Goal: Information Seeking & Learning: Learn about a topic

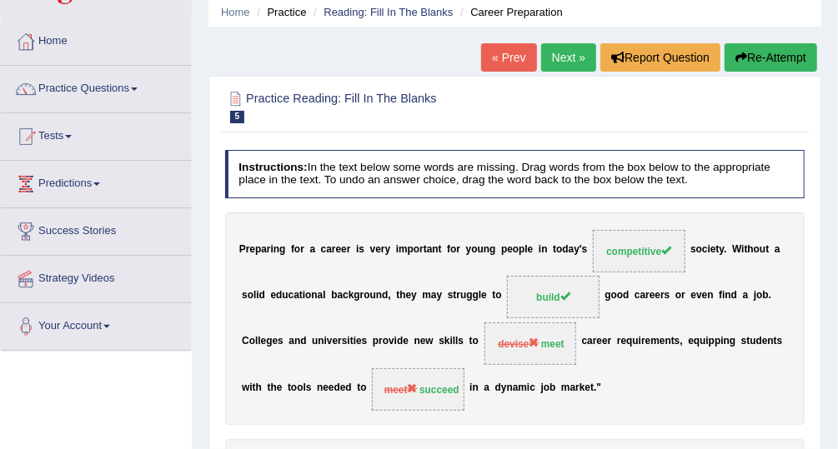
scroll to position [67, 0]
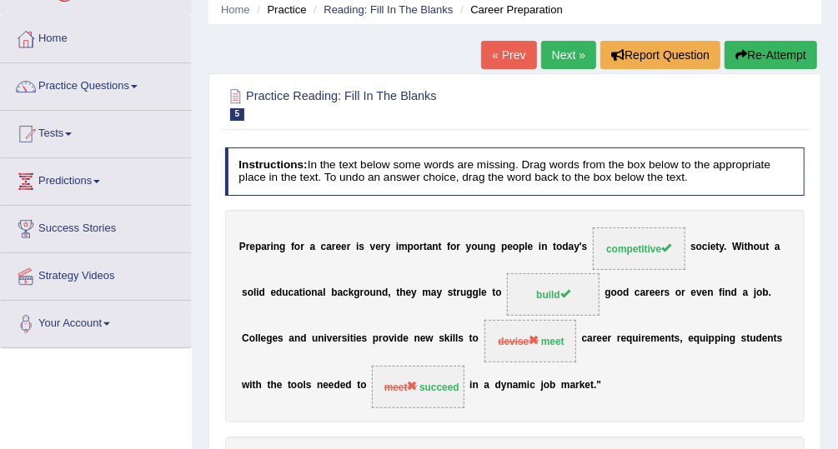
click at [552, 56] on link "Next »" at bounding box center [568, 55] width 55 height 28
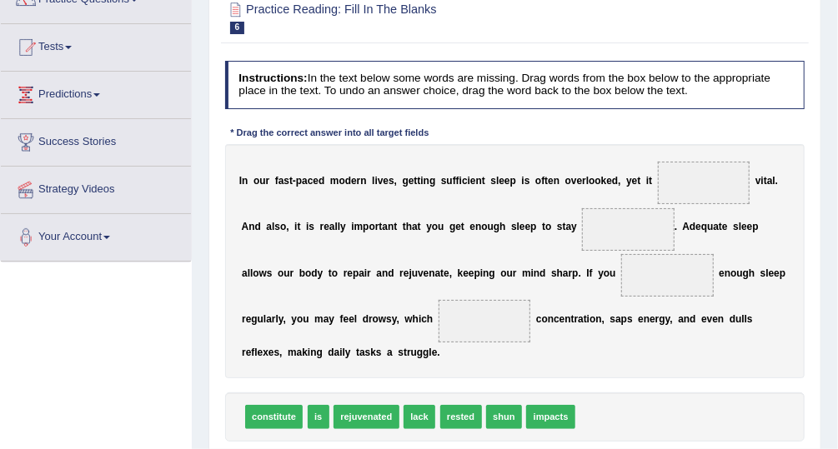
scroll to position [154, 0]
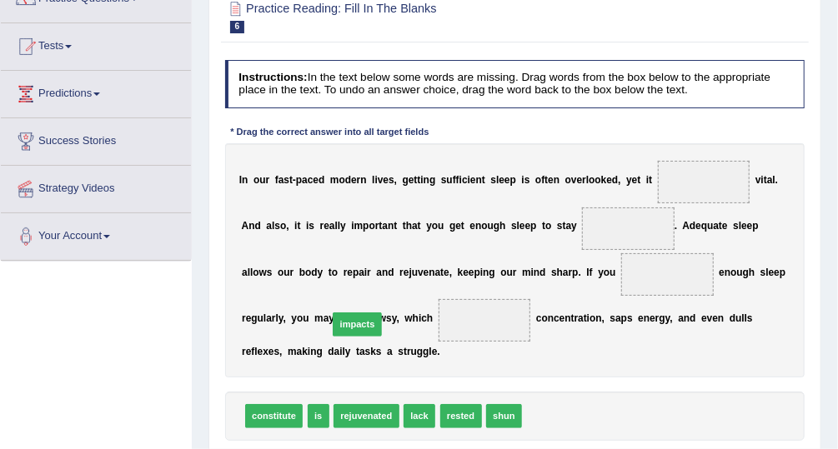
drag, startPoint x: 537, startPoint y: 413, endPoint x: 309, endPoint y: 305, distance: 251.8
drag, startPoint x: 353, startPoint y: 317, endPoint x: 720, endPoint y: 150, distance: 403.8
click at [685, 180] on span "impacts" at bounding box center [704, 181] width 38 height 12
drag, startPoint x: 680, startPoint y: 180, endPoint x: 538, endPoint y: 458, distance: 312.1
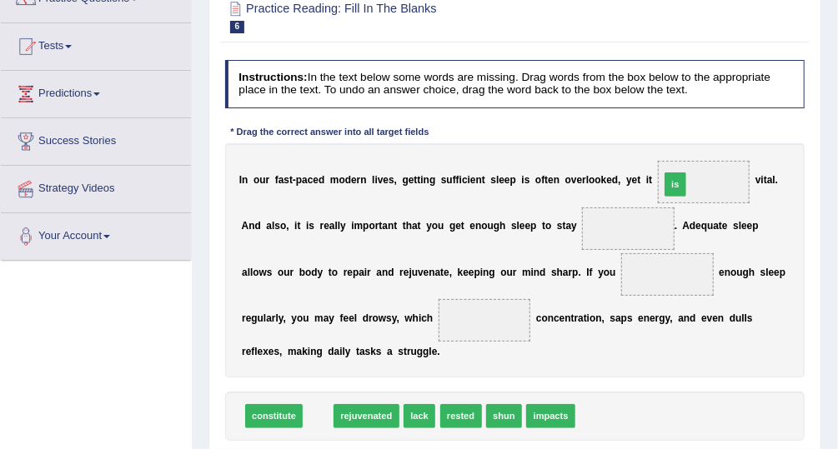
drag, startPoint x: 314, startPoint y: 417, endPoint x: 734, endPoint y: 143, distance: 501.4
click at [734, 143] on div "Instructions: In the text below some words are missing. Drag words from the box…" at bounding box center [514, 272] width 587 height 438
drag, startPoint x: 313, startPoint y: 414, endPoint x: 742, endPoint y: 101, distance: 531.2
click at [742, 101] on div "Instructions: In the text below some words are missing. Drag words from the box…" at bounding box center [514, 272] width 587 height 438
drag, startPoint x: 318, startPoint y: 414, endPoint x: 745, endPoint y: 137, distance: 509.3
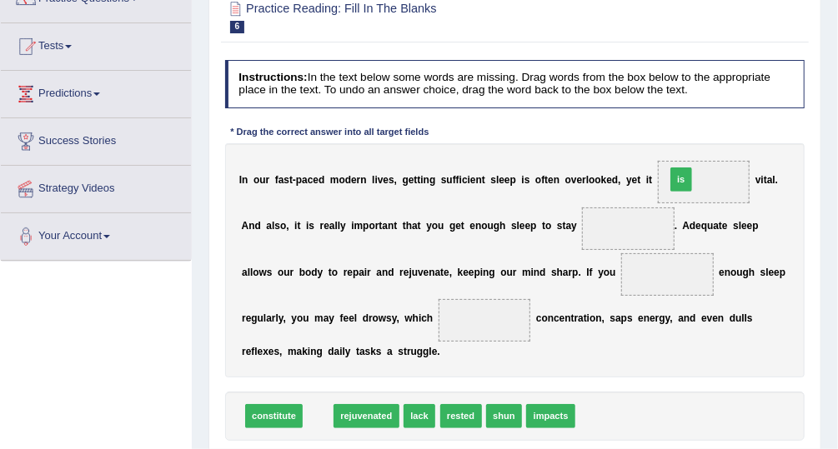
click at [745, 137] on div "Instructions: In the text below some words are missing. Drag words from the box…" at bounding box center [514, 272] width 587 height 438
click at [315, 411] on span "is" at bounding box center [319, 416] width 22 height 24
drag, startPoint x: 315, startPoint y: 411, endPoint x: 725, endPoint y: 136, distance: 494.0
click at [725, 136] on div "Instructions: In the text below some words are missing. Drag words from the box…" at bounding box center [514, 272] width 587 height 438
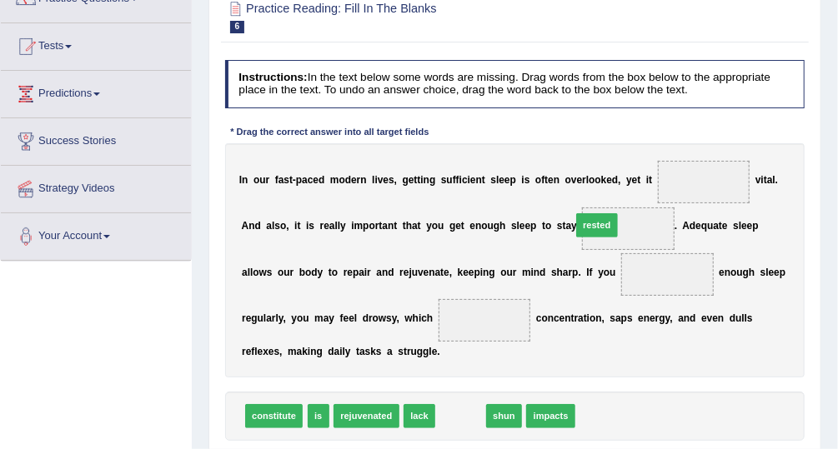
drag, startPoint x: 453, startPoint y: 420, endPoint x: 613, endPoint y: 197, distance: 274.9
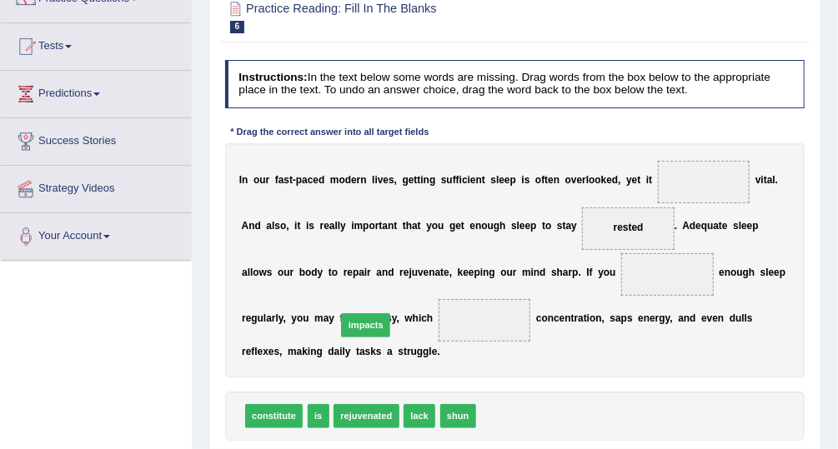
drag, startPoint x: 503, startPoint y: 414, endPoint x: 340, endPoint y: 309, distance: 194.0
drag, startPoint x: 314, startPoint y: 414, endPoint x: 736, endPoint y: 138, distance: 504.6
click at [736, 138] on div "Instructions: In the text below some words are missing. Drag words from the box…" at bounding box center [514, 272] width 587 height 438
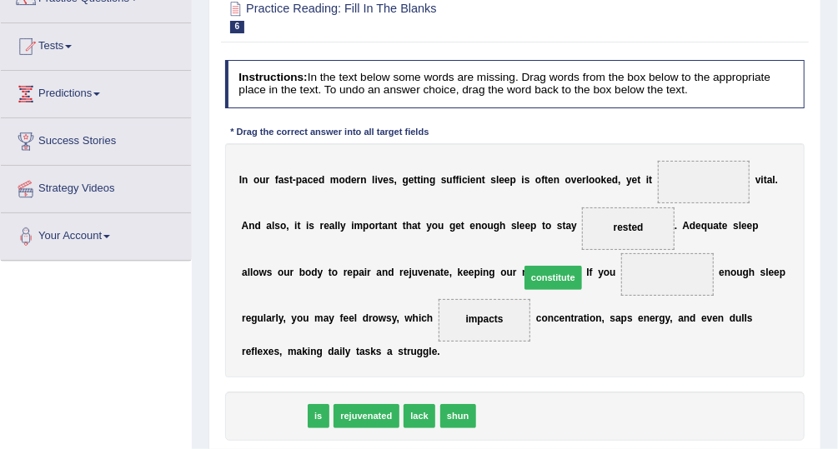
drag, startPoint x: 277, startPoint y: 419, endPoint x: 605, endPoint y: 256, distance: 366.6
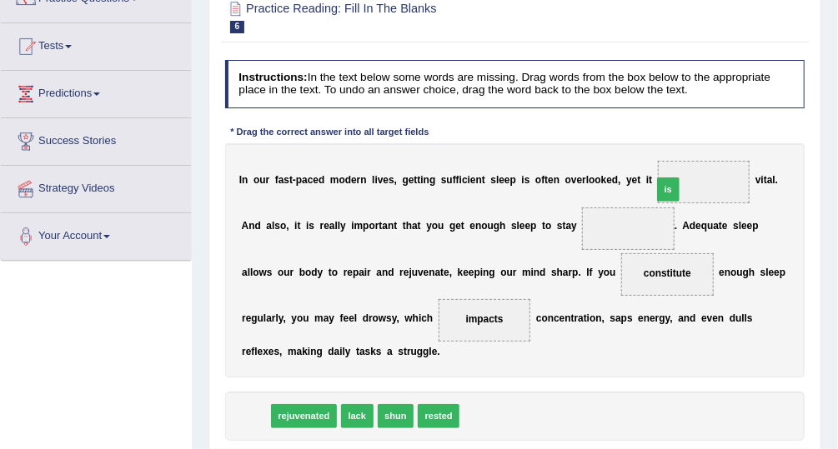
drag, startPoint x: 256, startPoint y: 412, endPoint x: 741, endPoint y: 147, distance: 553.0
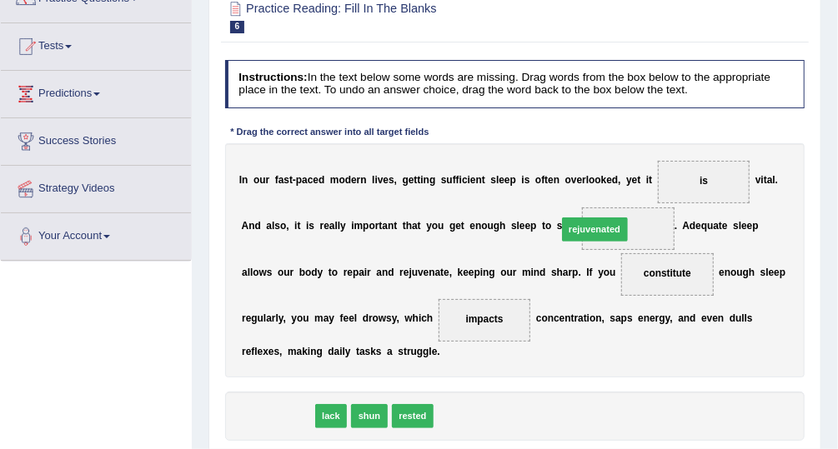
drag, startPoint x: 272, startPoint y: 414, endPoint x: 645, endPoint y: 195, distance: 432.5
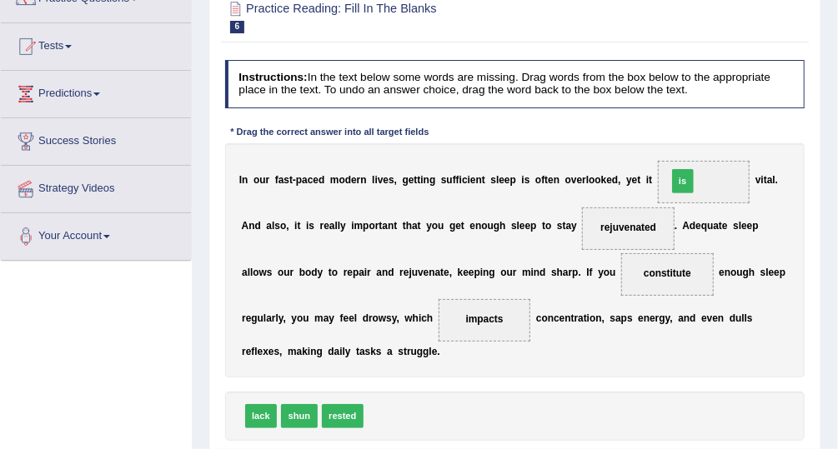
drag, startPoint x: 374, startPoint y: 409, endPoint x: 732, endPoint y: 133, distance: 451.8
click at [732, 133] on div "Instructions: In the text below some words are missing. Drag words from the box…" at bounding box center [514, 272] width 587 height 438
drag, startPoint x: 368, startPoint y: 416, endPoint x: 710, endPoint y: 144, distance: 437.4
click at [710, 144] on div "Instructions: In the text below some words are missing. Drag words from the box…" at bounding box center [514, 272] width 587 height 438
click at [662, 175] on span at bounding box center [704, 182] width 93 height 43
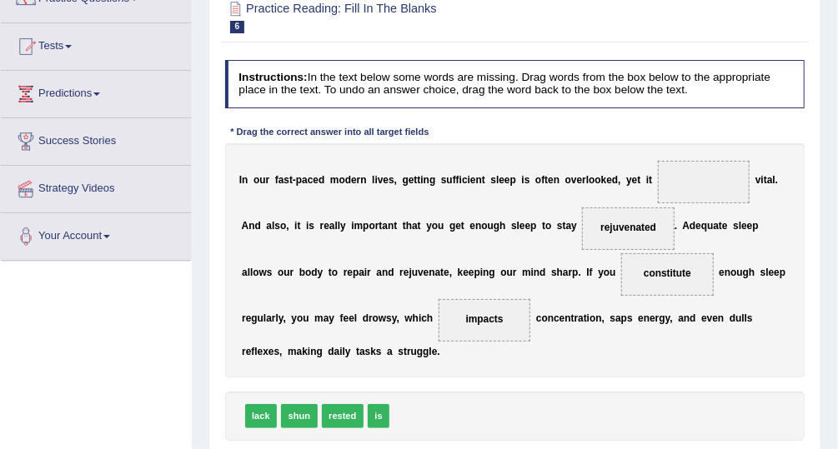
click at [662, 175] on span at bounding box center [704, 182] width 93 height 43
click at [375, 414] on span "is" at bounding box center [379, 416] width 22 height 24
drag, startPoint x: 375, startPoint y: 414, endPoint x: 728, endPoint y: 140, distance: 446.9
click at [728, 140] on div "Instructions: In the text below some words are missing. Drag words from the box…" at bounding box center [514, 272] width 587 height 438
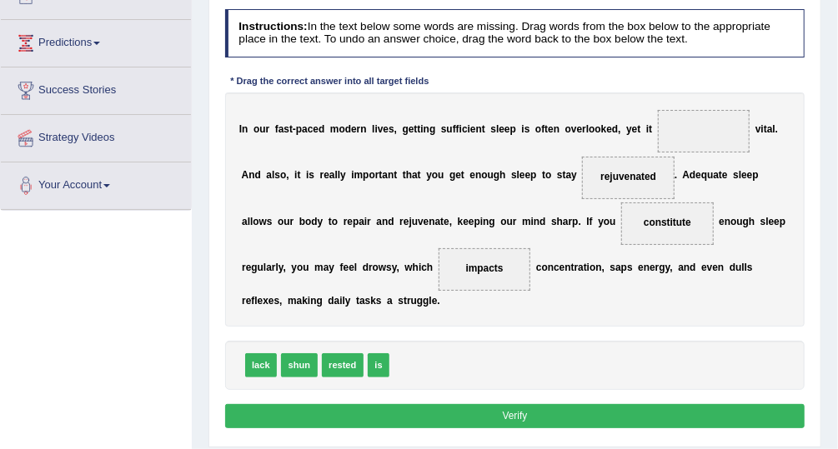
scroll to position [243, 0]
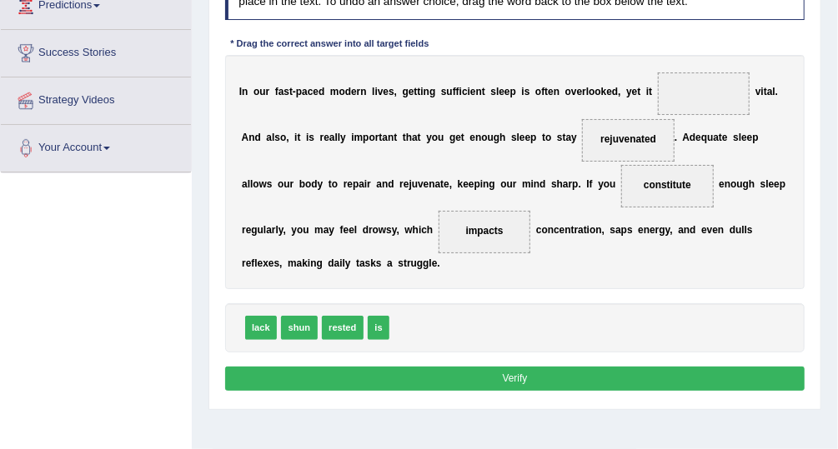
click at [374, 326] on span "is" at bounding box center [379, 328] width 22 height 24
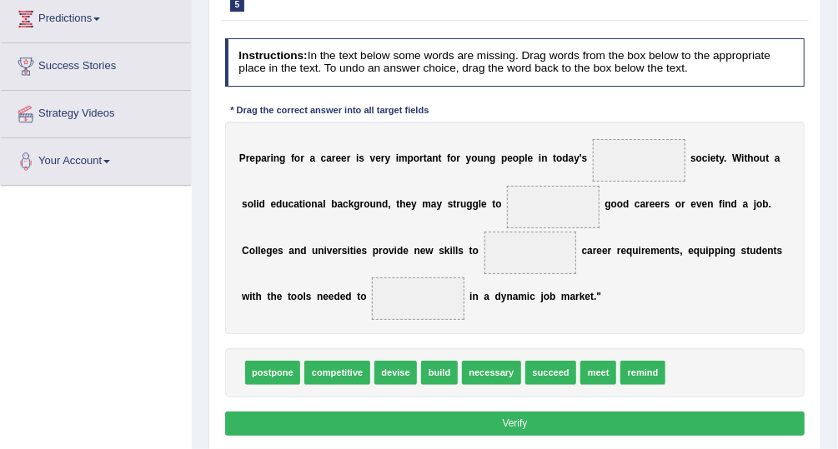
scroll to position [234, 0]
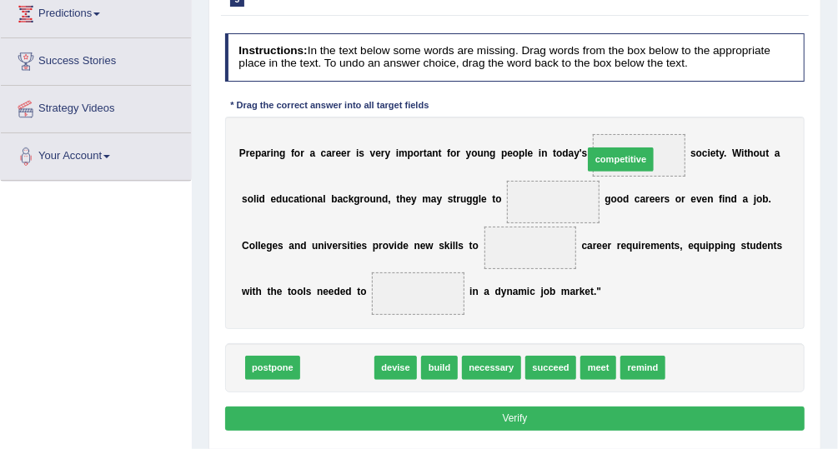
drag, startPoint x: 329, startPoint y: 362, endPoint x: 663, endPoint y: 117, distance: 413.9
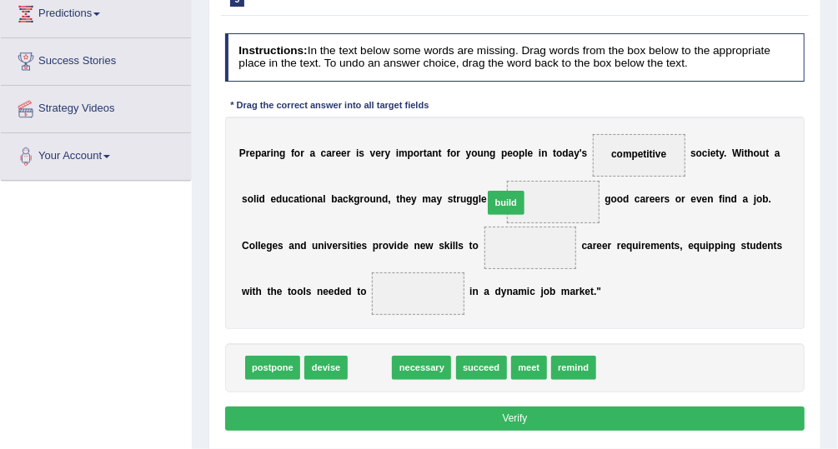
drag, startPoint x: 368, startPoint y: 367, endPoint x: 529, endPoint y: 173, distance: 252.3
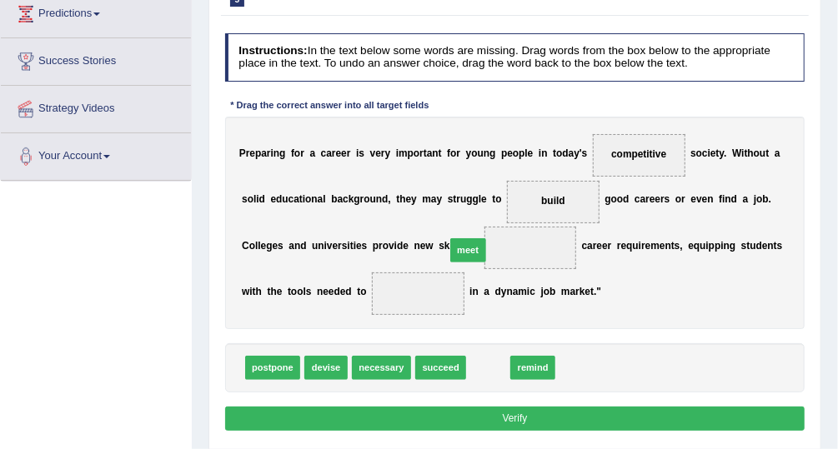
drag, startPoint x: 484, startPoint y: 358, endPoint x: 459, endPoint y: 217, distance: 143.1
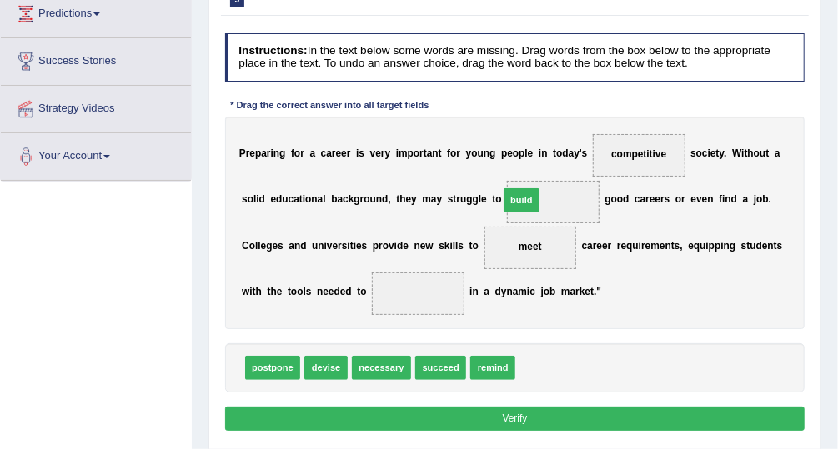
drag, startPoint x: 522, startPoint y: 364, endPoint x: 503, endPoint y: 167, distance: 197.7
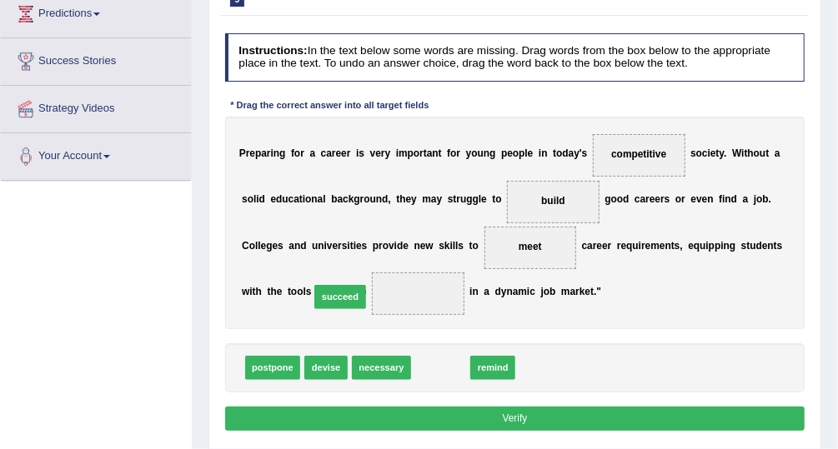
drag, startPoint x: 434, startPoint y: 363, endPoint x: 315, endPoint y: 279, distance: 144.8
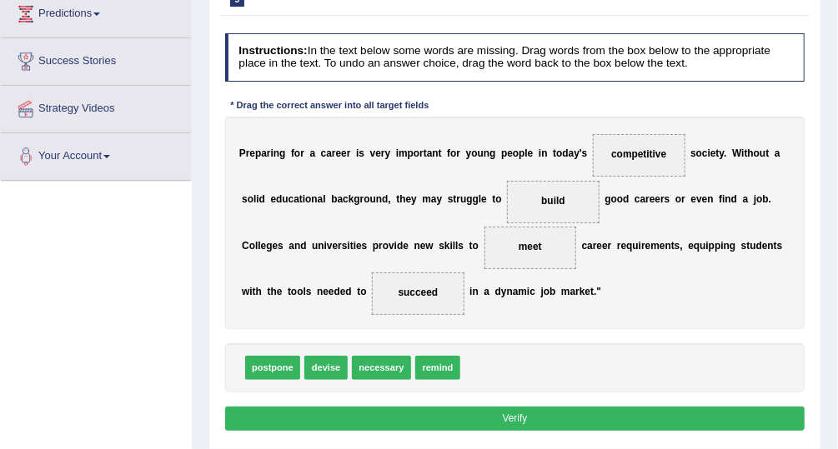
click at [424, 414] on button "Verify" at bounding box center [515, 419] width 580 height 24
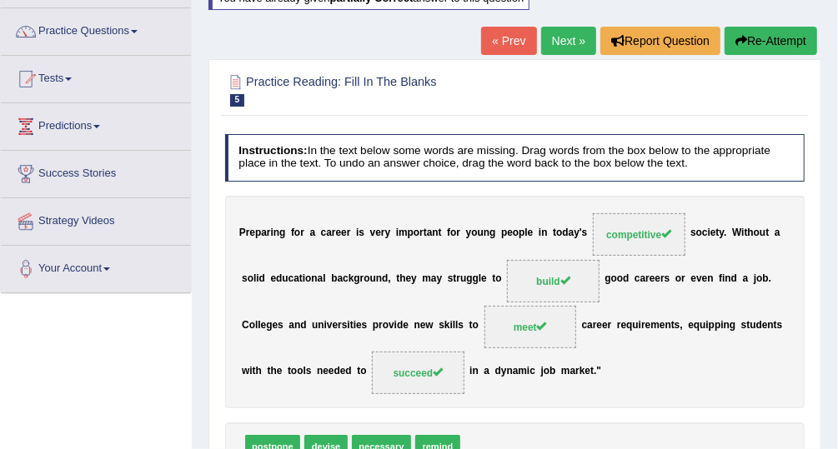
scroll to position [110, 0]
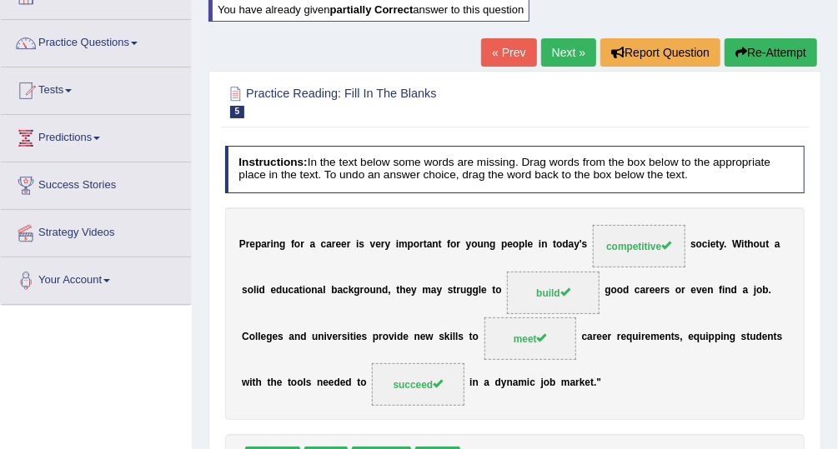
click at [575, 44] on link "Next »" at bounding box center [568, 52] width 55 height 28
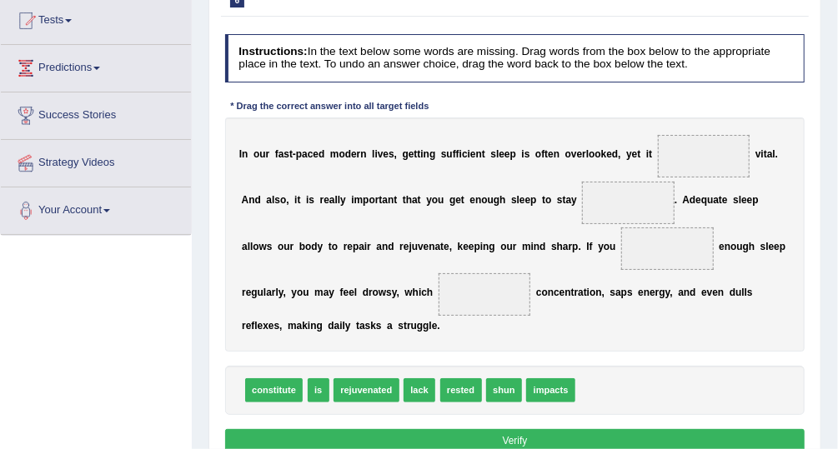
scroll to position [191, 0]
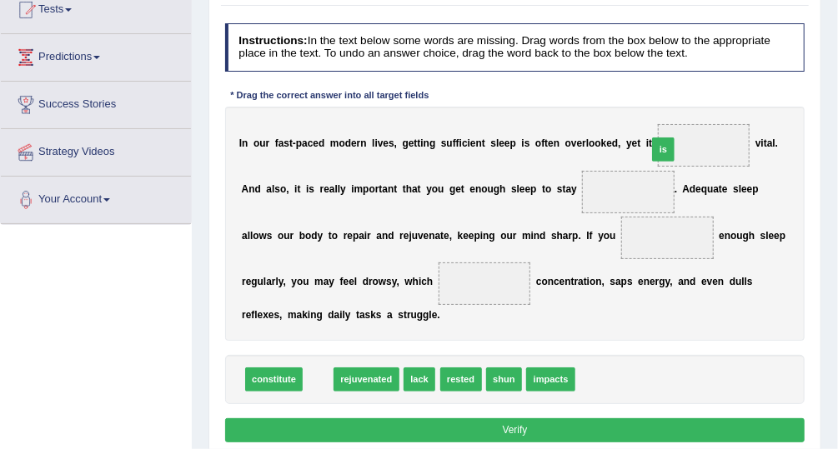
drag, startPoint x: 310, startPoint y: 383, endPoint x: 718, endPoint y: 111, distance: 490.1
click at [718, 111] on div "Instructions: In the text below some words are missing. Drag words from the box…" at bounding box center [514, 236] width 587 height 438
click at [316, 373] on span "is" at bounding box center [319, 380] width 22 height 24
drag, startPoint x: 316, startPoint y: 373, endPoint x: 739, endPoint y: 103, distance: 501.7
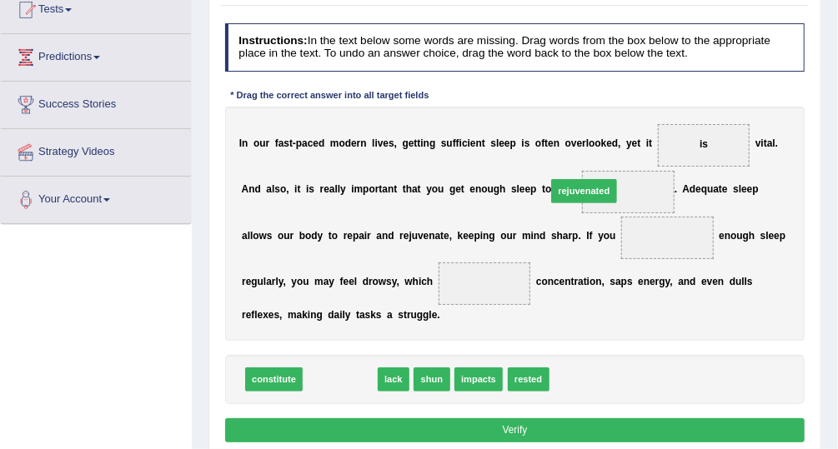
drag, startPoint x: 328, startPoint y: 379, endPoint x: 615, endPoint y: 153, distance: 365.2
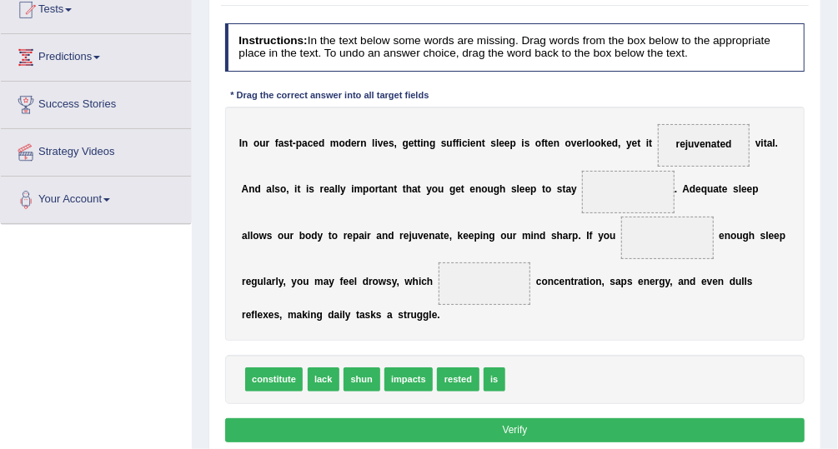
click at [676, 144] on span "rejuvenated" at bounding box center [704, 144] width 56 height 12
drag, startPoint x: 676, startPoint y: 144, endPoint x: 567, endPoint y: 196, distance: 120.9
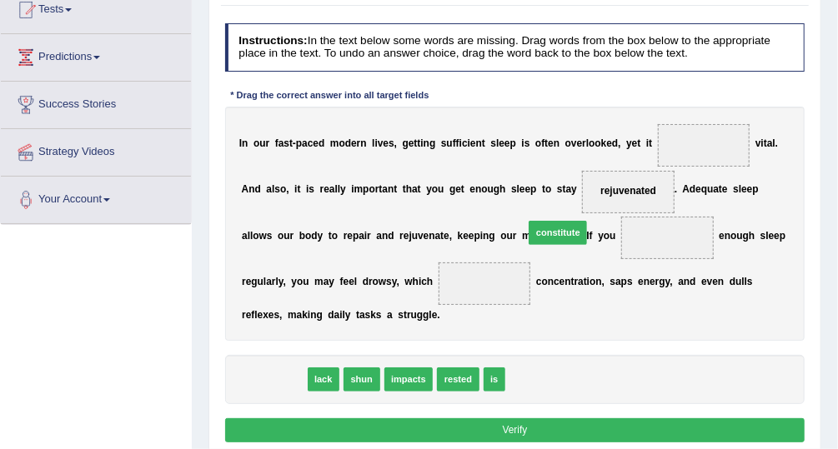
drag, startPoint x: 266, startPoint y: 380, endPoint x: 601, endPoint y: 208, distance: 376.7
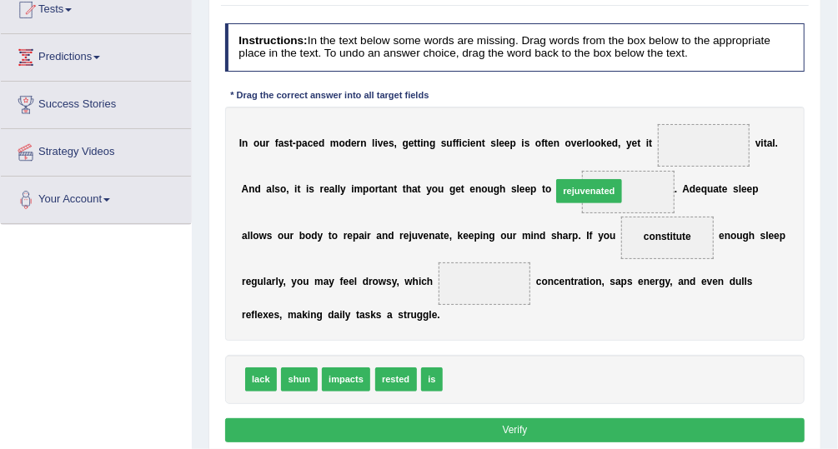
drag, startPoint x: 483, startPoint y: 371, endPoint x: 611, endPoint y: 151, distance: 254.9
click at [529, 321] on div "I n o u r f a s t - p a c e d m o d e r n l i v e s , g e t t i n g s u f f i c…" at bounding box center [515, 224] width 580 height 234
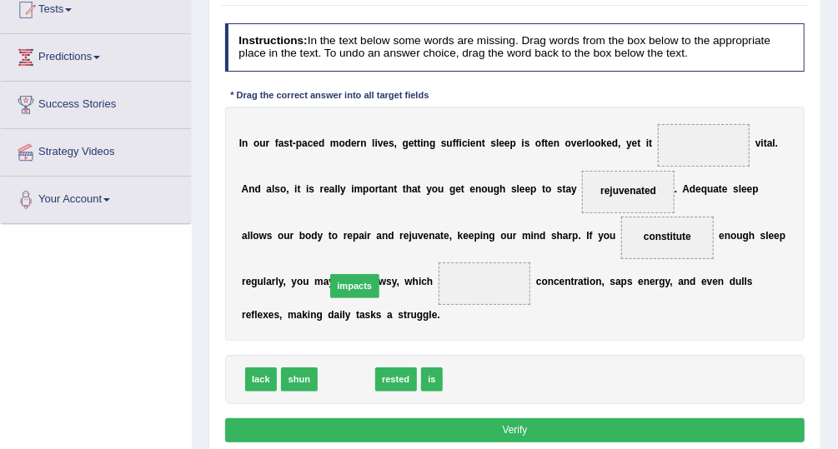
drag, startPoint x: 350, startPoint y: 378, endPoint x: 361, endPoint y: 269, distance: 109.8
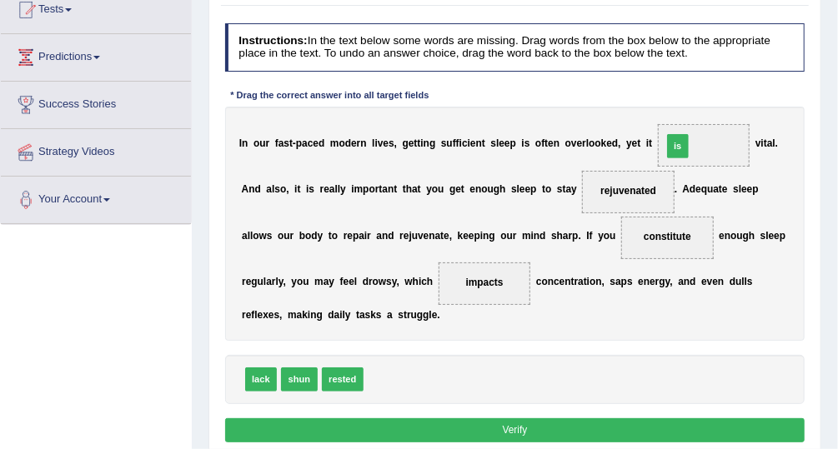
drag, startPoint x: 374, startPoint y: 379, endPoint x: 724, endPoint y: 113, distance: 439.1
click at [552, 432] on button "Verify" at bounding box center [515, 431] width 580 height 24
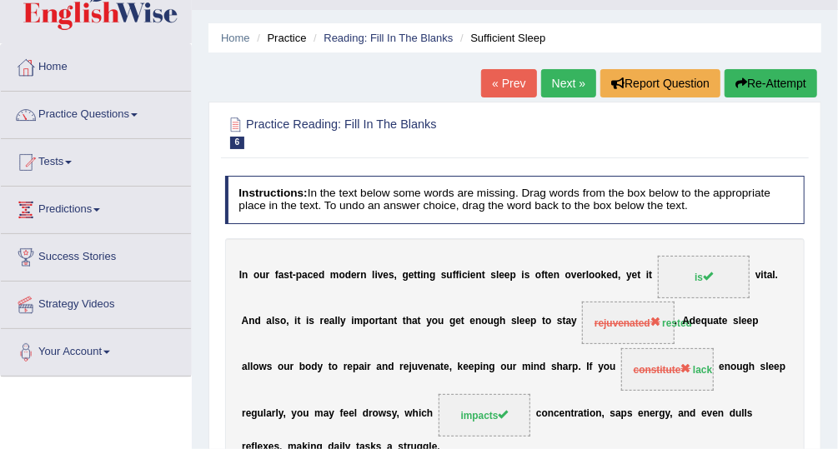
scroll to position [37, 0]
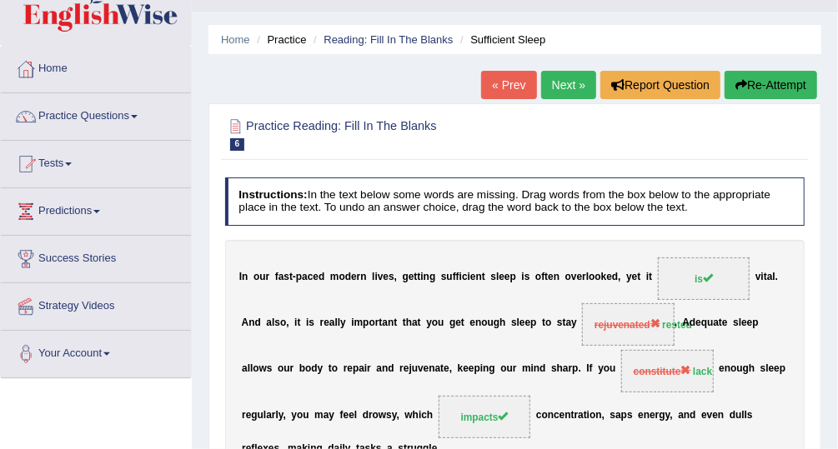
click at [576, 83] on link "Next »" at bounding box center [568, 85] width 55 height 28
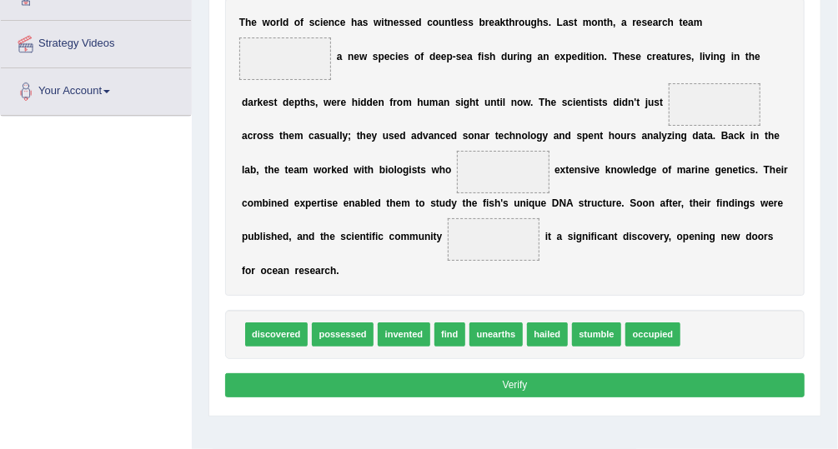
scroll to position [293, 0]
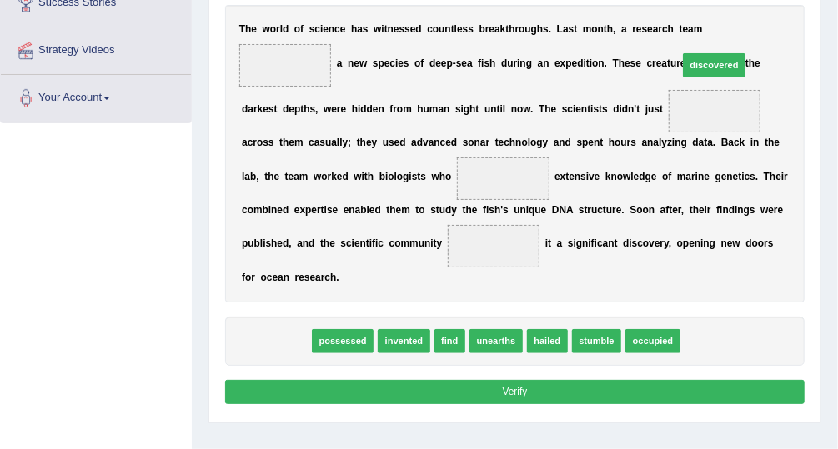
drag, startPoint x: 284, startPoint y: 317, endPoint x: 799, endPoint y: -8, distance: 609.4
drag, startPoint x: 265, startPoint y: 312, endPoint x: 796, endPoint y: -10, distance: 621.1
click at [272, 329] on span "discovered" at bounding box center [276, 341] width 63 height 24
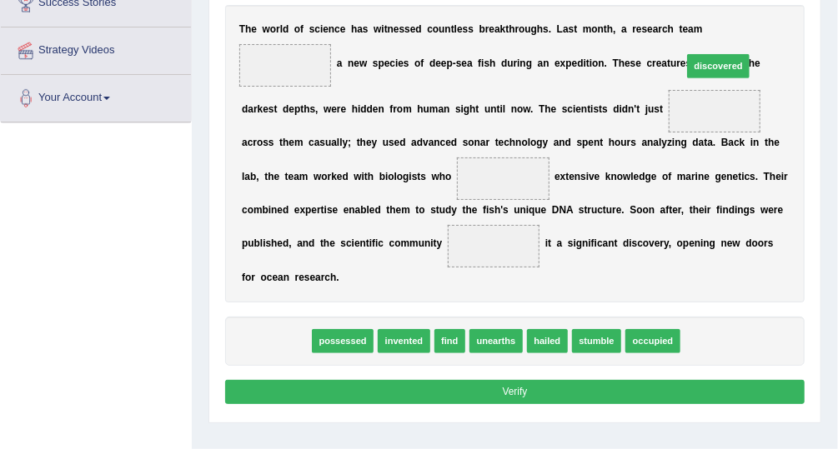
drag, startPoint x: 272, startPoint y: 321, endPoint x: 793, endPoint y: -3, distance: 613.4
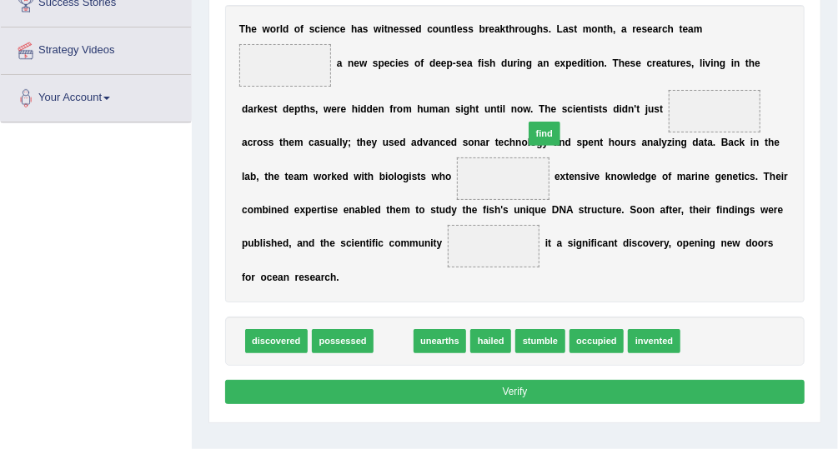
drag, startPoint x: 381, startPoint y: 321, endPoint x: 559, endPoint y: 78, distance: 300.7
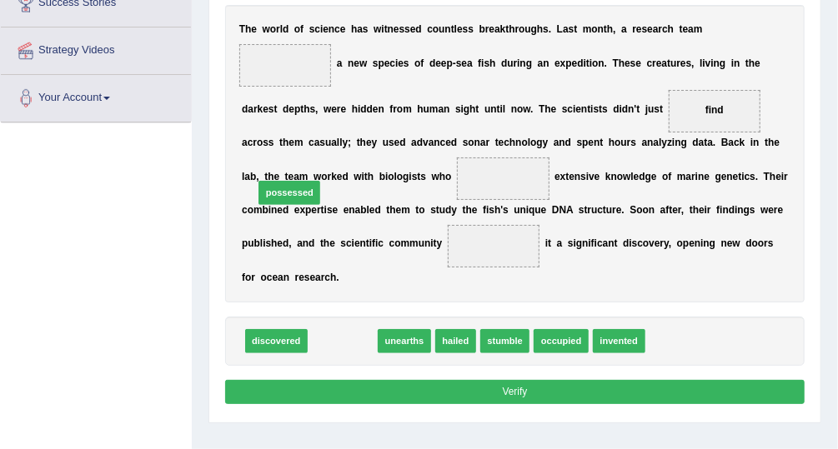
drag, startPoint x: 336, startPoint y: 321, endPoint x: 274, endPoint y: 147, distance: 185.2
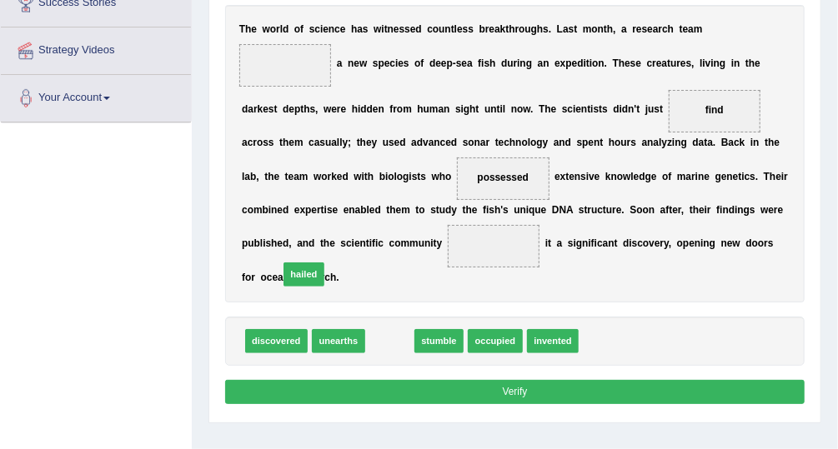
drag, startPoint x: 386, startPoint y: 320, endPoint x: 285, endPoint y: 242, distance: 127.8
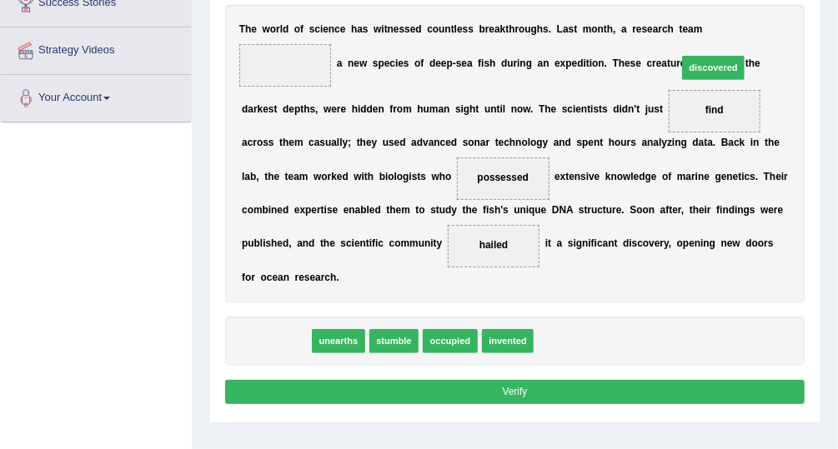
drag, startPoint x: 275, startPoint y: 320, endPoint x: 790, endPoint y: -3, distance: 607.3
click at [279, 329] on span "discovered" at bounding box center [276, 341] width 63 height 24
drag, startPoint x: 279, startPoint y: 317, endPoint x: 801, endPoint y: -8, distance: 615.0
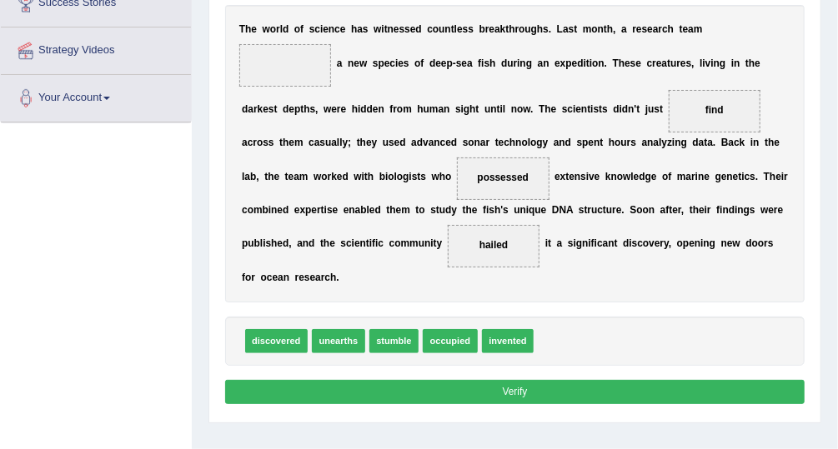
click at [578, 380] on button "Verify" at bounding box center [515, 392] width 580 height 24
drag, startPoint x: 268, startPoint y: 321, endPoint x: 779, endPoint y: -2, distance: 604.5
click at [269, 329] on span "discovered" at bounding box center [276, 341] width 63 height 24
drag, startPoint x: 269, startPoint y: 315, endPoint x: 799, endPoint y: -11, distance: 621.8
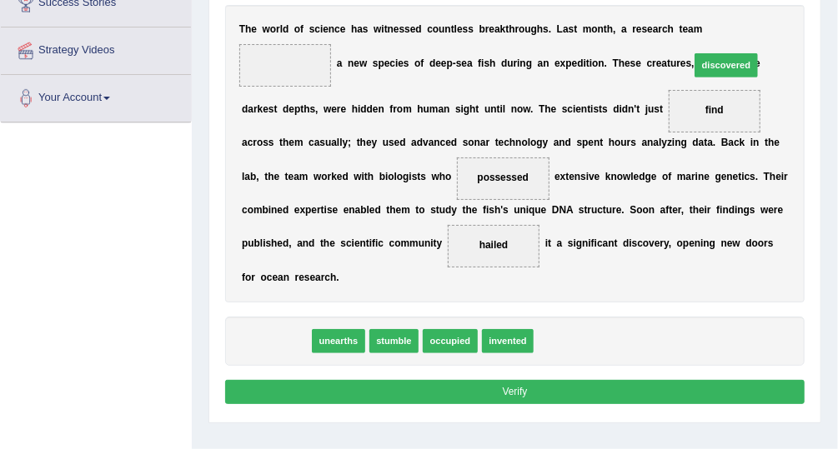
drag, startPoint x: 264, startPoint y: 314, endPoint x: 811, endPoint y: -8, distance: 634.4
click at [257, 329] on span "discovered" at bounding box center [276, 341] width 63 height 24
drag, startPoint x: 257, startPoint y: 318, endPoint x: 785, endPoint y: -7, distance: 619.5
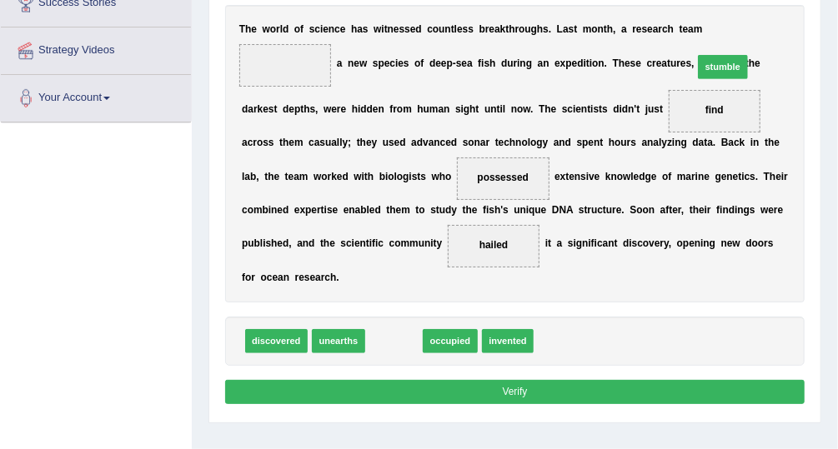
drag, startPoint x: 389, startPoint y: 311, endPoint x: 776, endPoint y: -15, distance: 506.0
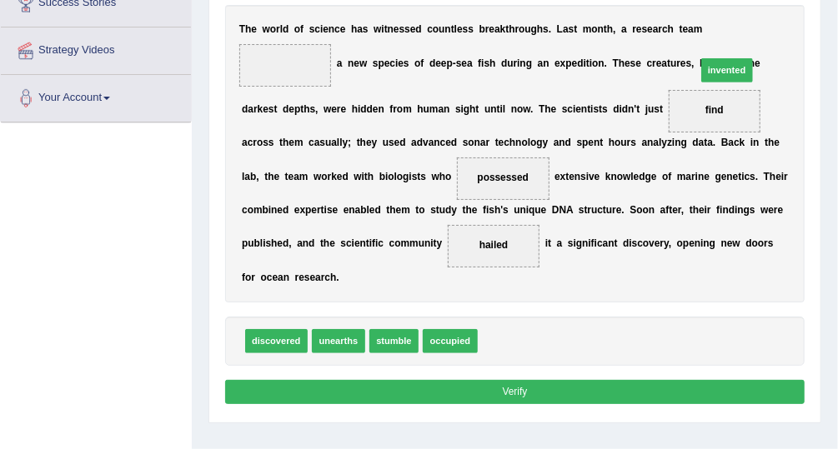
drag, startPoint x: 496, startPoint y: 316, endPoint x: 760, endPoint y: -5, distance: 415.9
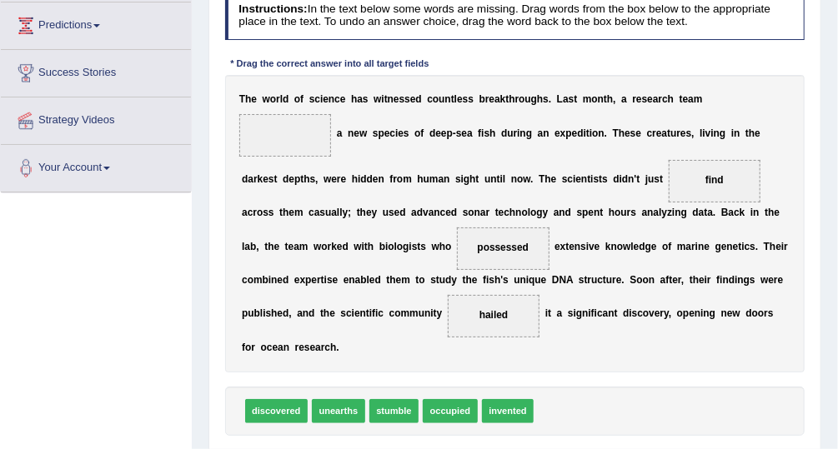
click at [264, 399] on span "discovered" at bounding box center [276, 411] width 63 height 24
drag, startPoint x: 263, startPoint y: 389, endPoint x: 792, endPoint y: 68, distance: 618.9
click at [792, 68] on div "Instructions: In the text below some words are missing. Drag words from the box…" at bounding box center [514, 235] width 587 height 501
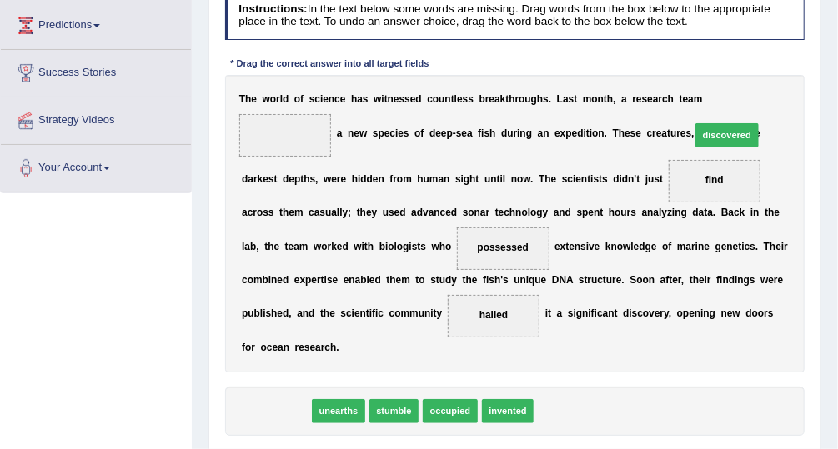
drag, startPoint x: 262, startPoint y: 383, endPoint x: 792, endPoint y: 58, distance: 622.1
click at [792, 58] on div "Instructions: In the text below some words are missing. Drag words from the box…" at bounding box center [514, 235] width 587 height 501
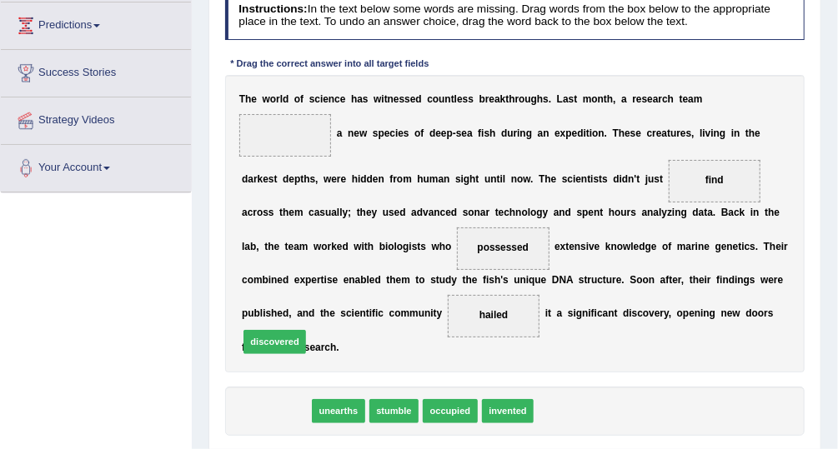
drag, startPoint x: 289, startPoint y: 390, endPoint x: 289, endPoint y: 308, distance: 82.6
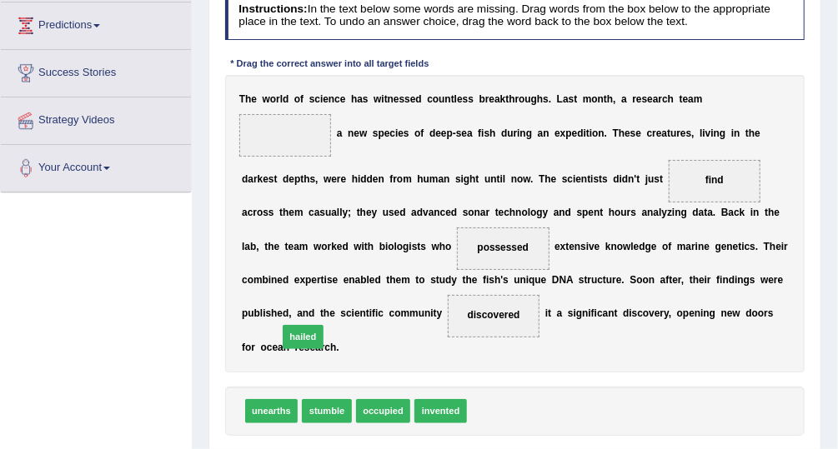
drag, startPoint x: 472, startPoint y: 392, endPoint x: 250, endPoint y: 304, distance: 238.5
drag, startPoint x: 485, startPoint y: 384, endPoint x: 759, endPoint y: 60, distance: 424.3
click at [759, 60] on div "Instructions: In the text below some words are missing. Drag words from the box…" at bounding box center [514, 235] width 587 height 501
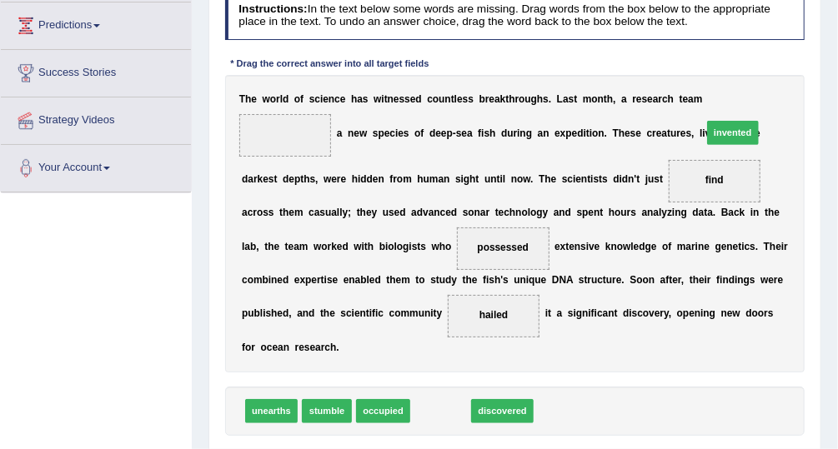
drag, startPoint x: 422, startPoint y: 387, endPoint x: 765, endPoint y: 60, distance: 474.2
click at [765, 60] on div "Instructions: In the text below some words are missing. Drag words from the box…" at bounding box center [514, 235] width 587 height 501
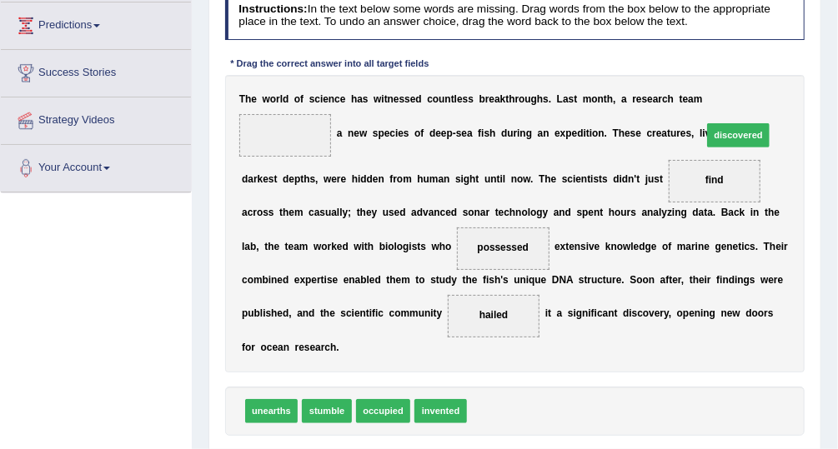
drag, startPoint x: 488, startPoint y: 385, endPoint x: 765, endPoint y: 61, distance: 427.0
click at [765, 61] on div "Instructions: In the text below some words are missing. Drag words from the box…" at bounding box center [514, 235] width 587 height 501
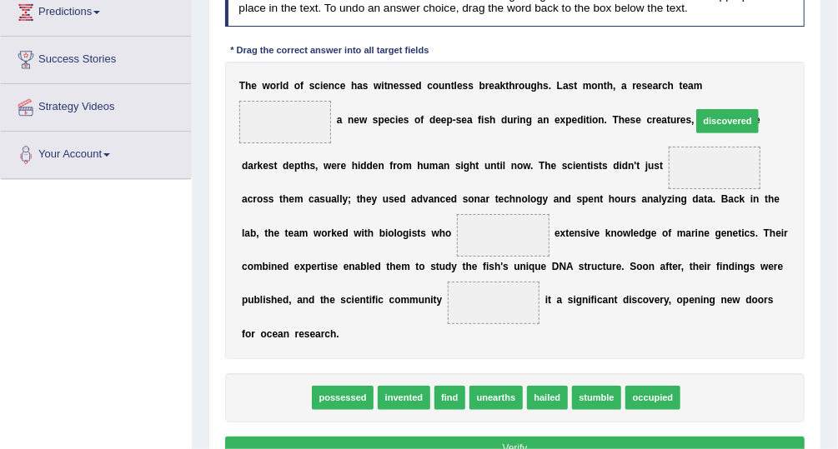
drag, startPoint x: 277, startPoint y: 370, endPoint x: 808, endPoint y: 43, distance: 623.7
click at [808, 43] on div "Instructions: In the text below some words are missing. Drag words from the box…" at bounding box center [514, 222] width 587 height 501
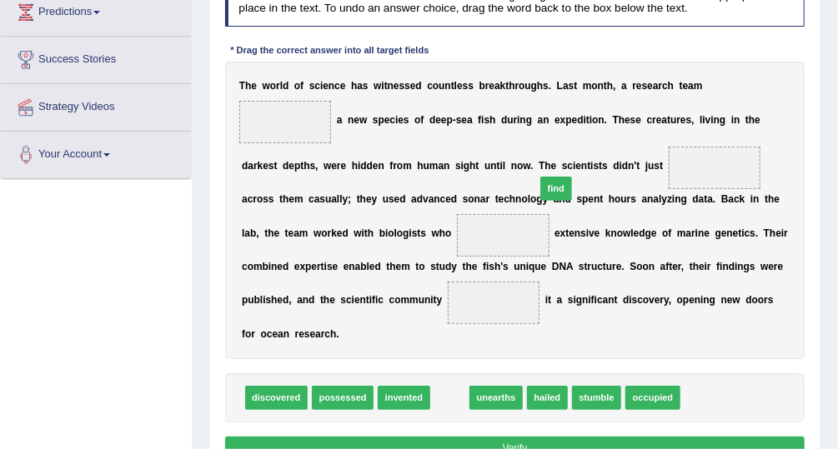
drag, startPoint x: 442, startPoint y: 371, endPoint x: 568, endPoint y: 126, distance: 275.6
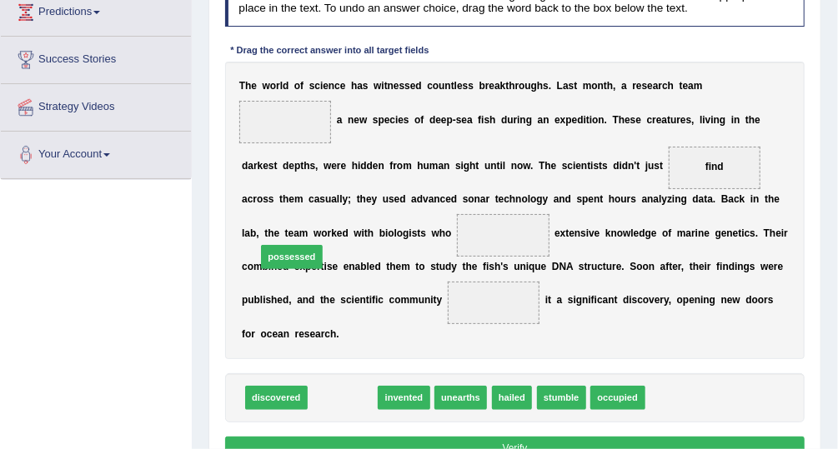
drag, startPoint x: 344, startPoint y: 377, endPoint x: 282, endPoint y: 213, distance: 174.7
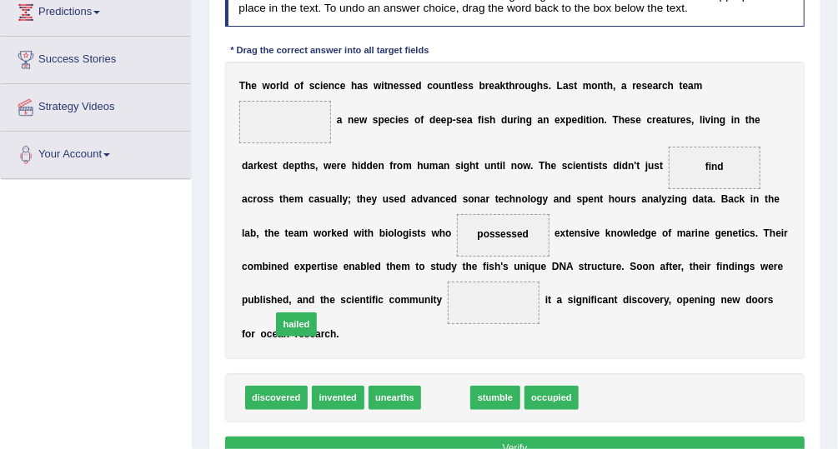
drag, startPoint x: 433, startPoint y: 374, endPoint x: 257, endPoint y: 289, distance: 195.4
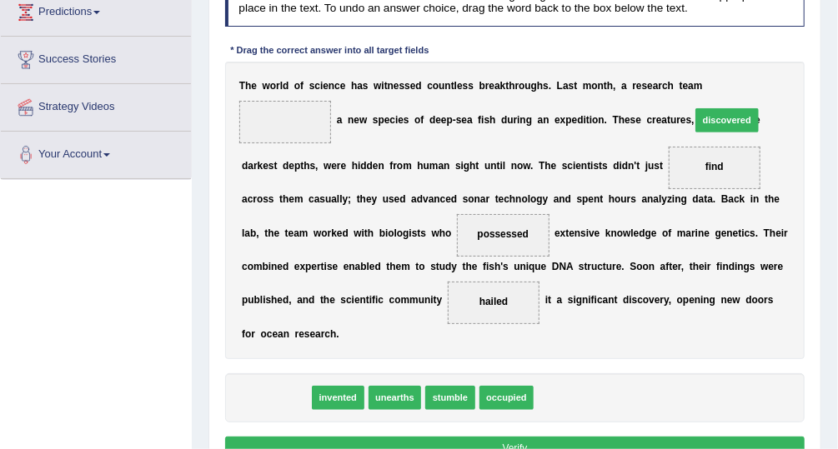
drag, startPoint x: 274, startPoint y: 374, endPoint x: 805, endPoint y: 47, distance: 623.0
click at [805, 47] on div "Instructions: In the text below some words are missing. Drag words from the box…" at bounding box center [514, 222] width 587 height 501
click at [263, 386] on span "discovered" at bounding box center [276, 398] width 63 height 24
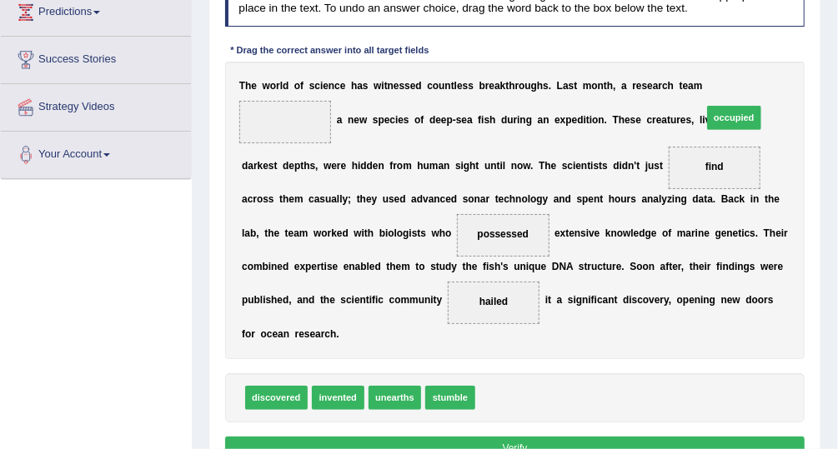
drag, startPoint x: 490, startPoint y: 372, endPoint x: 758, endPoint y: 43, distance: 424.4
click at [758, 43] on div "Instructions: In the text below some words are missing. Drag words from the box…" at bounding box center [514, 222] width 587 height 501
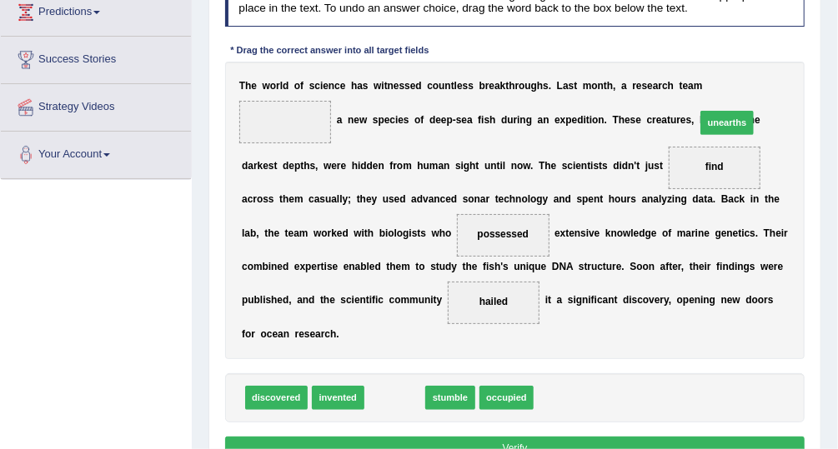
drag, startPoint x: 379, startPoint y: 375, endPoint x: 768, endPoint y: 52, distance: 506.3
click at [768, 52] on div "Instructions: In the text below some words are missing. Drag words from the box…" at bounding box center [514, 222] width 587 height 501
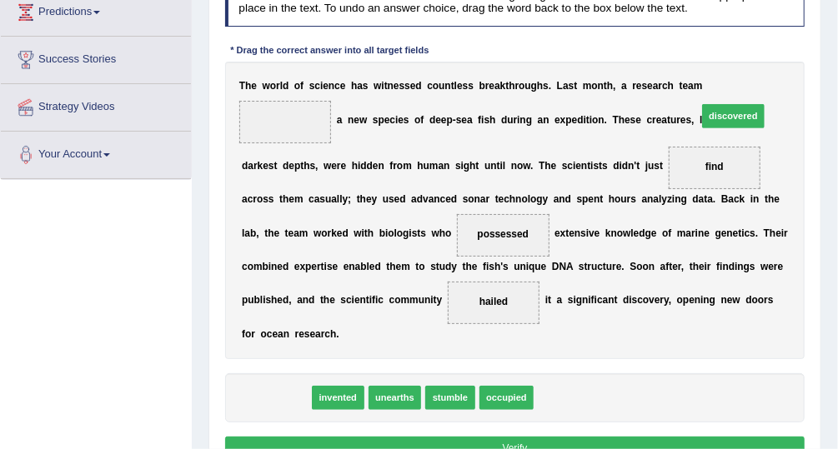
drag, startPoint x: 257, startPoint y: 376, endPoint x: 796, endPoint y: 43, distance: 633.1
click at [796, 43] on div "Instructions: In the text below some words are missing. Drag words from the box…" at bounding box center [514, 222] width 587 height 501
drag, startPoint x: 272, startPoint y: 374, endPoint x: 785, endPoint y: 51, distance: 607.1
click at [785, 51] on div "Instructions: In the text below some words are missing. Drag words from the box…" at bounding box center [514, 222] width 587 height 501
click at [332, 103] on span at bounding box center [285, 122] width 93 height 43
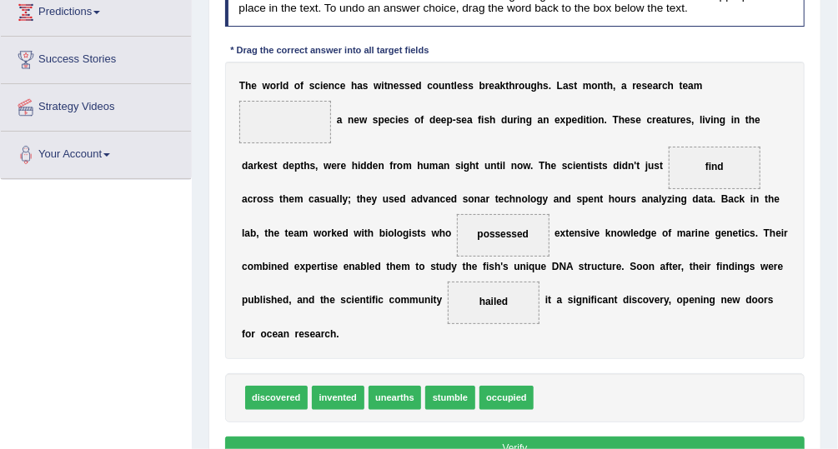
click at [332, 103] on span at bounding box center [285, 122] width 93 height 43
click at [272, 386] on span "discovered" at bounding box center [276, 398] width 63 height 24
drag, startPoint x: 272, startPoint y: 374, endPoint x: 801, endPoint y: 51, distance: 619.4
click at [801, 51] on div "Instructions: In the text below some words are missing. Drag words from the box…" at bounding box center [514, 222] width 587 height 501
click at [504, 437] on button "Verify" at bounding box center [515, 449] width 580 height 24
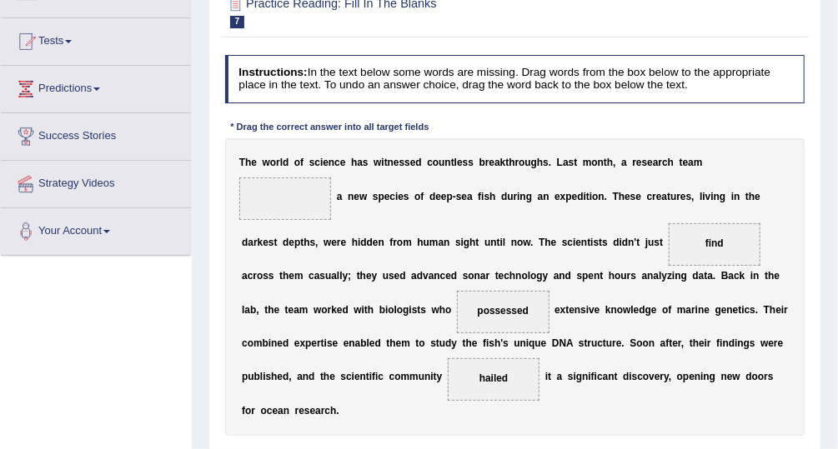
scroll to position [163, 0]
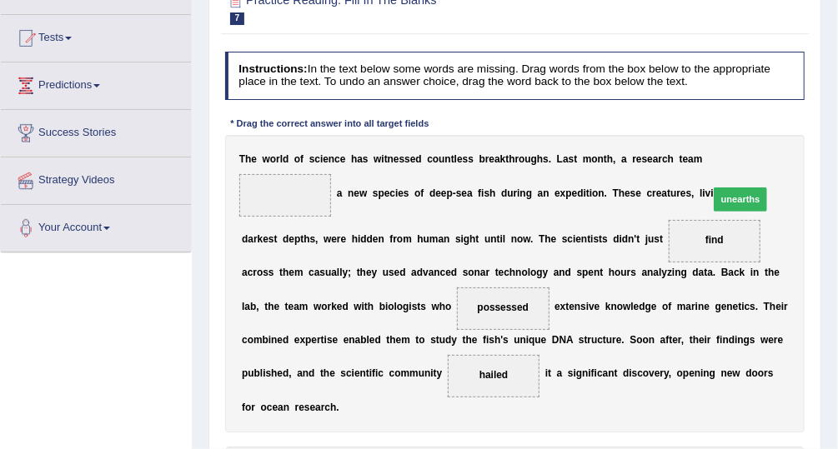
drag, startPoint x: 400, startPoint y: 440, endPoint x: 807, endPoint y: 120, distance: 517.8
click at [807, 120] on div "Instructions: In the text below some words are missing. Drag words from the box…" at bounding box center [514, 295] width 587 height 501
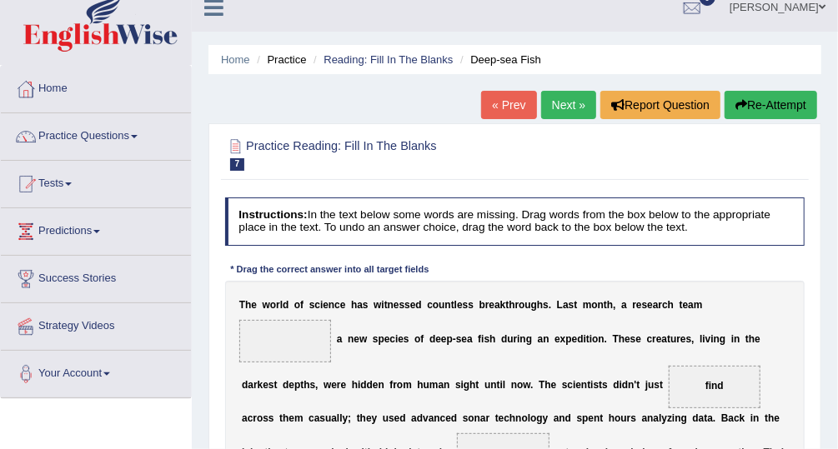
scroll to position [0, 0]
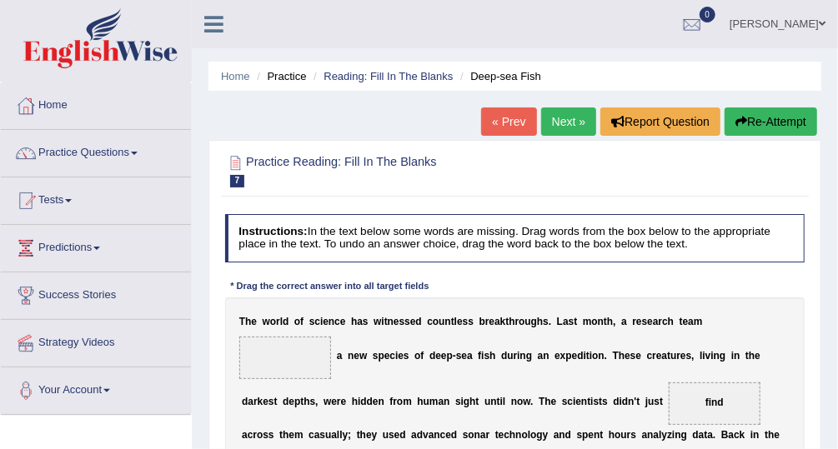
click at [571, 114] on link "Next »" at bounding box center [568, 122] width 55 height 28
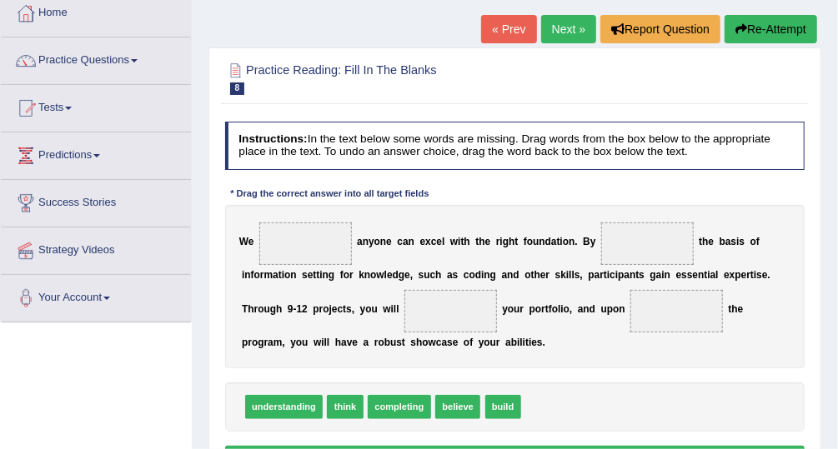
scroll to position [93, 0]
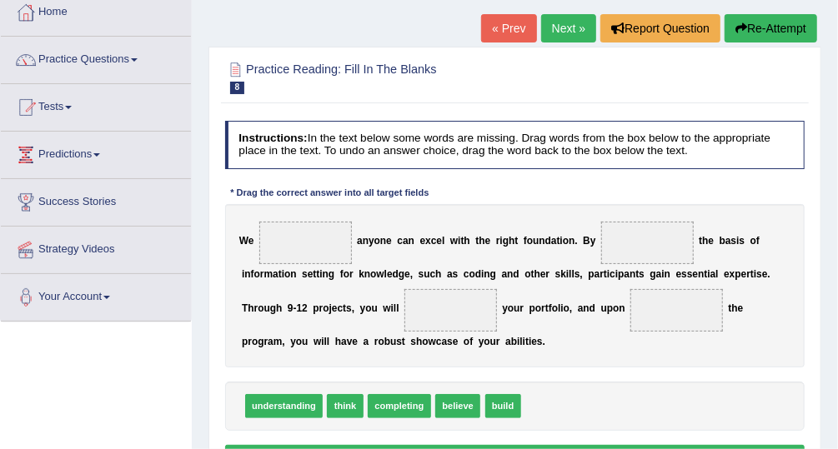
click at [445, 407] on span "believe" at bounding box center [457, 406] width 45 height 24
drag, startPoint x: 342, startPoint y: 404, endPoint x: 297, endPoint y: 218, distance: 192.1
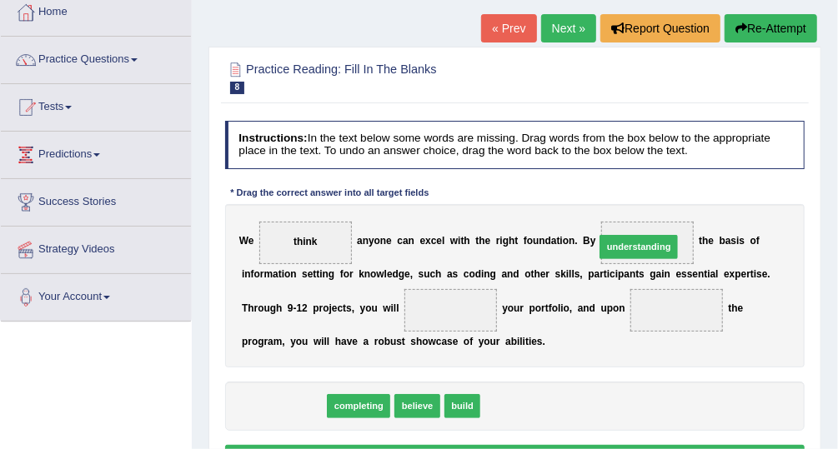
drag, startPoint x: 290, startPoint y: 410, endPoint x: 708, endPoint y: 223, distance: 458.0
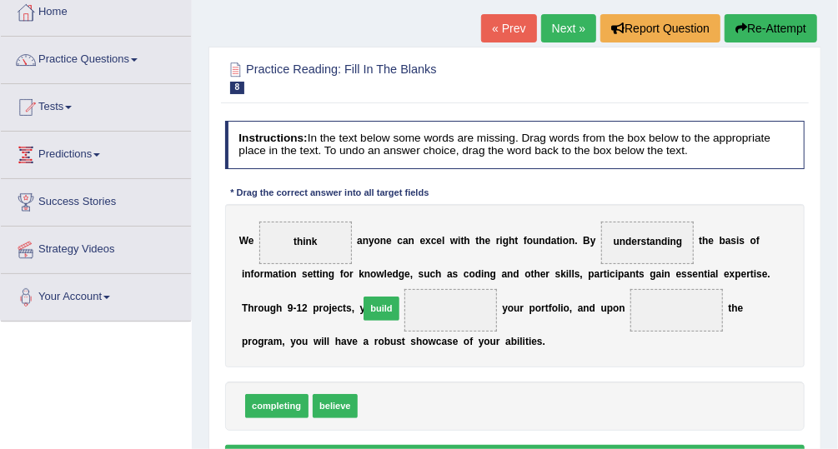
drag, startPoint x: 384, startPoint y: 408, endPoint x: 385, endPoint y: 293, distance: 115.1
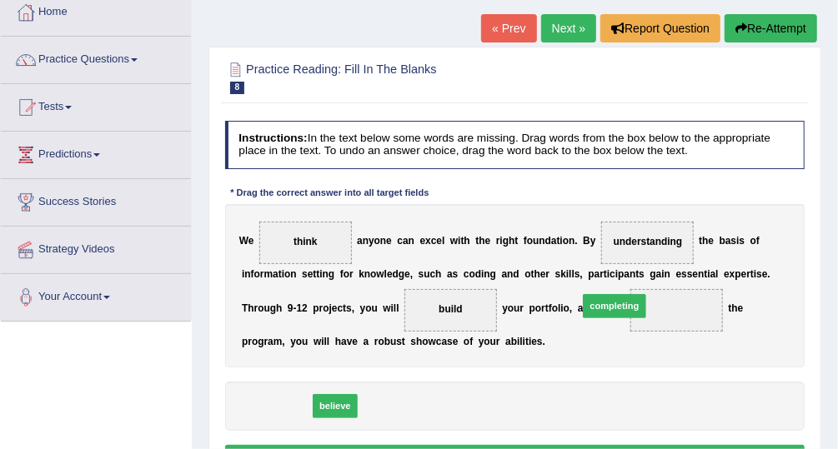
drag, startPoint x: 282, startPoint y: 404, endPoint x: 680, endPoint y: 288, distance: 414.5
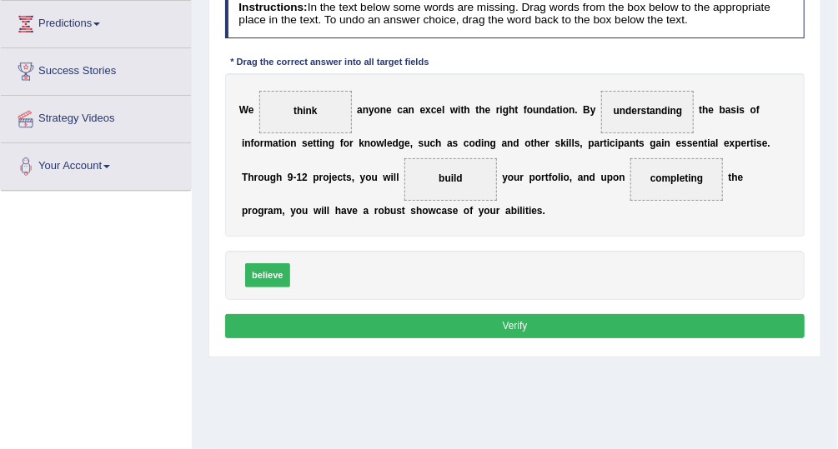
scroll to position [243, 0]
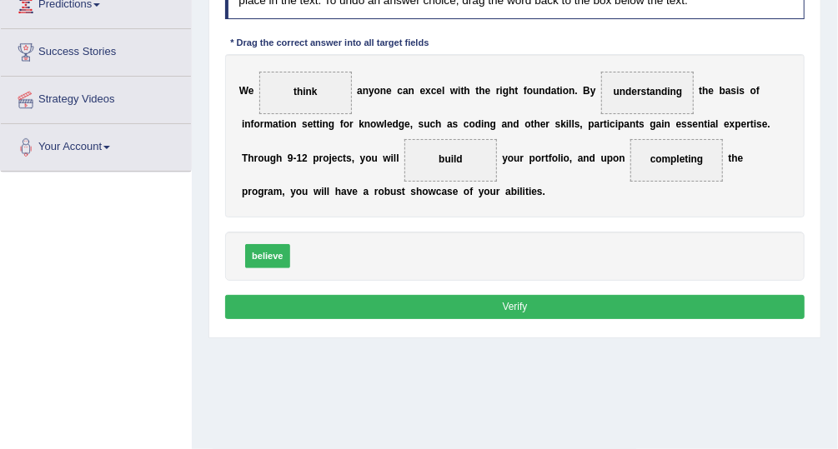
click at [615, 296] on button "Verify" at bounding box center [515, 307] width 580 height 24
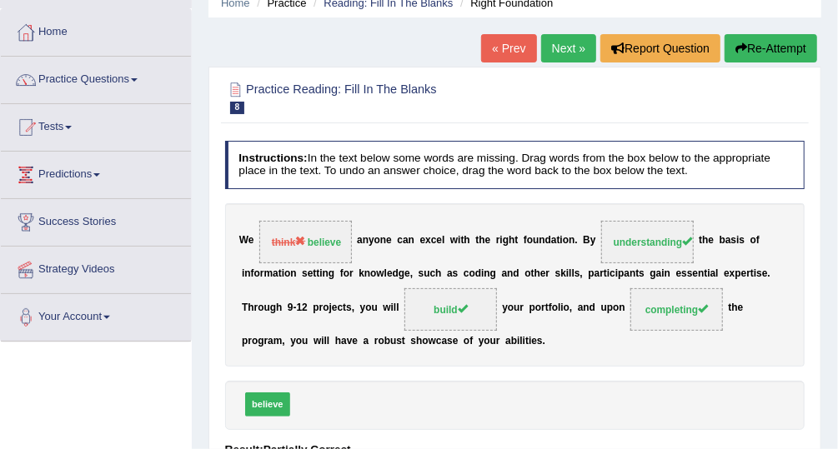
scroll to position [72, 0]
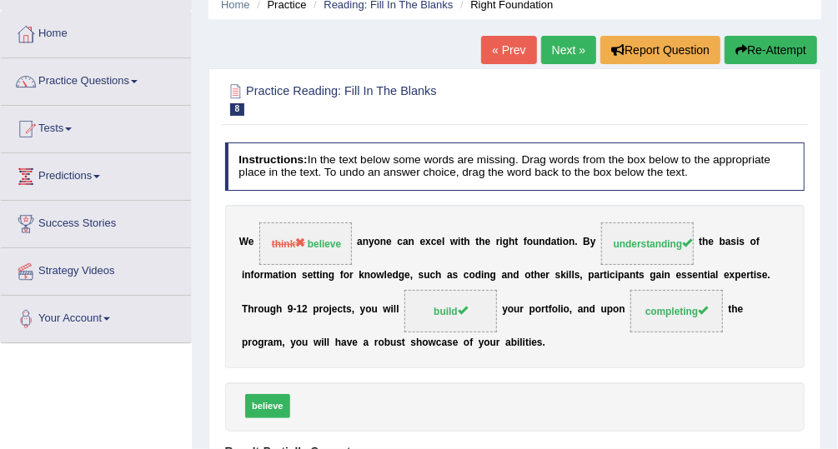
click at [572, 43] on link "Next »" at bounding box center [568, 50] width 55 height 28
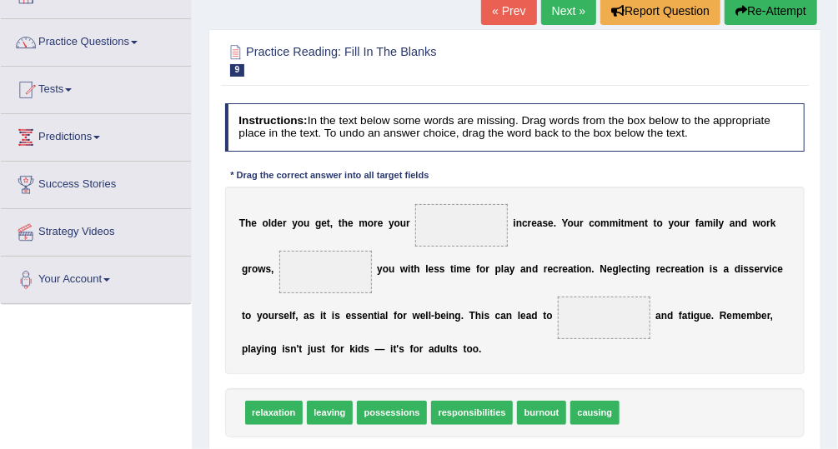
scroll to position [115, 0]
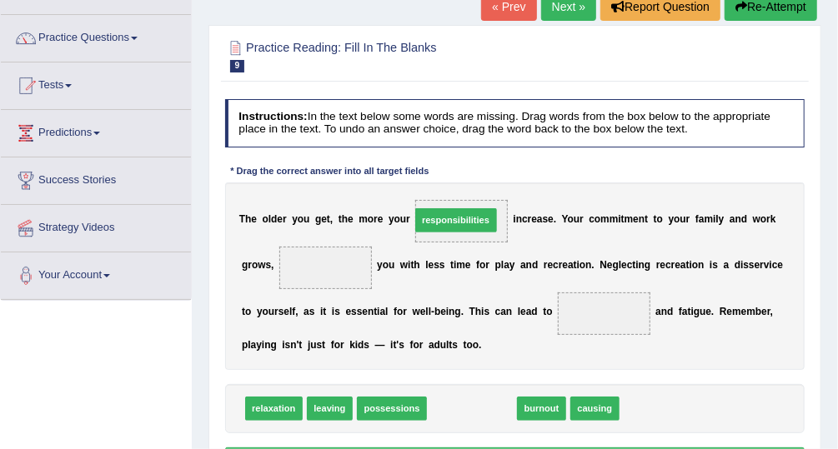
drag, startPoint x: 464, startPoint y: 411, endPoint x: 444, endPoint y: 188, distance: 223.5
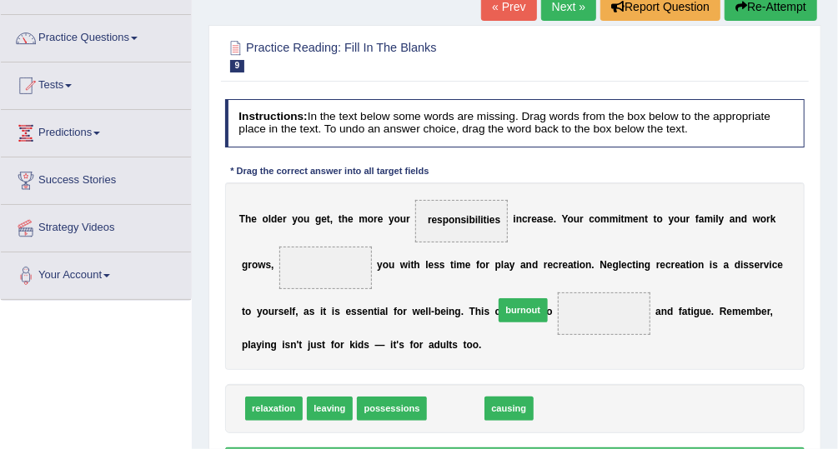
drag, startPoint x: 450, startPoint y: 404, endPoint x: 530, endPoint y: 288, distance: 140.4
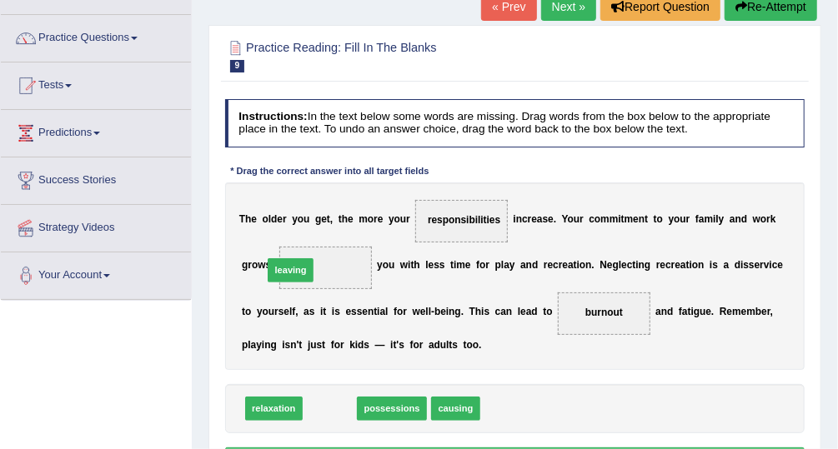
drag, startPoint x: 323, startPoint y: 409, endPoint x: 277, endPoint y: 244, distance: 170.6
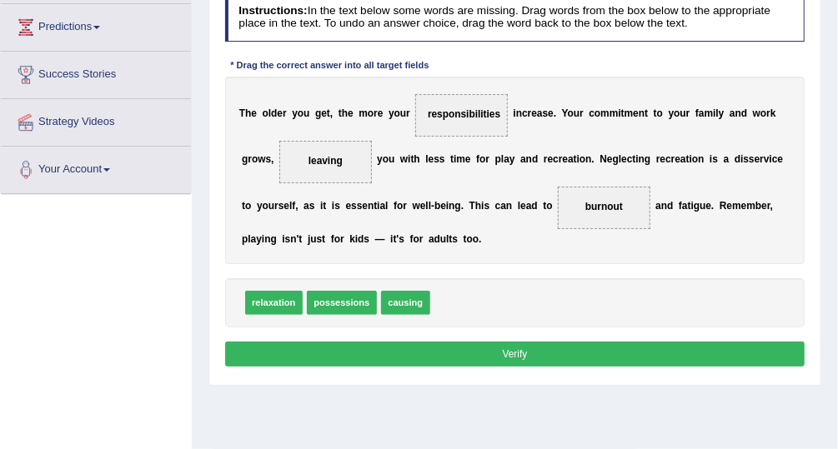
scroll to position [227, 0]
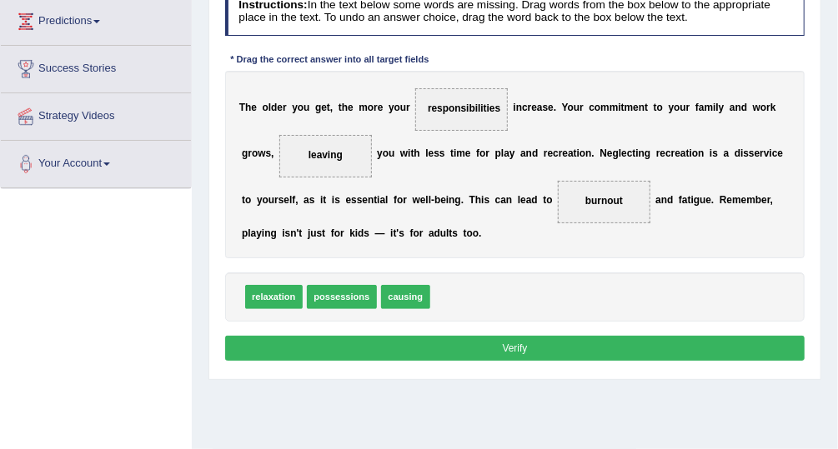
click at [590, 350] on button "Verify" at bounding box center [515, 348] width 580 height 24
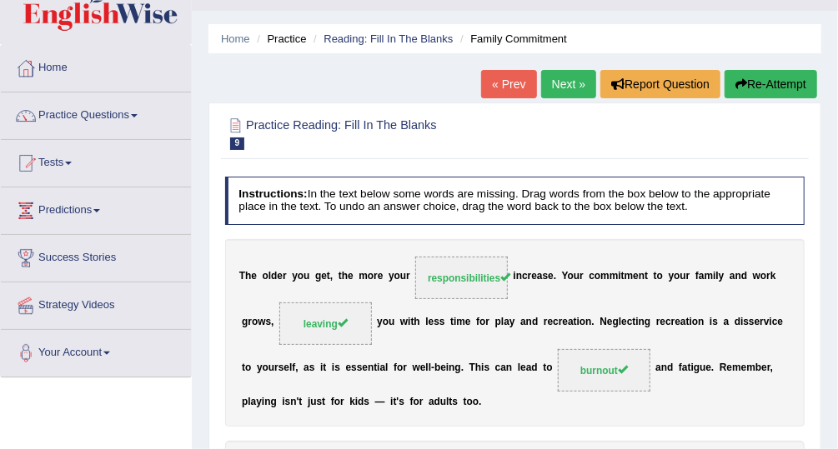
scroll to position [14, 0]
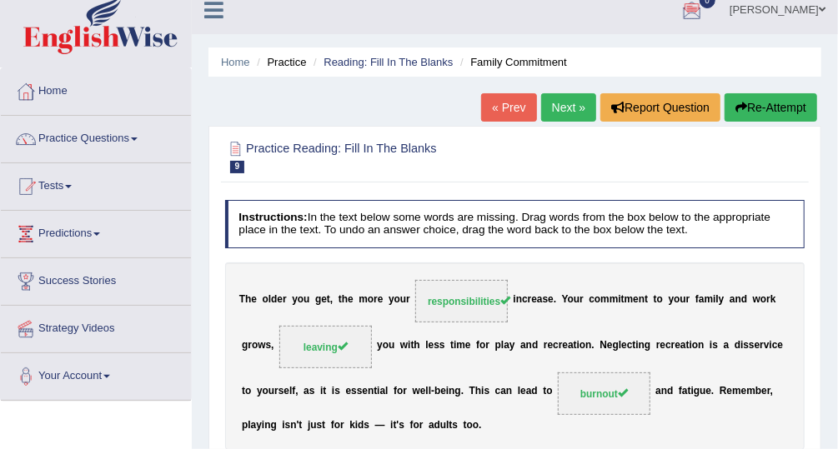
click at [569, 103] on link "Next »" at bounding box center [568, 107] width 55 height 28
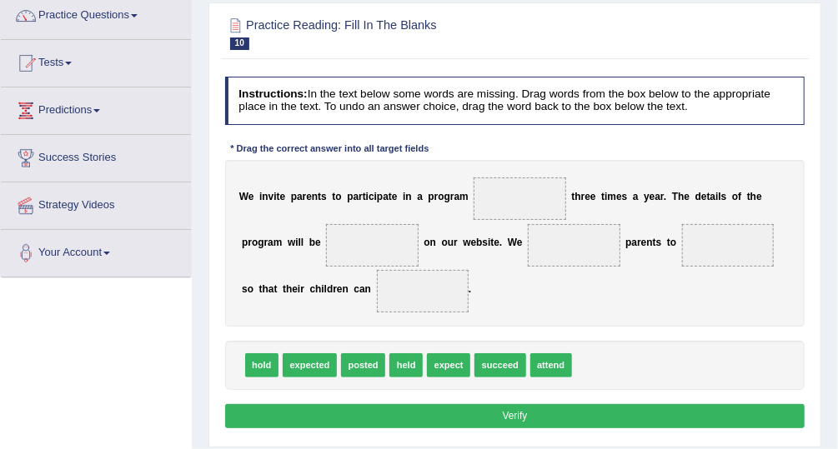
scroll to position [161, 0]
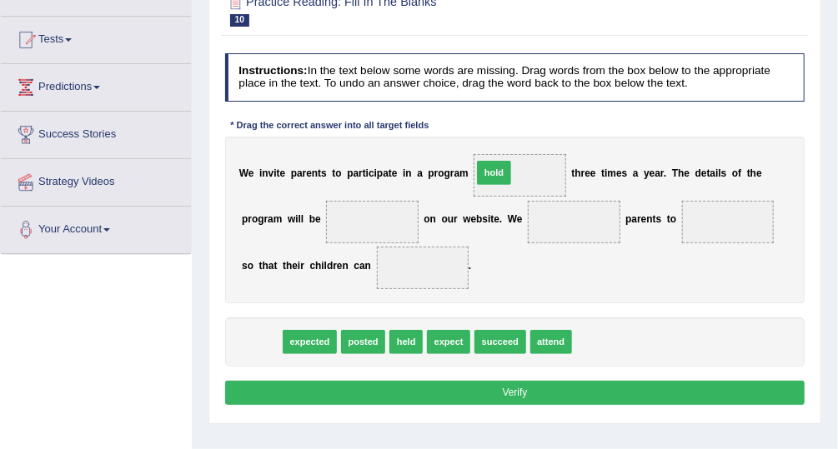
drag, startPoint x: 253, startPoint y: 345, endPoint x: 527, endPoint y: 148, distance: 337.4
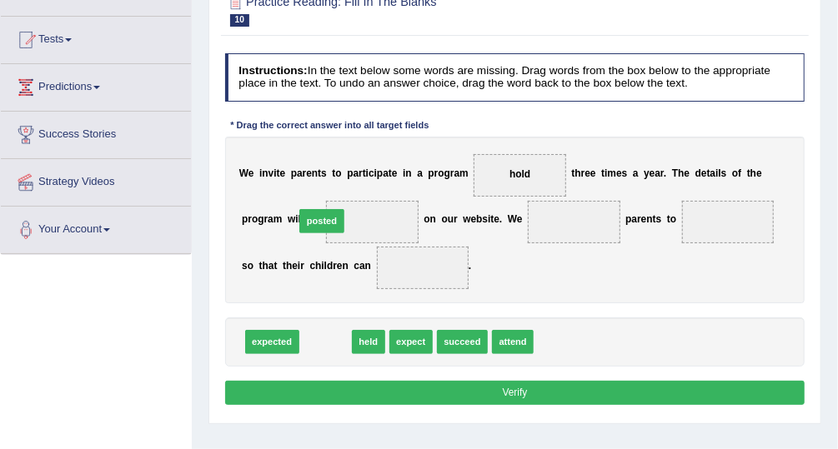
drag, startPoint x: 323, startPoint y: 346, endPoint x: 319, endPoint y: 204, distance: 141.8
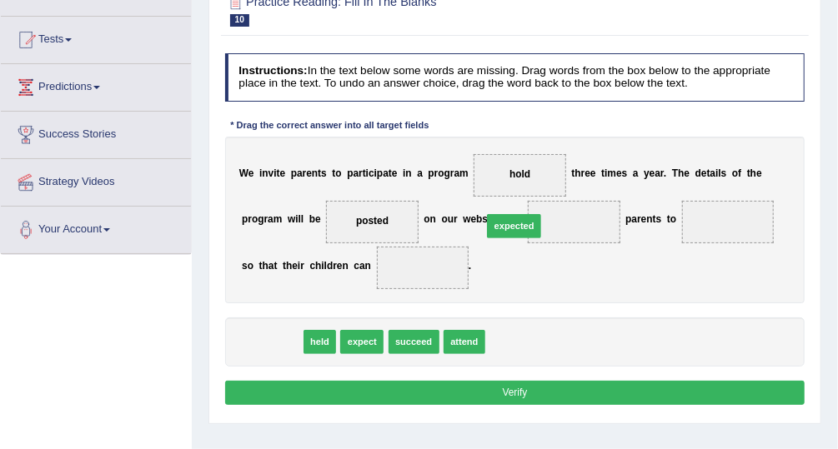
drag, startPoint x: 270, startPoint y: 340, endPoint x: 555, endPoint y: 204, distance: 315.9
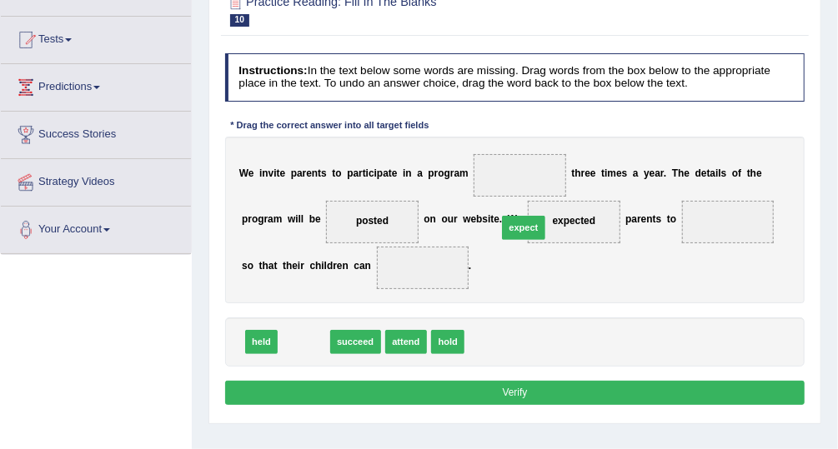
drag, startPoint x: 301, startPoint y: 344, endPoint x: 559, endPoint y: 209, distance: 290.5
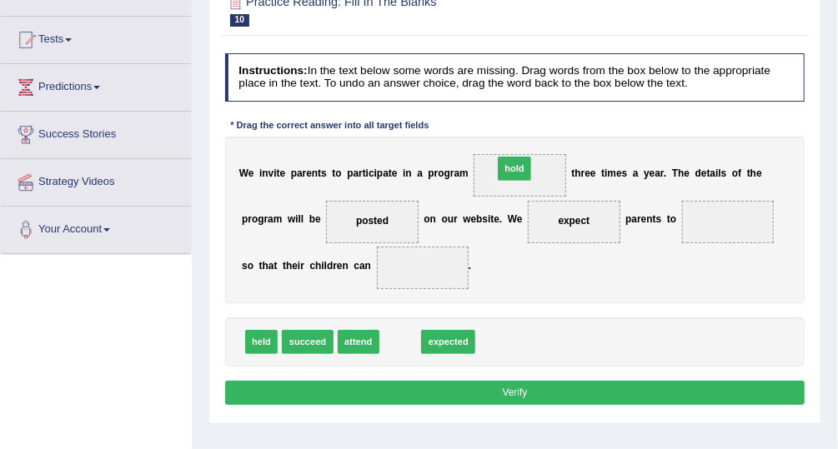
drag, startPoint x: 395, startPoint y: 341, endPoint x: 529, endPoint y: 138, distance: 243.3
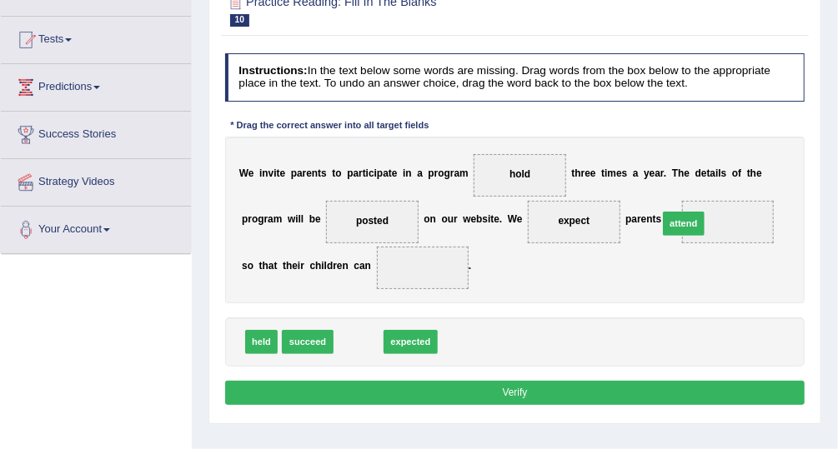
drag, startPoint x: 356, startPoint y: 334, endPoint x: 739, endPoint y: 194, distance: 407.3
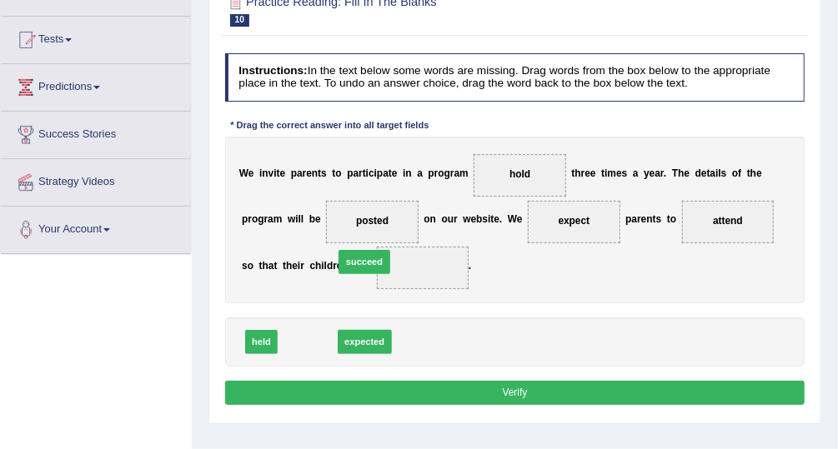
drag, startPoint x: 298, startPoint y: 347, endPoint x: 364, endPoint y: 252, distance: 115.7
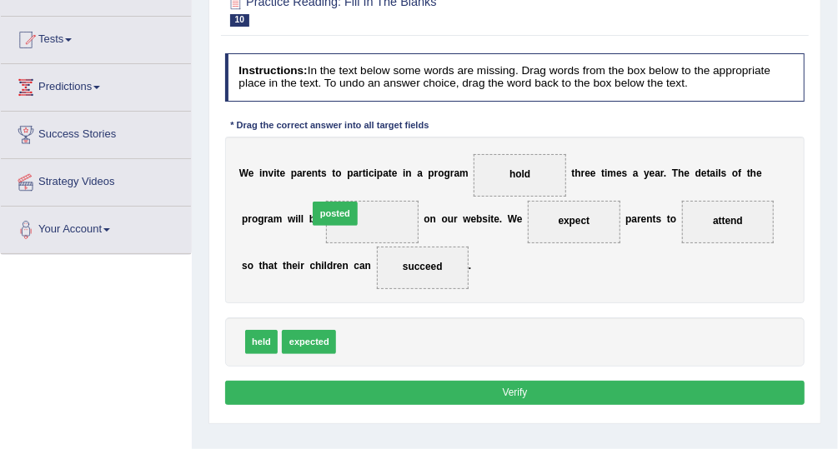
drag, startPoint x: 360, startPoint y: 331, endPoint x: 328, endPoint y: 180, distance: 154.4
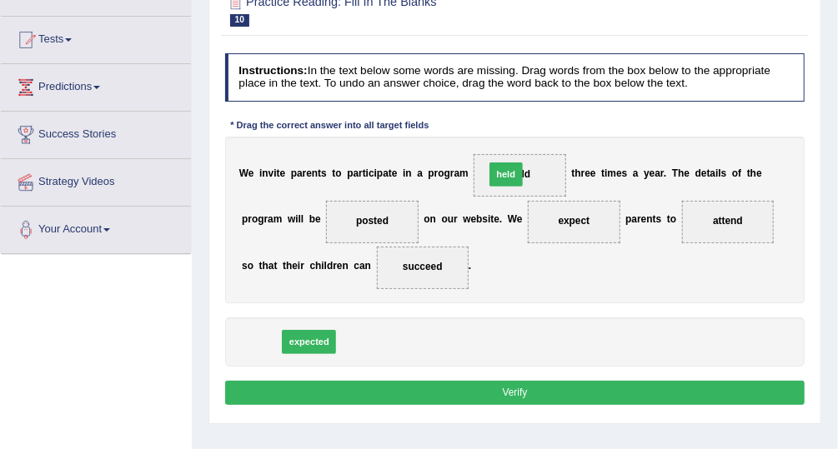
drag, startPoint x: 265, startPoint y: 344, endPoint x: 553, endPoint y: 147, distance: 349.0
click at [531, 389] on button "Verify" at bounding box center [515, 393] width 580 height 24
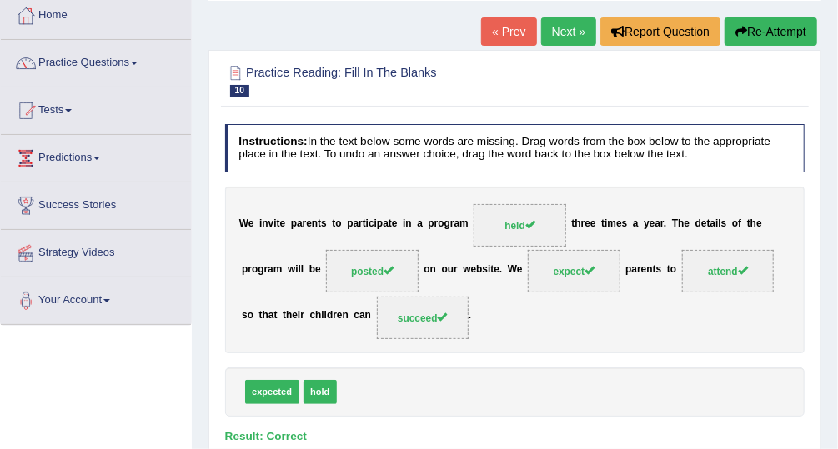
scroll to position [40, 0]
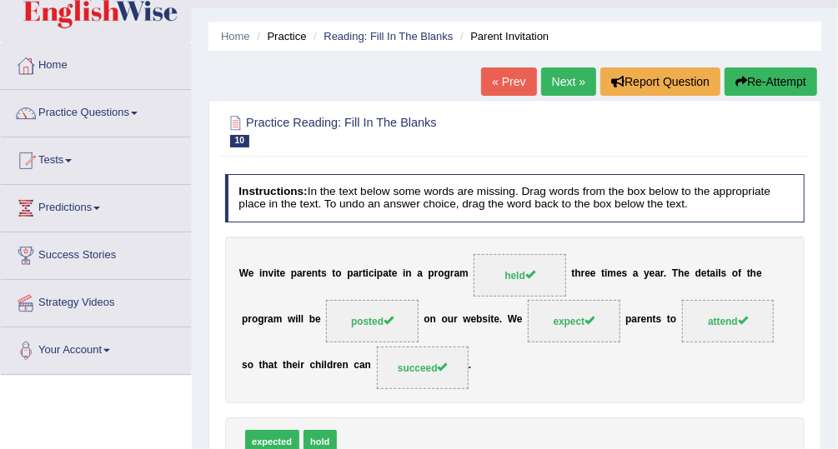
click at [572, 78] on link "Next »" at bounding box center [568, 82] width 55 height 28
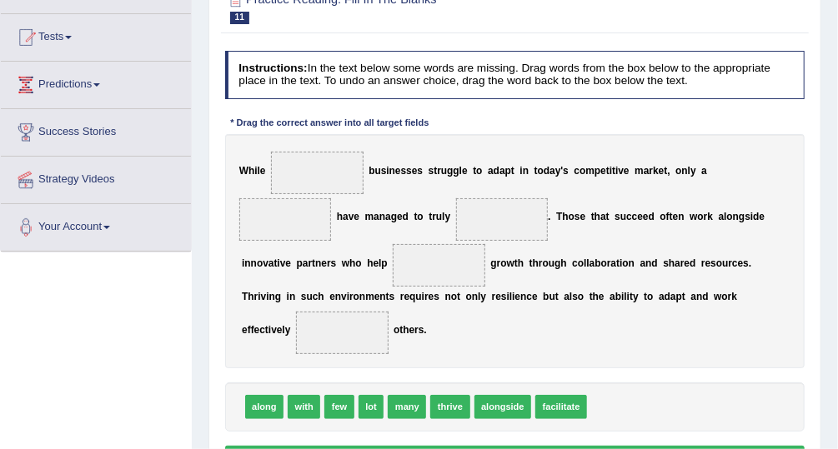
scroll to position [153, 0]
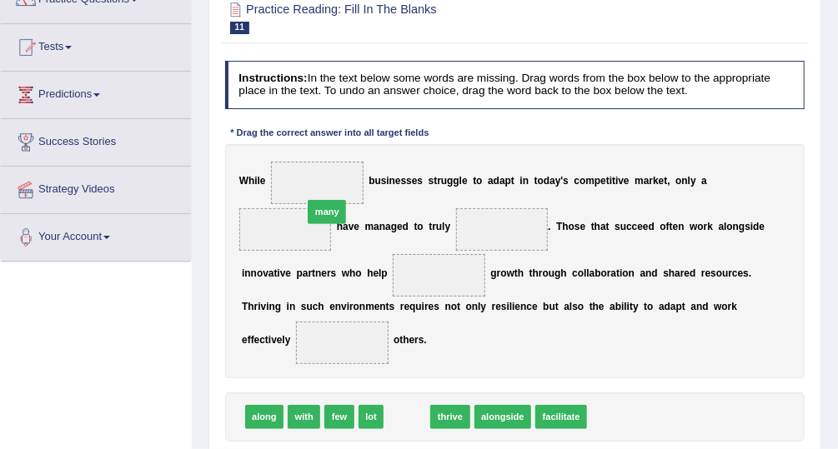
drag, startPoint x: 404, startPoint y: 394, endPoint x: 310, endPoint y: 153, distance: 258.8
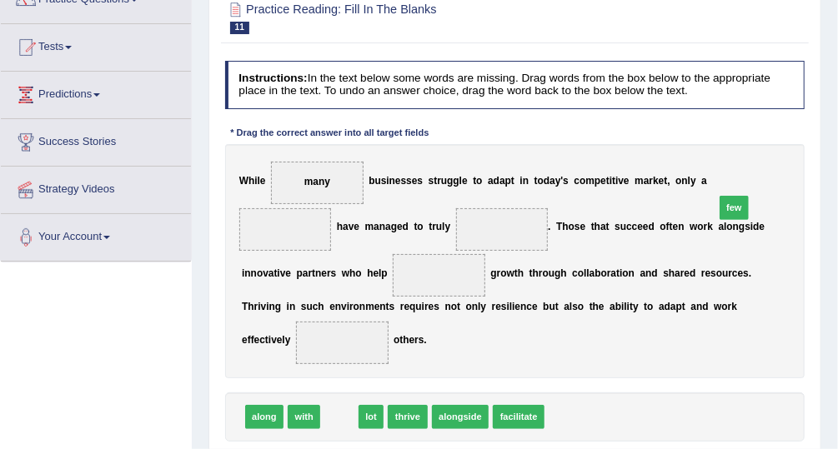
drag, startPoint x: 339, startPoint y: 389, endPoint x: 803, endPoint y: 143, distance: 525.6
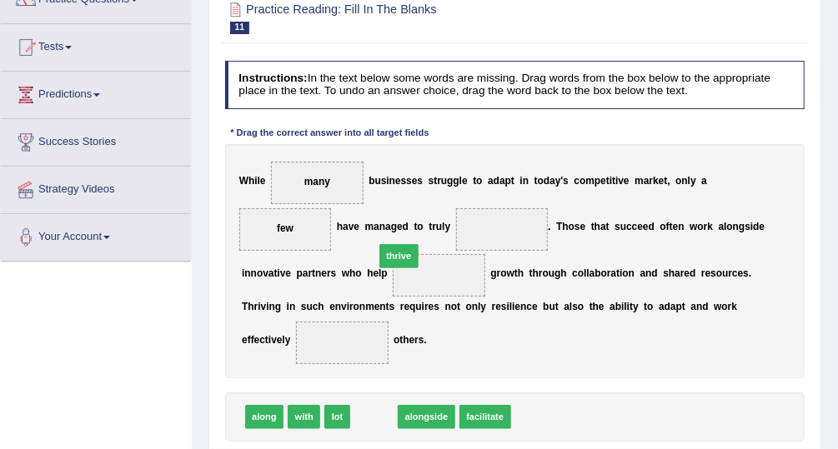
drag, startPoint x: 372, startPoint y: 389, endPoint x: 401, endPoint y: 200, distance: 191.5
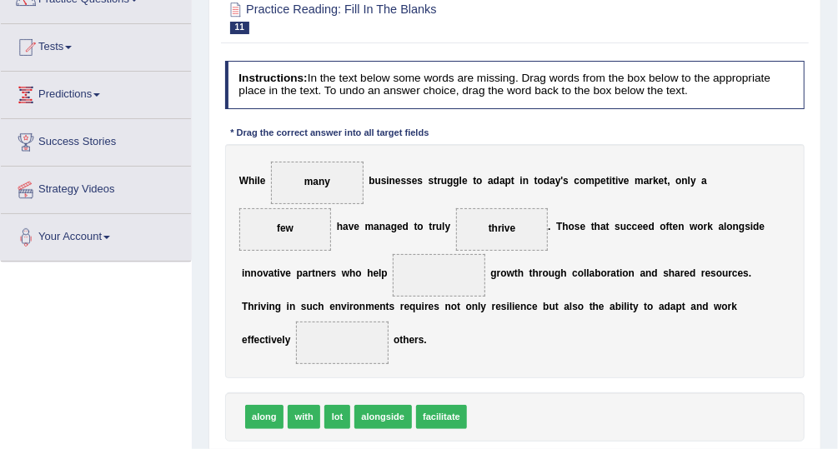
click at [297, 405] on span "with" at bounding box center [304, 417] width 33 height 24
drag, startPoint x: 261, startPoint y: 389, endPoint x: 287, endPoint y: 247, distance: 144.1
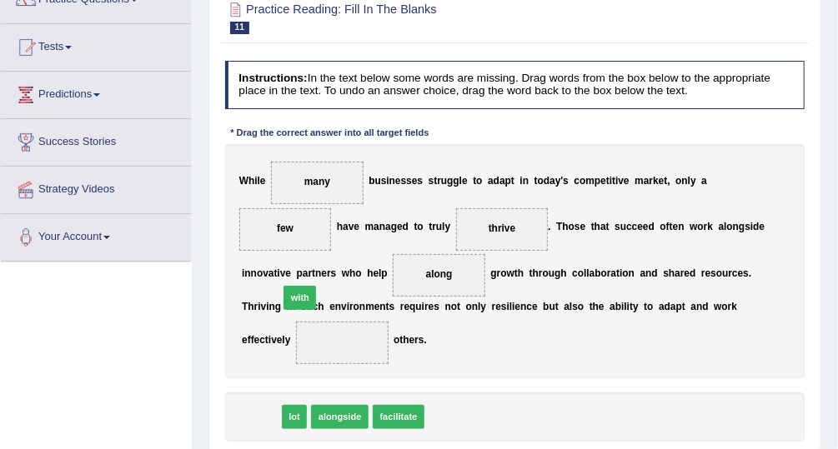
drag, startPoint x: 262, startPoint y: 396, endPoint x: 308, endPoint y: 256, distance: 147.4
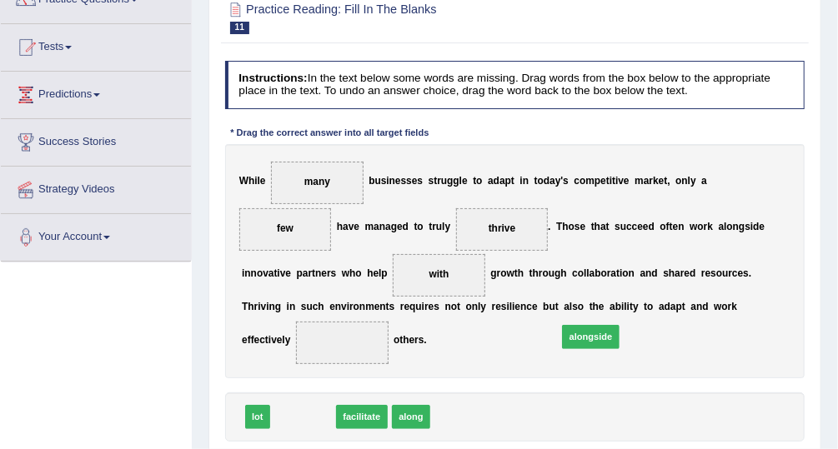
drag, startPoint x: 299, startPoint y: 389, endPoint x: 637, endPoint y: 296, distance: 351.2
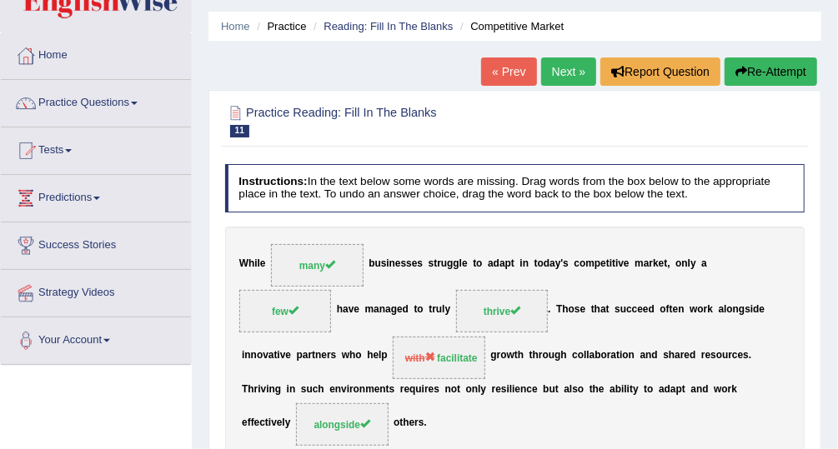
scroll to position [48, 0]
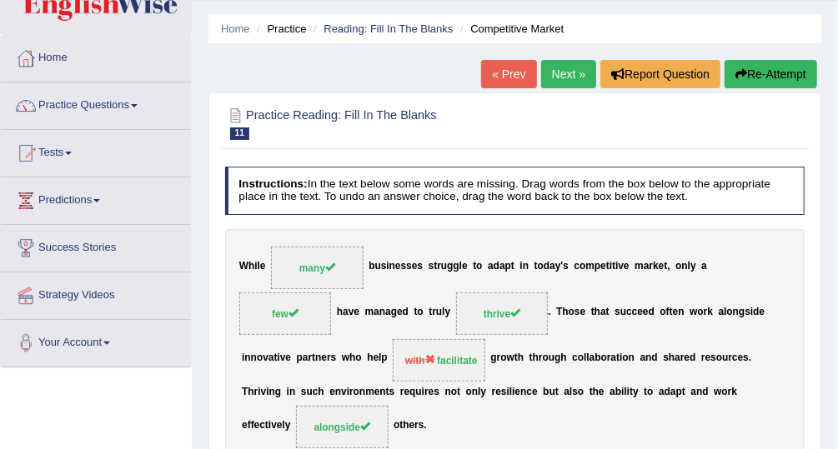
click at [565, 75] on link "Next »" at bounding box center [568, 74] width 55 height 28
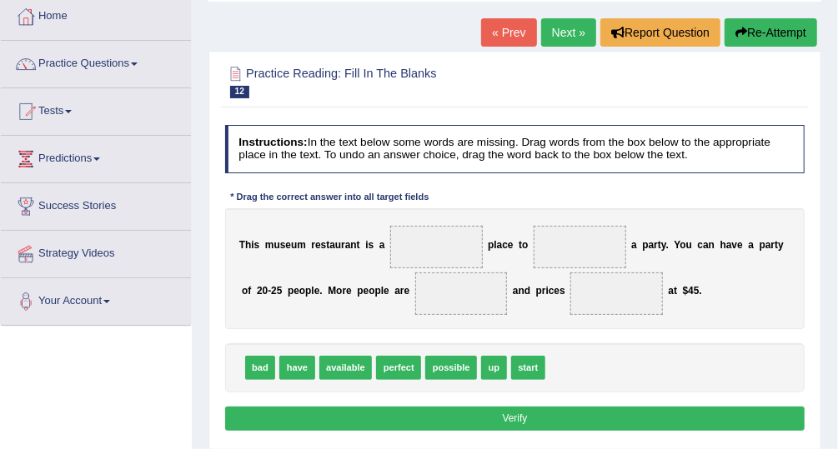
scroll to position [108, 0]
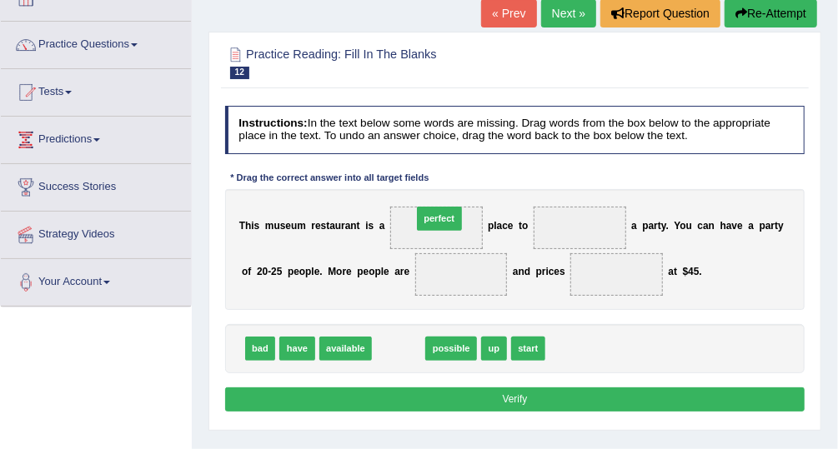
drag, startPoint x: 389, startPoint y: 351, endPoint x: 437, endPoint y: 198, distance: 159.8
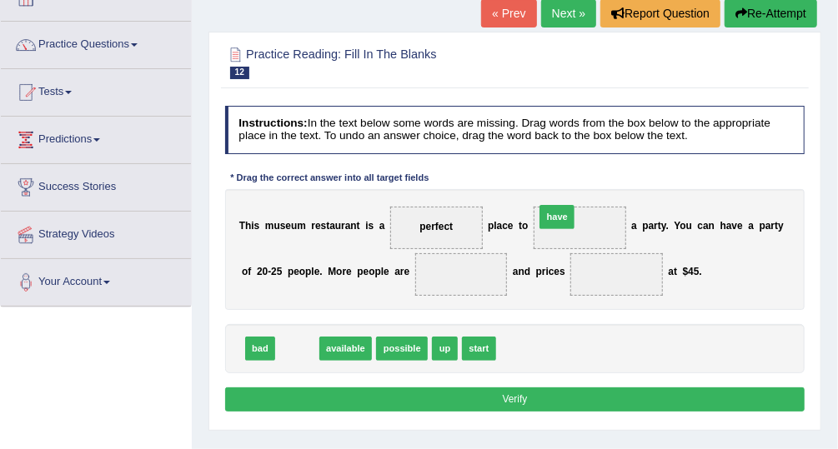
drag, startPoint x: 290, startPoint y: 349, endPoint x: 596, endPoint y: 194, distance: 342.7
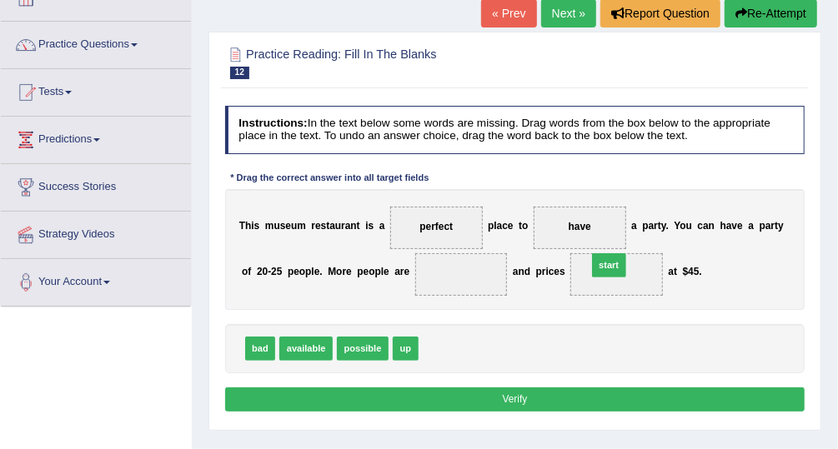
drag, startPoint x: 430, startPoint y: 350, endPoint x: 630, endPoint y: 253, distance: 222.3
drag, startPoint x: 441, startPoint y: 349, endPoint x: 598, endPoint y: 203, distance: 214.2
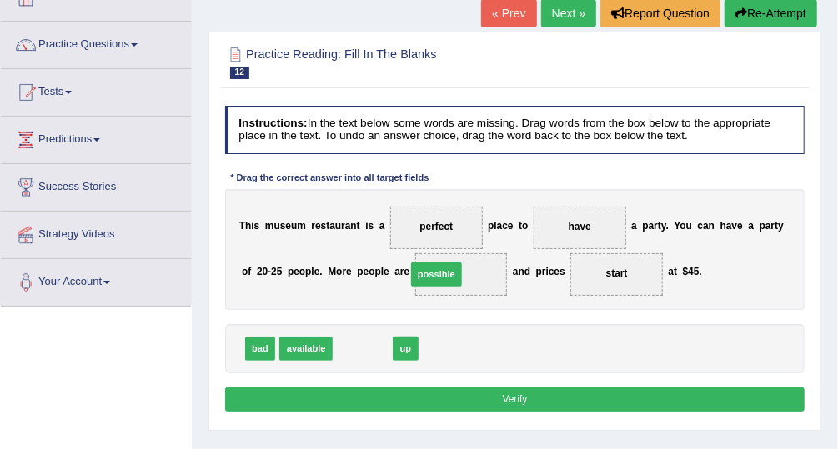
drag, startPoint x: 364, startPoint y: 346, endPoint x: 450, endPoint y: 260, distance: 122.1
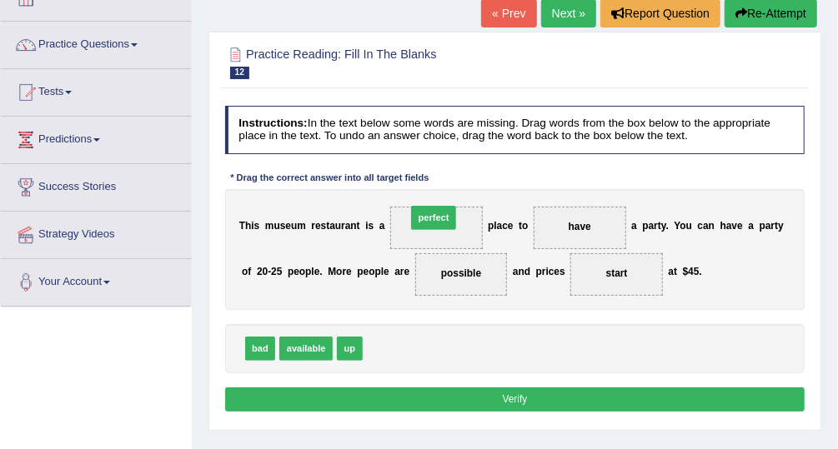
drag, startPoint x: 384, startPoint y: 347, endPoint x: 436, endPoint y: 194, distance: 161.4
click at [545, 390] on button "Verify" at bounding box center [515, 400] width 580 height 24
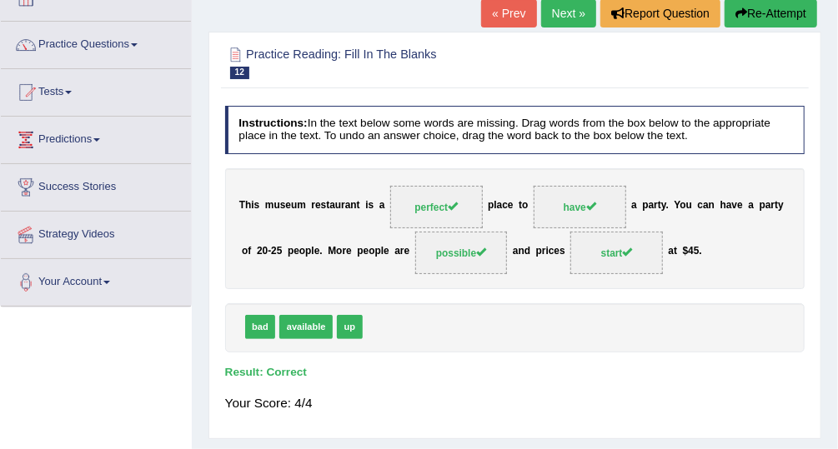
click at [570, 12] on link "Next »" at bounding box center [568, 13] width 55 height 28
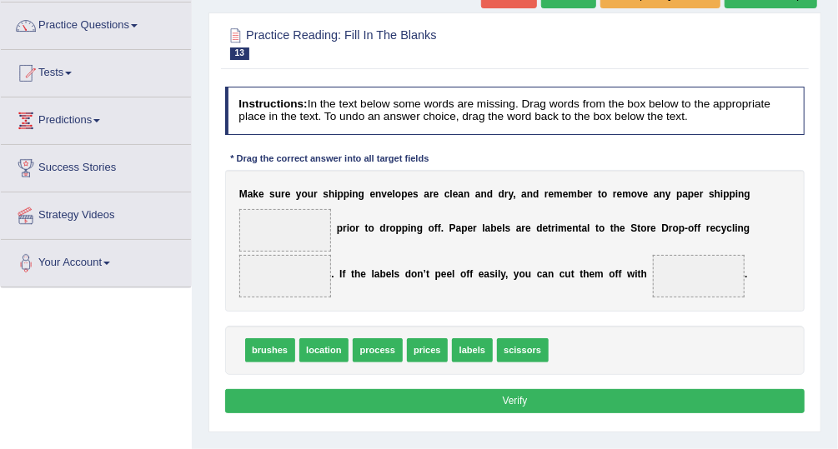
scroll to position [152, 0]
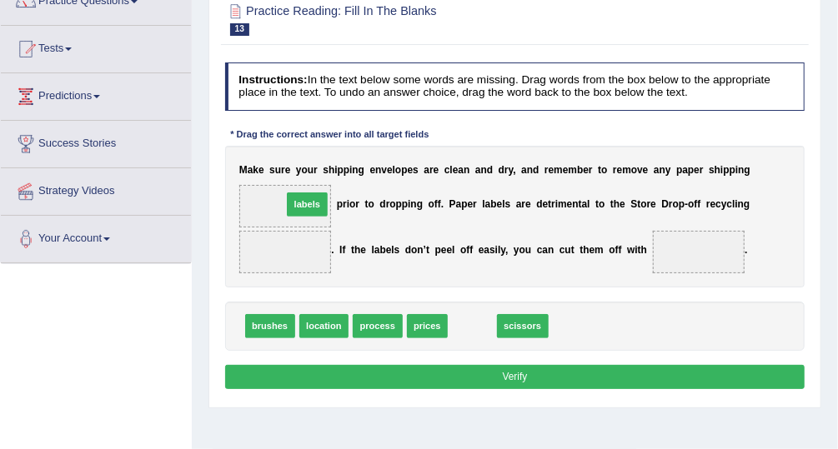
drag, startPoint x: 464, startPoint y: 323, endPoint x: 269, endPoint y: 179, distance: 242.2
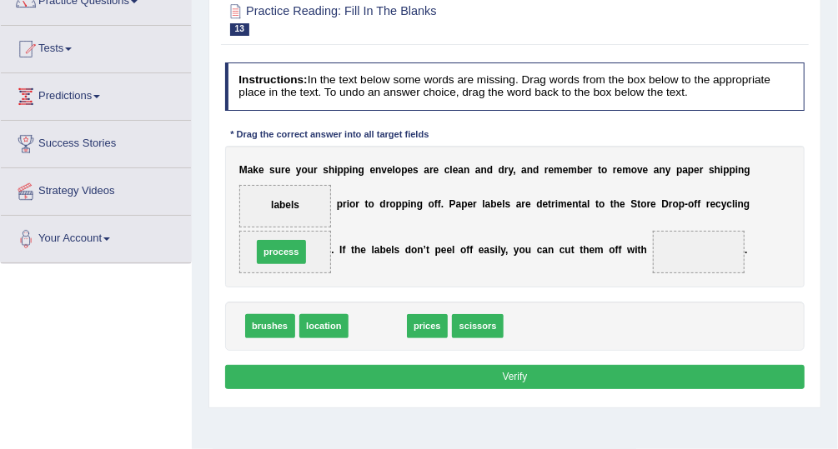
drag, startPoint x: 374, startPoint y: 325, endPoint x: 260, endPoint y: 238, distance: 143.3
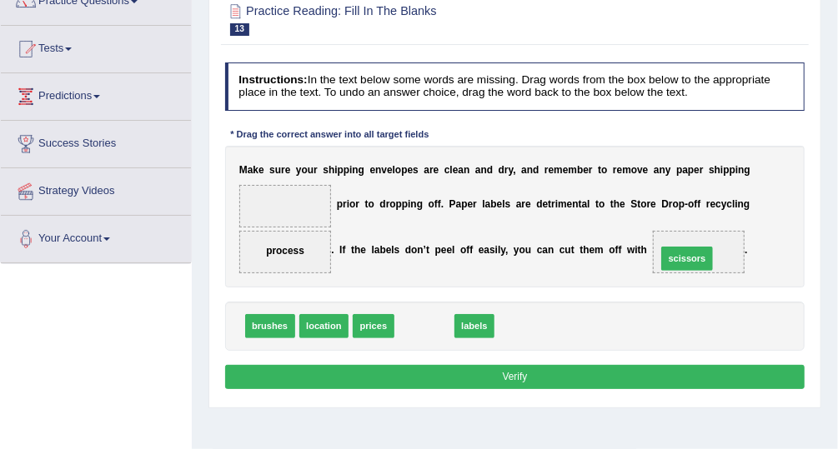
drag, startPoint x: 420, startPoint y: 319, endPoint x: 730, endPoint y: 238, distance: 319.6
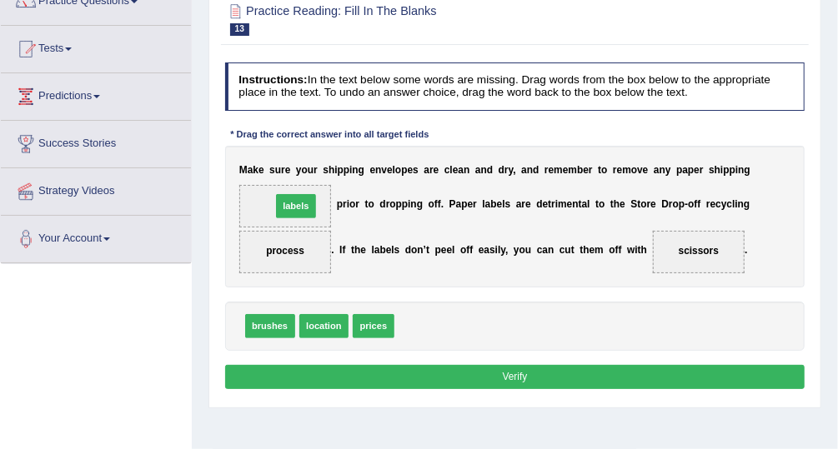
drag, startPoint x: 410, startPoint y: 325, endPoint x: 267, endPoint y: 182, distance: 202.8
click at [507, 380] on button "Verify" at bounding box center [515, 377] width 580 height 24
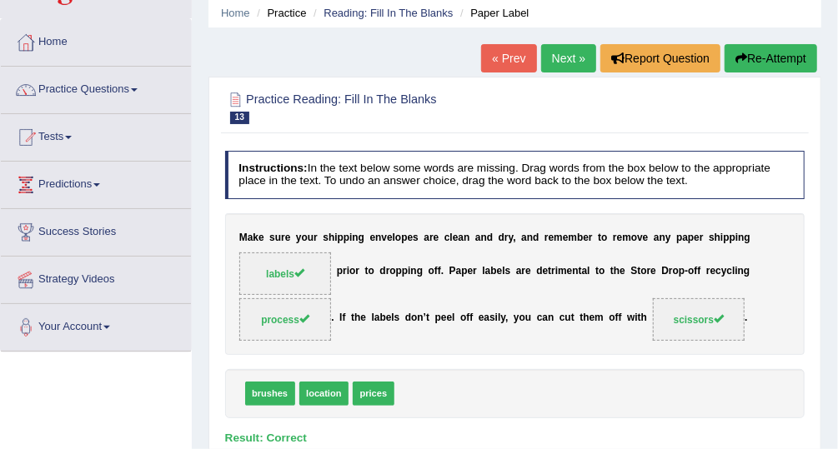
scroll to position [12, 0]
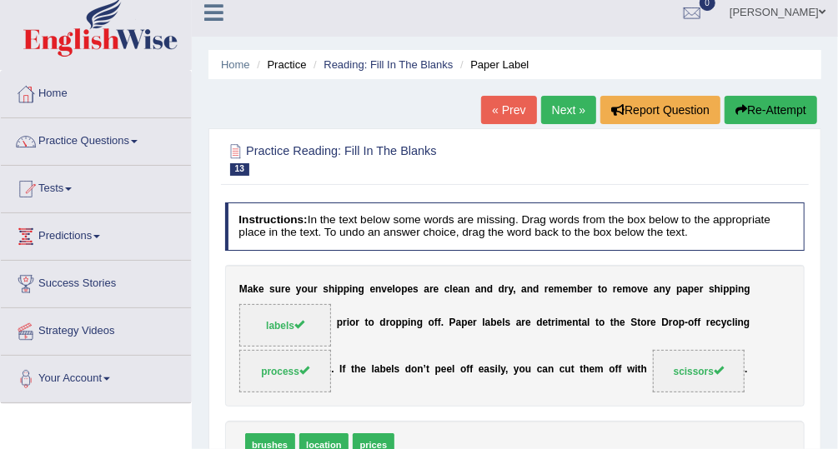
click at [575, 111] on link "Next »" at bounding box center [568, 110] width 55 height 28
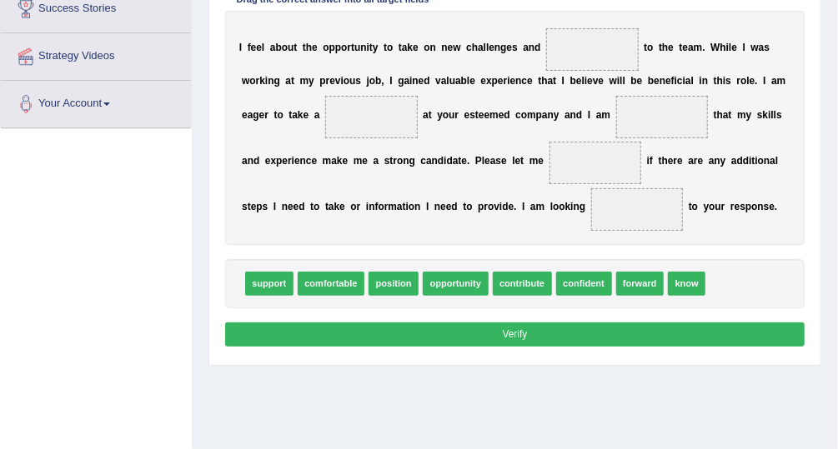
scroll to position [282, 0]
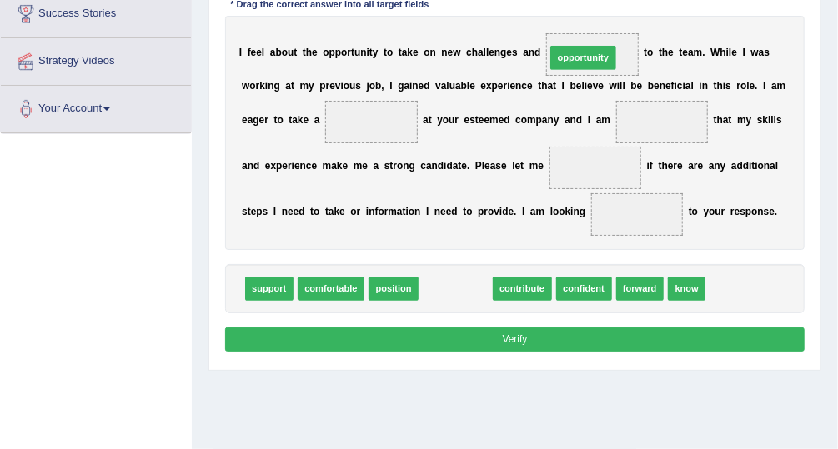
drag, startPoint x: 448, startPoint y: 285, endPoint x: 598, endPoint y: 14, distance: 309.8
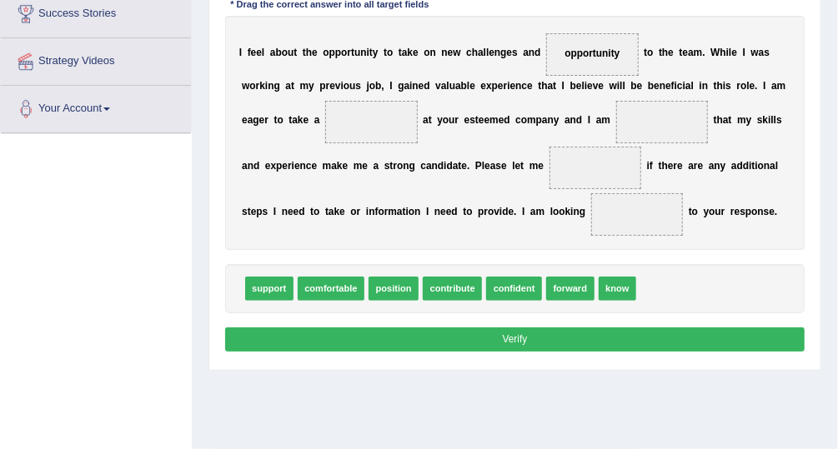
drag, startPoint x: 565, startPoint y: 45, endPoint x: 570, endPoint y: 96, distance: 51.1
click at [570, 96] on div "I f e e l a b o u t t h e o p p o r t u n i t y t o t a k e o n n e w c h a l l…" at bounding box center [515, 133] width 580 height 234
drag, startPoint x: 458, startPoint y: 290, endPoint x: 605, endPoint y: 19, distance: 308.2
click at [605, 19] on div "Instructions: In the text below some words are missing. Drag words from the box…" at bounding box center [514, 145] width 587 height 438
drag, startPoint x: 439, startPoint y: 285, endPoint x: 595, endPoint y: 11, distance: 316.0
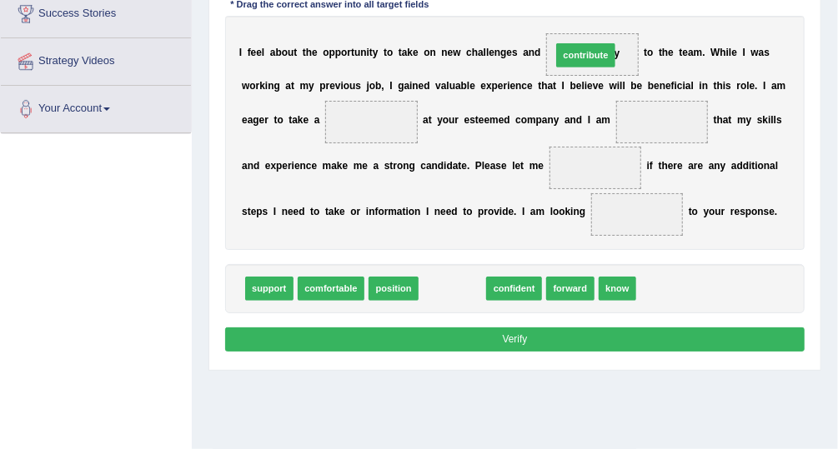
click at [595, 11] on div "Instructions: In the text below some words are missing. Drag words from the box…" at bounding box center [514, 145] width 587 height 438
click at [446, 284] on span "contribute" at bounding box center [452, 289] width 59 height 24
drag, startPoint x: 446, startPoint y: 284, endPoint x: 593, endPoint y: 10, distance: 310.4
click at [593, 10] on div "Instructions: In the text below some words are missing. Drag words from the box…" at bounding box center [514, 145] width 587 height 438
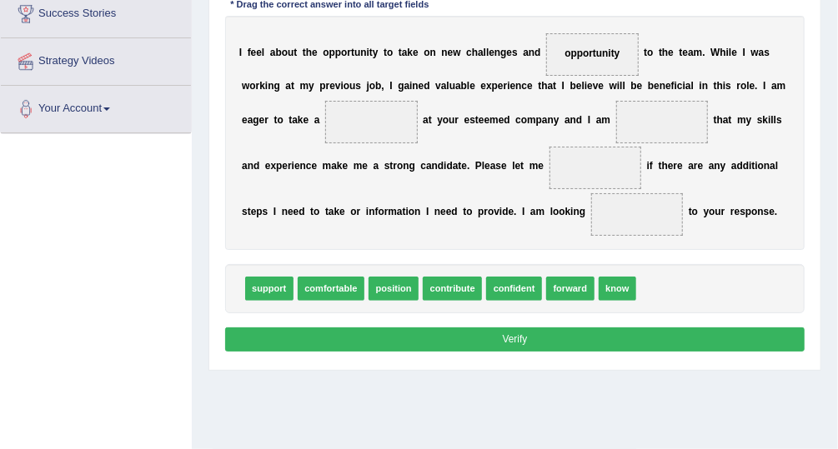
click at [441, 291] on span "contribute" at bounding box center [452, 289] width 59 height 24
drag, startPoint x: 442, startPoint y: 291, endPoint x: 595, endPoint y: 22, distance: 309.6
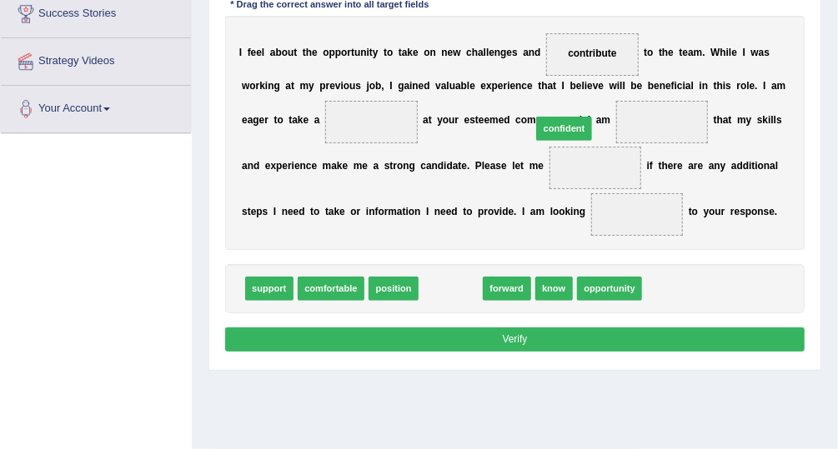
drag, startPoint x: 441, startPoint y: 292, endPoint x: 575, endPoint y: 104, distance: 230.2
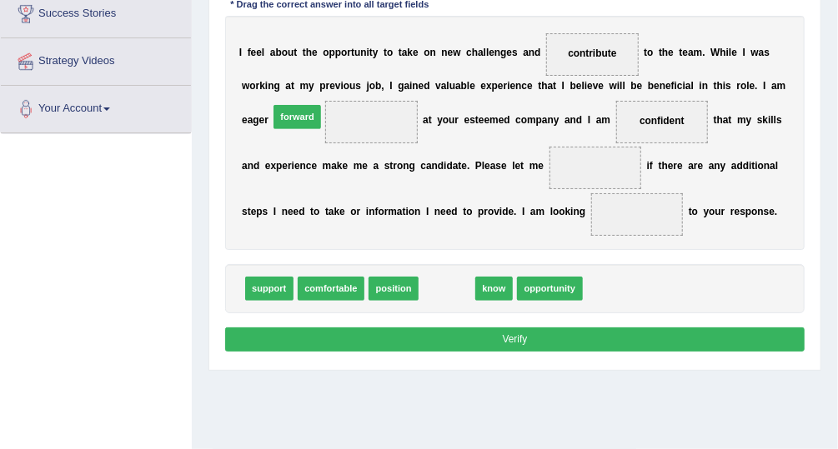
drag, startPoint x: 436, startPoint y: 289, endPoint x: 263, endPoint y: 87, distance: 266.7
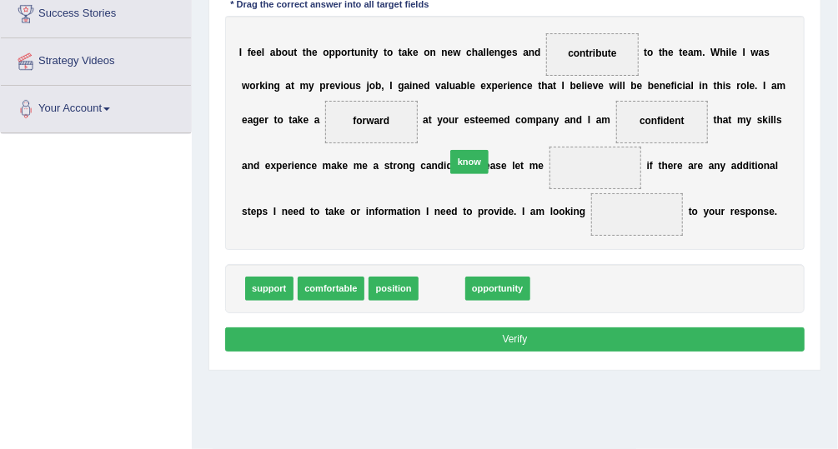
drag, startPoint x: 438, startPoint y: 287, endPoint x: 469, endPoint y: 138, distance: 152.6
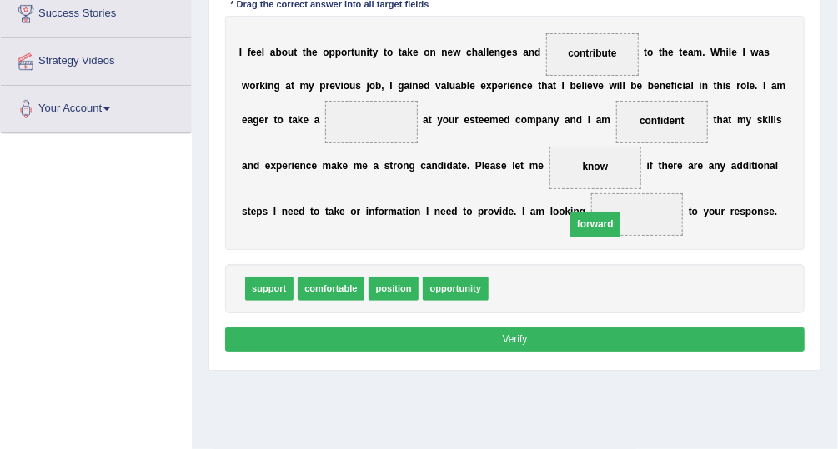
drag, startPoint x: 300, startPoint y: 123, endPoint x: 564, endPoint y: 244, distance: 290.3
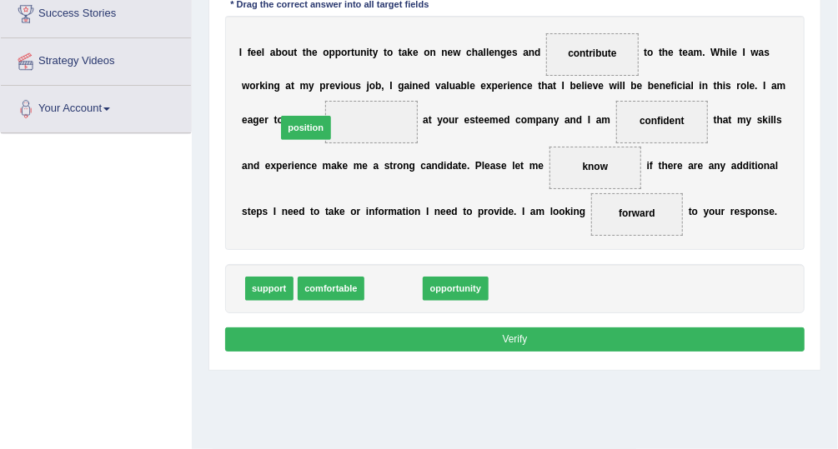
drag, startPoint x: 391, startPoint y: 278, endPoint x: 288, endPoint y: 90, distance: 214.2
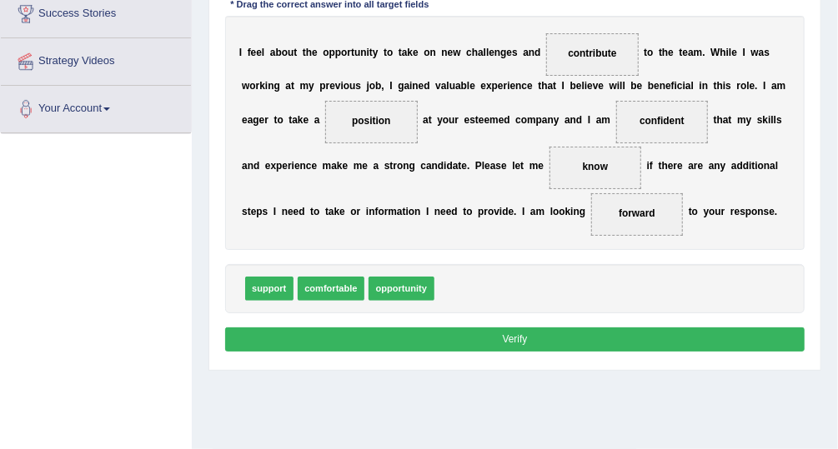
click at [474, 343] on button "Verify" at bounding box center [515, 340] width 580 height 24
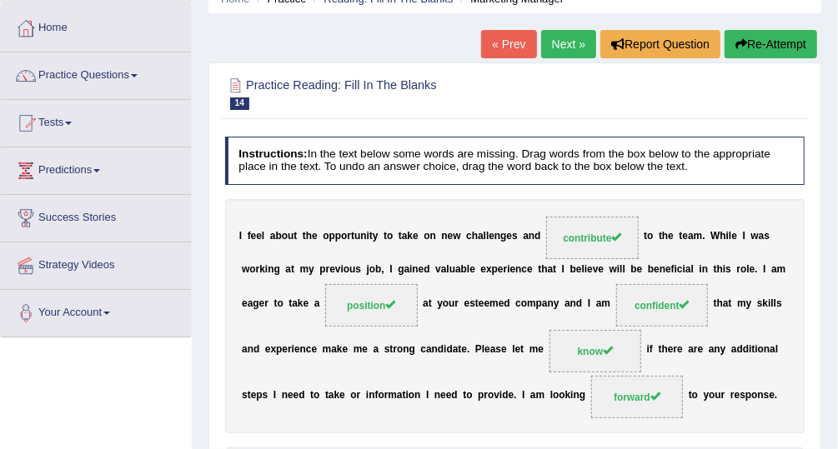
scroll to position [77, 0]
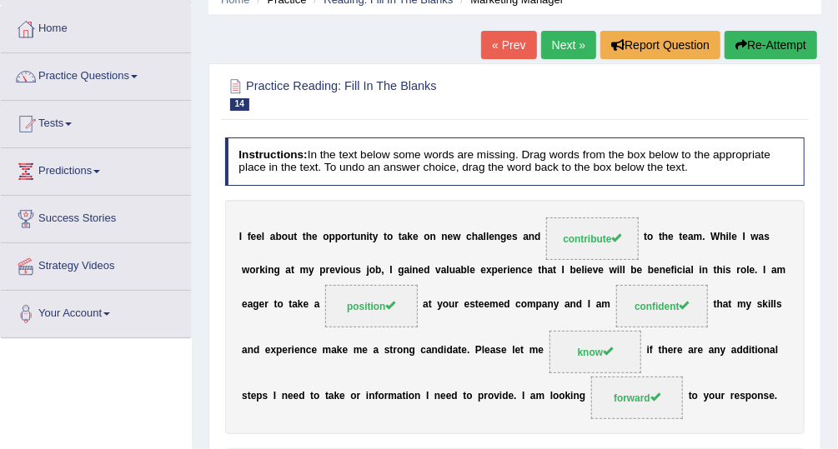
click at [576, 50] on link "Next »" at bounding box center [568, 45] width 55 height 28
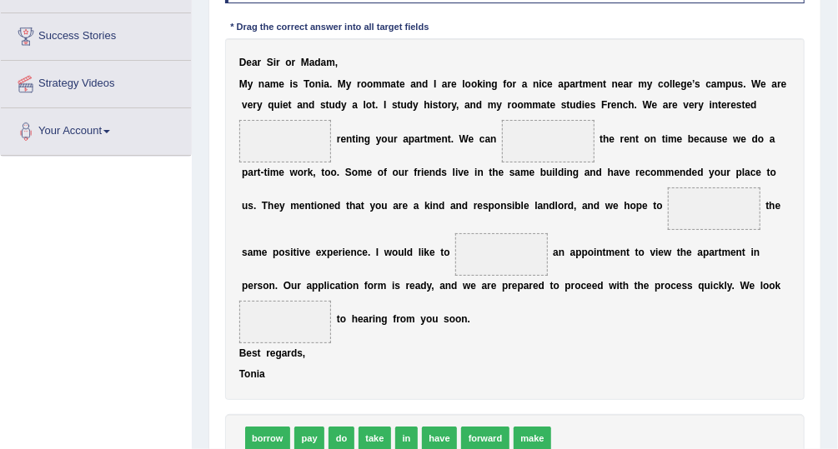
scroll to position [263, 0]
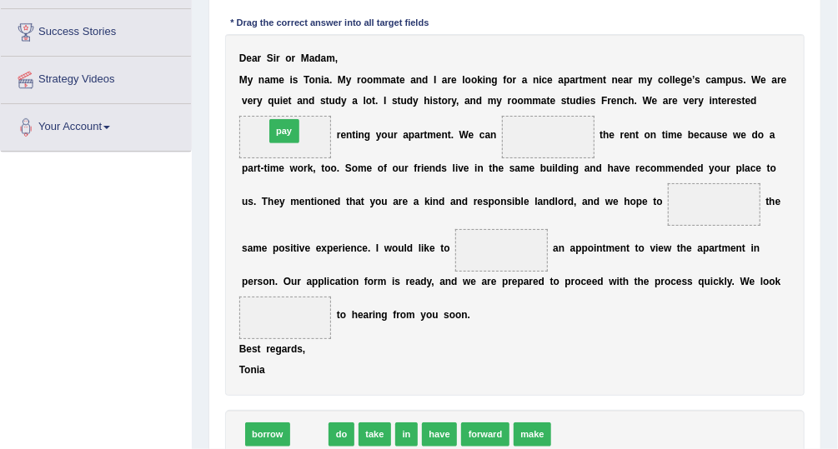
drag, startPoint x: 307, startPoint y: 429, endPoint x: 277, endPoint y: 73, distance: 358.2
click at [277, 73] on div "Instructions: In the text below some words are missing. Drag words from the box…" at bounding box center [514, 226] width 587 height 565
drag, startPoint x: 304, startPoint y: 434, endPoint x: 602, endPoint y: 83, distance: 460.3
click at [602, 83] on div "Instructions: In the text below some words are missing. Drag words from the box…" at bounding box center [514, 226] width 587 height 565
drag, startPoint x: 299, startPoint y: 434, endPoint x: 569, endPoint y: 88, distance: 439.7
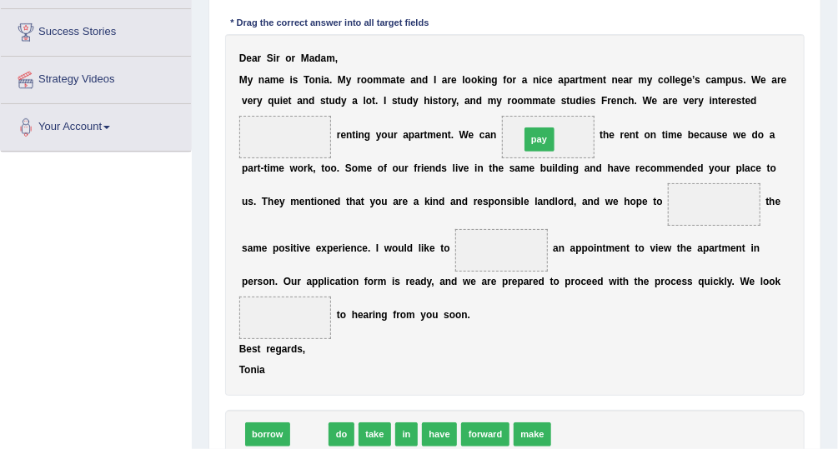
click at [569, 88] on div "Instructions: In the text below some words are missing. Drag words from the box…" at bounding box center [514, 226] width 587 height 565
drag, startPoint x: 304, startPoint y: 433, endPoint x: 567, endPoint y: 85, distance: 436.3
click at [567, 85] on div "Instructions: In the text below some words are missing. Drag words from the box…" at bounding box center [514, 226] width 587 height 565
drag, startPoint x: 301, startPoint y: 436, endPoint x: 560, endPoint y: 86, distance: 435.3
click at [560, 86] on div "Instructions: In the text below some words are missing. Drag words from the box…" at bounding box center [514, 226] width 587 height 565
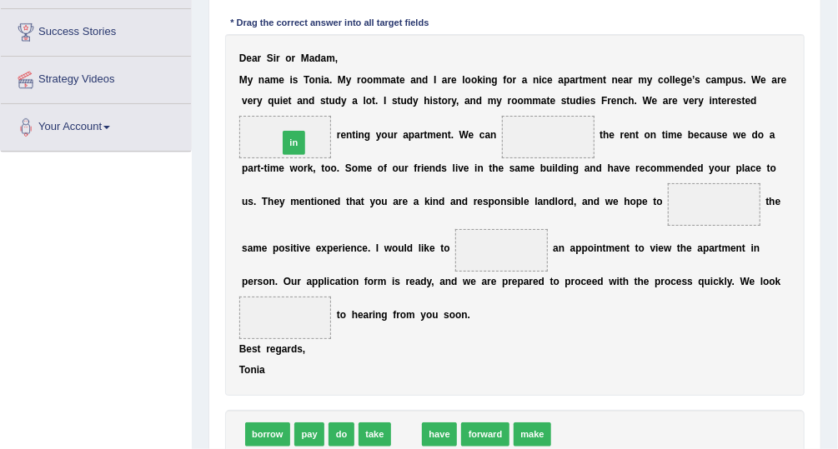
drag, startPoint x: 397, startPoint y: 429, endPoint x: 263, endPoint y: 81, distance: 372.4
click at [263, 81] on div "Instructions: In the text below some words are missing. Drag words from the box…" at bounding box center [514, 226] width 587 height 565
drag, startPoint x: 401, startPoint y: 434, endPoint x: 257, endPoint y: 81, distance: 381.1
click at [257, 81] on div "Instructions: In the text below some words are missing. Drag words from the box…" at bounding box center [514, 226] width 587 height 565
drag, startPoint x: 401, startPoint y: 434, endPoint x: 264, endPoint y: 76, distance: 383.8
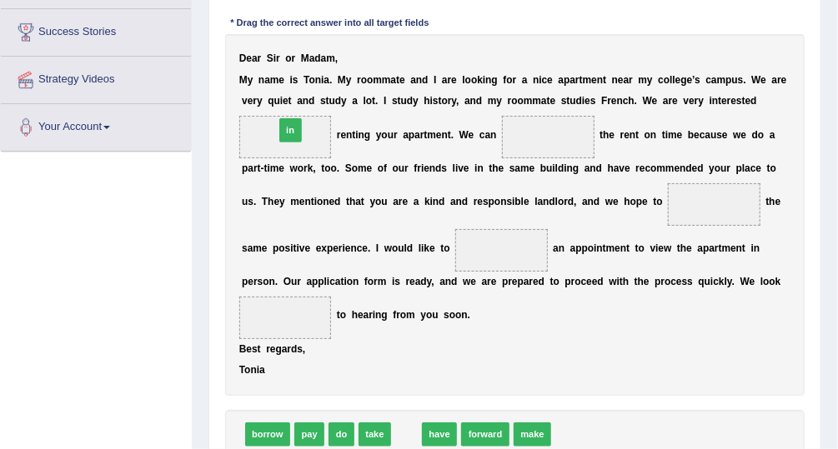
click at [264, 76] on div "Instructions: In the text below some words are missing. Drag words from the box…" at bounding box center [514, 226] width 587 height 565
drag, startPoint x: 298, startPoint y: 435, endPoint x: 563, endPoint y: 87, distance: 438.0
click at [563, 87] on div "Instructions: In the text below some words are missing. Drag words from the box…" at bounding box center [514, 226] width 587 height 565
click at [431, 436] on span "have" at bounding box center [439, 435] width 35 height 24
drag, startPoint x: 368, startPoint y: 435, endPoint x: 436, endPoint y: 223, distance: 223.4
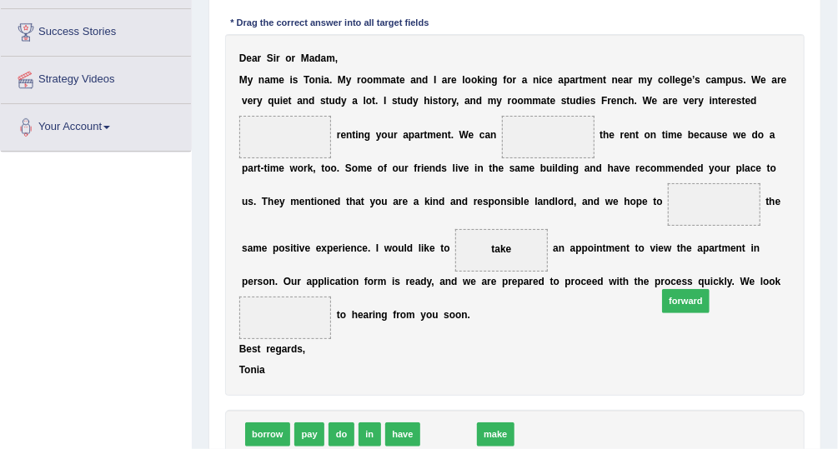
drag, startPoint x: 437, startPoint y: 434, endPoint x: 716, endPoint y: 278, distance: 320.3
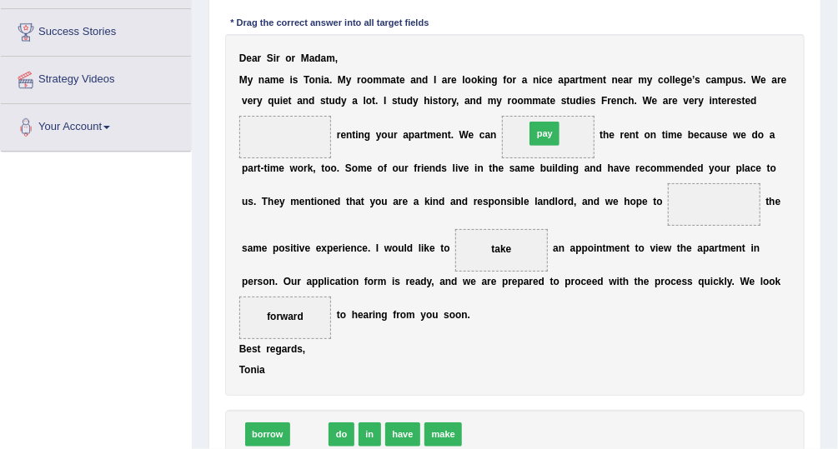
drag, startPoint x: 310, startPoint y: 434, endPoint x: 589, endPoint y: 80, distance: 450.1
click at [589, 80] on div "Instructions: In the text below some words are missing. Drag words from the box…" at bounding box center [514, 226] width 587 height 565
drag, startPoint x: 304, startPoint y: 434, endPoint x: 580, endPoint y: 79, distance: 449.3
click at [580, 79] on div "Instructions: In the text below some words are missing. Drag words from the box…" at bounding box center [514, 226] width 587 height 565
drag, startPoint x: 305, startPoint y: 431, endPoint x: 581, endPoint y: 76, distance: 449.8
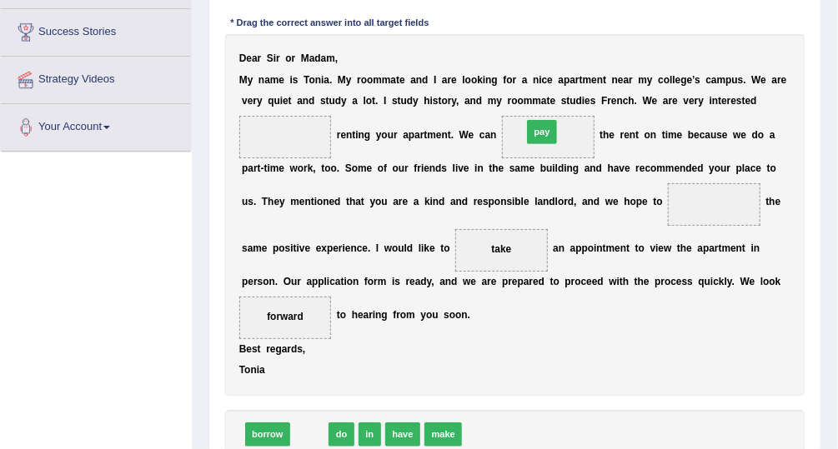
click at [581, 76] on div "Instructions: In the text below some words are missing. Drag words from the box…" at bounding box center [514, 226] width 587 height 565
drag, startPoint x: 364, startPoint y: 433, endPoint x: 260, endPoint y: 85, distance: 363.0
click at [260, 85] on div "Instructions: In the text below some words are missing. Drag words from the box…" at bounding box center [514, 226] width 587 height 565
drag, startPoint x: 358, startPoint y: 435, endPoint x: 282, endPoint y: 84, distance: 359.2
click at [282, 84] on div "Instructions: In the text below some words are missing. Drag words from the box…" at bounding box center [514, 226] width 587 height 565
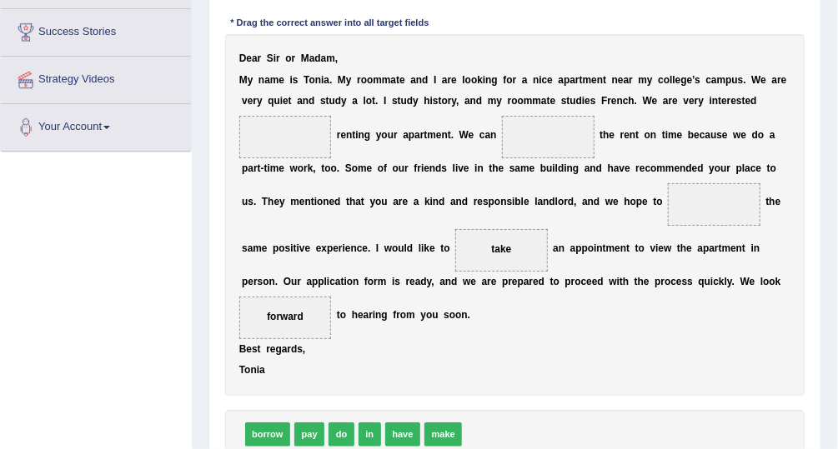
click at [307, 424] on span "pay" at bounding box center [309, 435] width 30 height 24
drag, startPoint x: 307, startPoint y: 424, endPoint x: 578, endPoint y: 79, distance: 438.2
click at [578, 79] on div "Instructions: In the text below some words are missing. Drag words from the box…" at bounding box center [514, 226] width 587 height 565
drag, startPoint x: 307, startPoint y: 427, endPoint x: 577, endPoint y: 63, distance: 453.6
click at [577, 63] on div "Instructions: In the text below some words are missing. Drag words from the box…" at bounding box center [514, 226] width 587 height 565
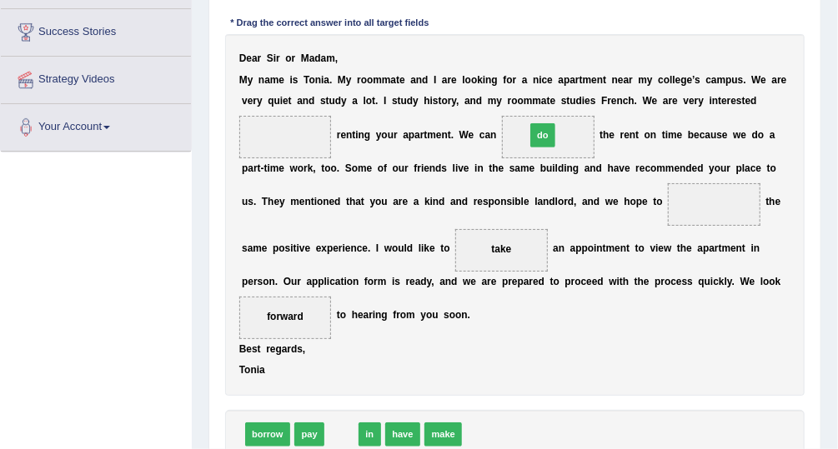
drag, startPoint x: 336, startPoint y: 424, endPoint x: 573, endPoint y: 72, distance: 424.2
click at [573, 72] on div "Instructions: In the text below some words are missing. Drag words from the box…" at bounding box center [514, 226] width 587 height 565
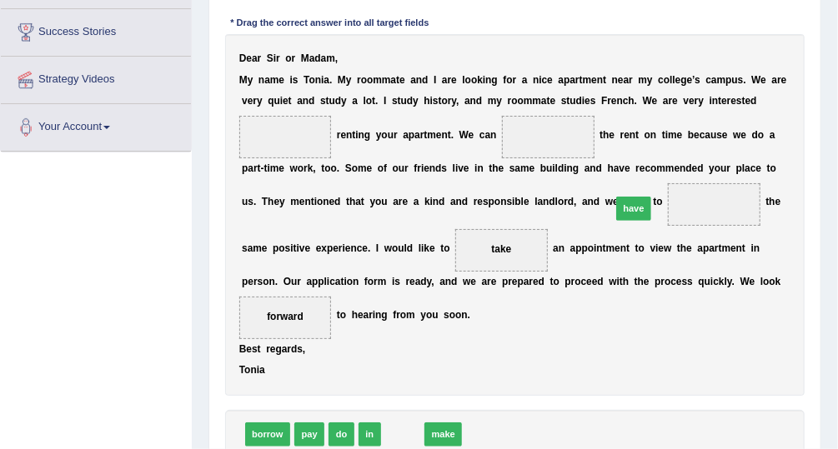
drag, startPoint x: 399, startPoint y: 430, endPoint x: 675, endPoint y: 166, distance: 381.6
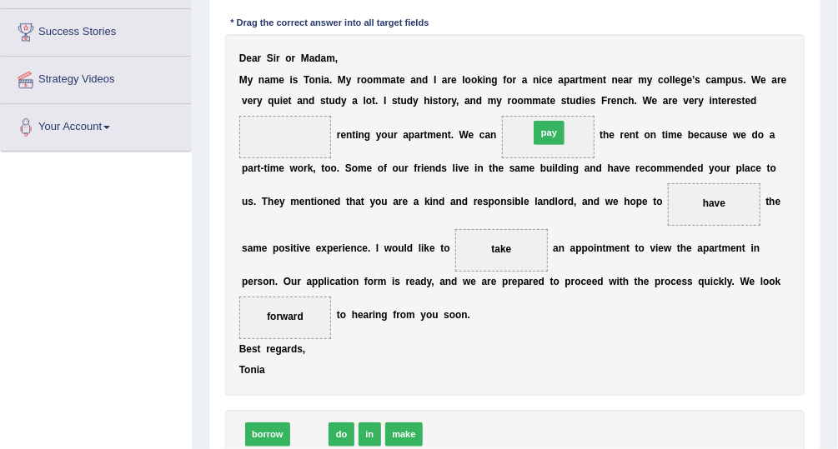
drag, startPoint x: 303, startPoint y: 435, endPoint x: 585, endPoint y: 80, distance: 453.5
click at [585, 80] on div "Instructions: In the text below some words are missing. Drag words from the box…" at bounding box center [514, 226] width 587 height 565
drag, startPoint x: 305, startPoint y: 429, endPoint x: 592, endPoint y: 80, distance: 452.1
click at [592, 80] on div "Instructions: In the text below some words are missing. Drag words from the box…" at bounding box center [514, 226] width 587 height 565
click at [401, 434] on span "make" at bounding box center [404, 435] width 38 height 24
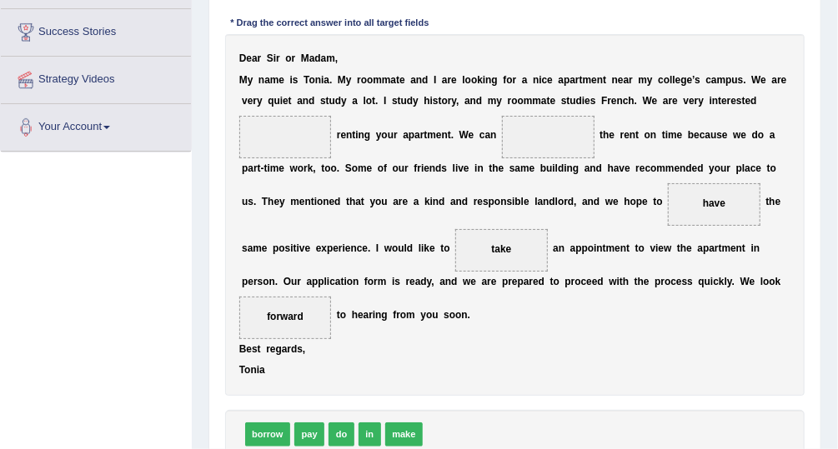
click at [401, 434] on span "make" at bounding box center [404, 435] width 38 height 24
drag, startPoint x: 404, startPoint y: 430, endPoint x: 285, endPoint y: 78, distance: 372.1
click at [285, 78] on div "Instructions: In the text below some words are missing. Drag words from the box…" at bounding box center [514, 226] width 587 height 565
drag, startPoint x: 399, startPoint y: 432, endPoint x: 257, endPoint y: 82, distance: 377.8
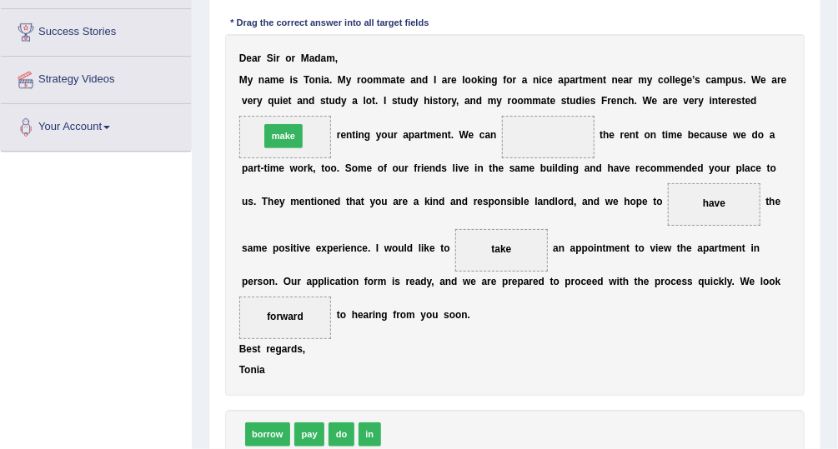
click at [257, 82] on div "Instructions: In the text below some words are missing. Drag words from the box…" at bounding box center [514, 226] width 587 height 565
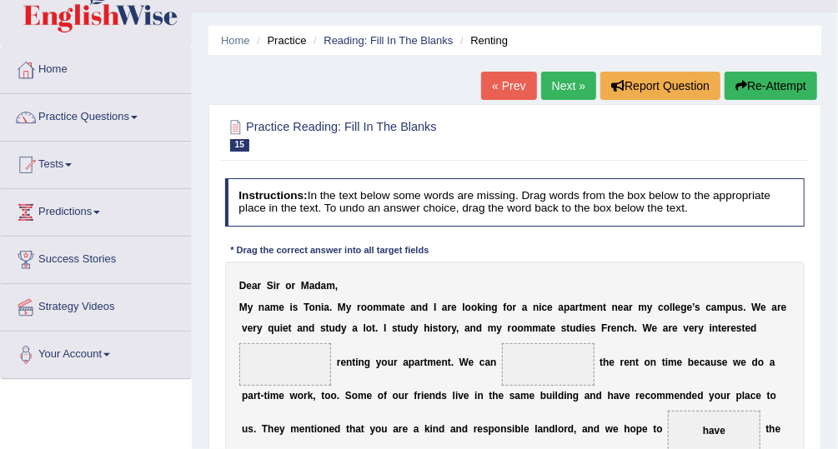
scroll to position [28, 0]
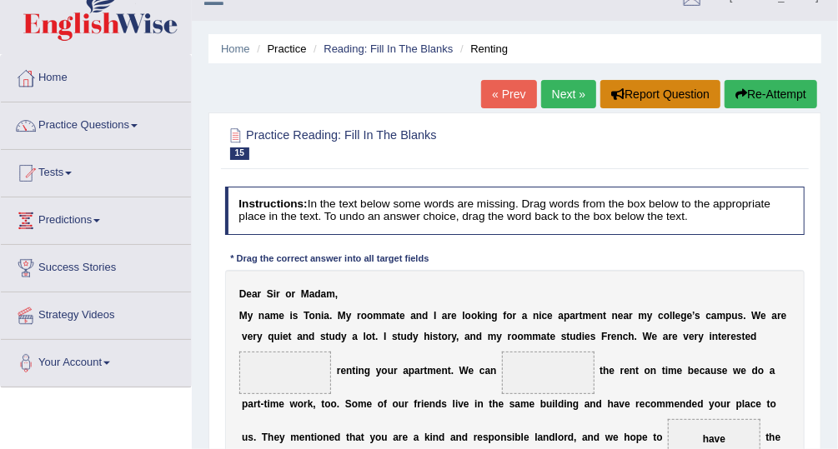
click at [689, 87] on button "Report Question" at bounding box center [660, 94] width 120 height 28
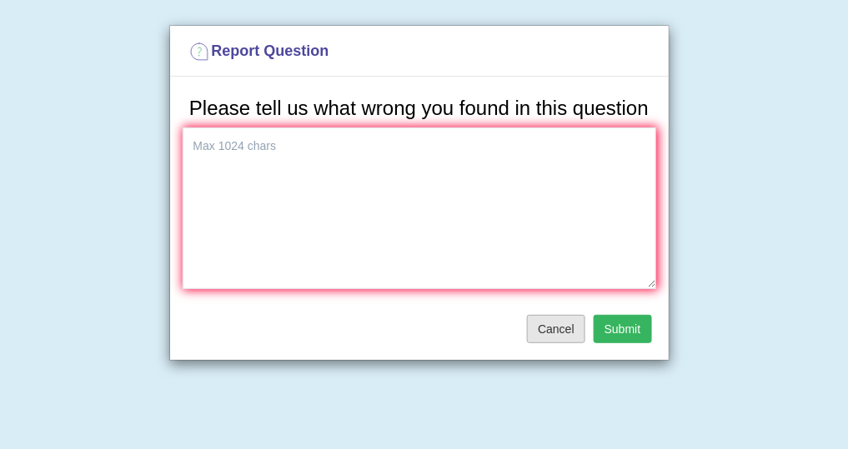
click at [561, 334] on button "Cancel" at bounding box center [556, 329] width 58 height 28
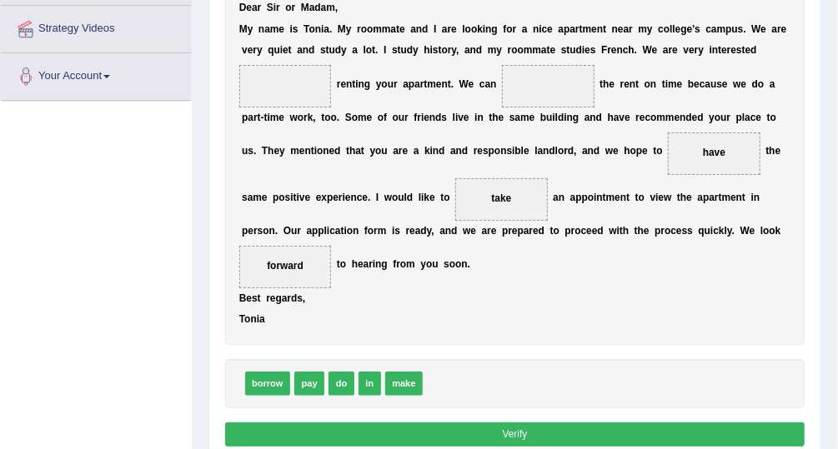
scroll to position [309, 0]
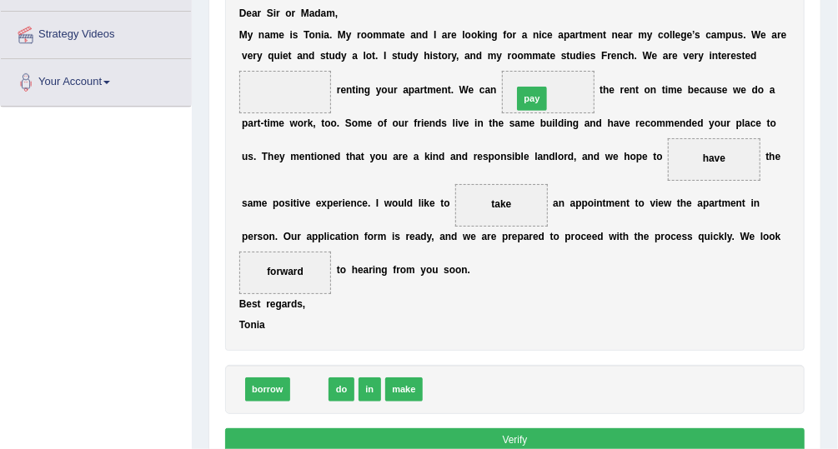
drag, startPoint x: 305, startPoint y: 389, endPoint x: 568, endPoint y: 48, distance: 431.1
click at [568, 48] on div "Instructions: In the text below some words are missing. Drag words from the box…" at bounding box center [514, 181] width 587 height 565
drag, startPoint x: 300, startPoint y: 384, endPoint x: 559, endPoint y: 37, distance: 432.6
click at [559, 37] on div "Instructions: In the text below some words are missing. Drag words from the box…" at bounding box center [514, 181] width 587 height 565
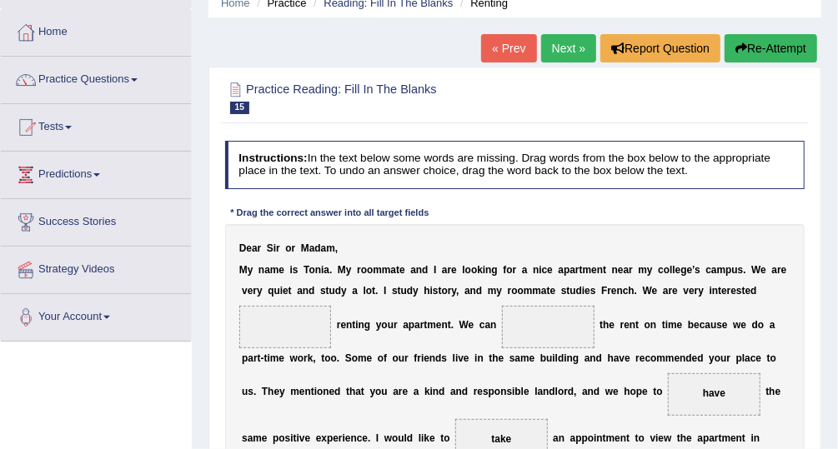
scroll to position [72, 0]
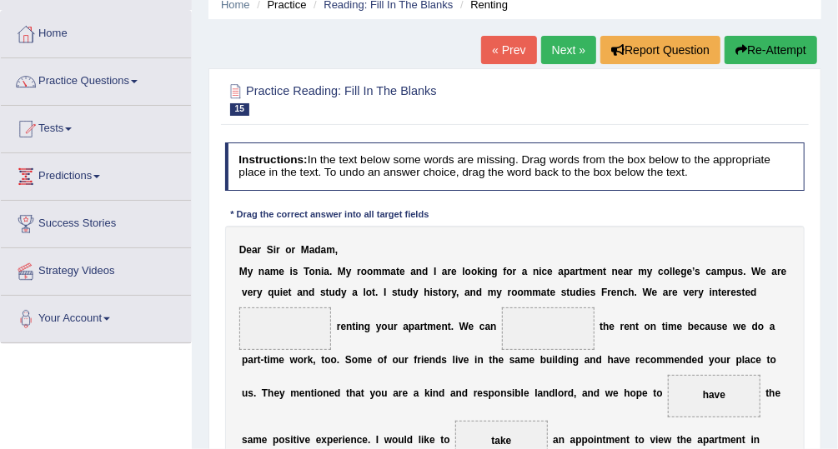
click at [568, 52] on link "Next »" at bounding box center [568, 50] width 55 height 28
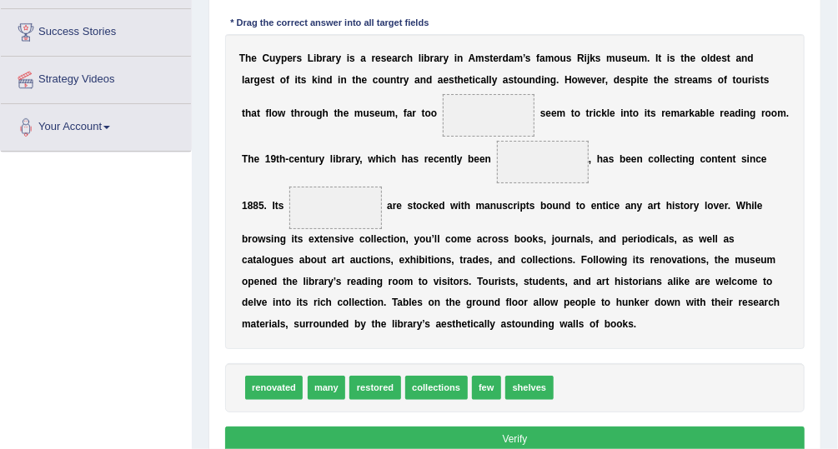
scroll to position [263, 0]
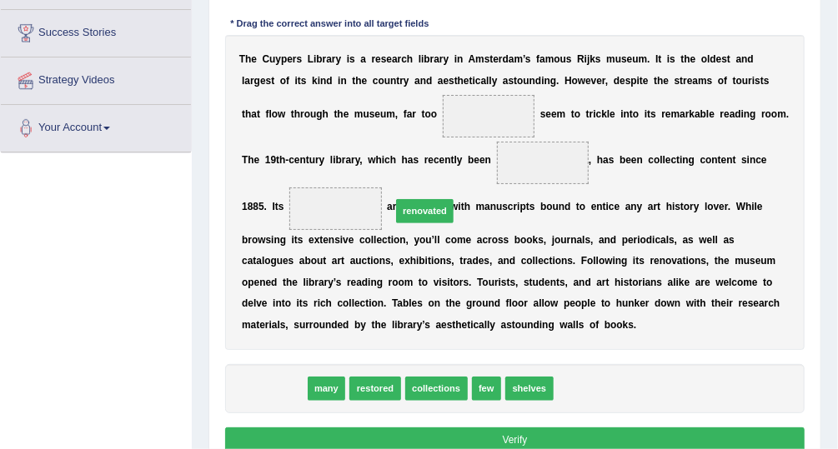
drag, startPoint x: 271, startPoint y: 341, endPoint x: 449, endPoint y: 132, distance: 274.5
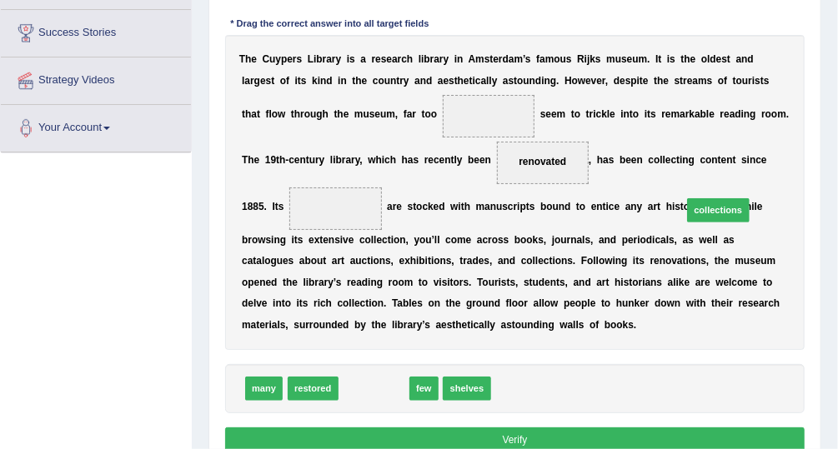
drag, startPoint x: 369, startPoint y: 337, endPoint x: 774, endPoint y: 127, distance: 456.5
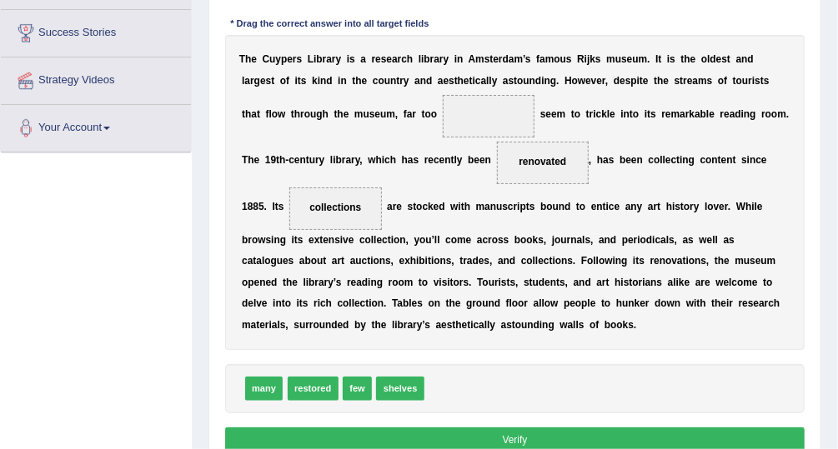
click at [305, 377] on span "restored" at bounding box center [313, 389] width 51 height 24
drag, startPoint x: 396, startPoint y: 343, endPoint x: 384, endPoint y: 72, distance: 271.3
click at [384, 72] on div "Instructions: In the text below some words are missing. Drag words from the box…" at bounding box center [514, 204] width 587 height 519
drag, startPoint x: 396, startPoint y: 336, endPoint x: 362, endPoint y: 73, distance: 265.7
click at [507, 428] on button "Verify" at bounding box center [515, 440] width 580 height 24
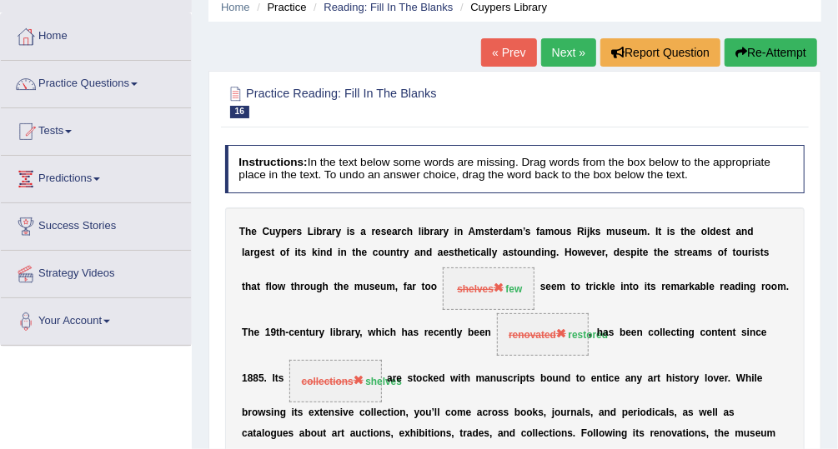
scroll to position [51, 0]
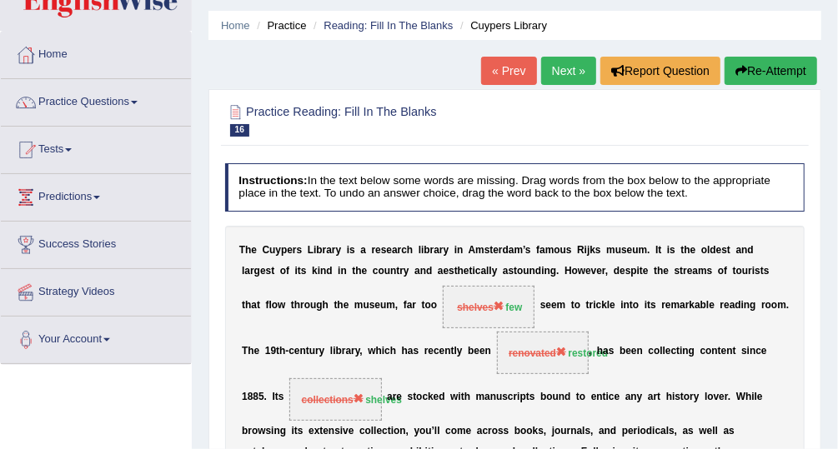
click at [582, 63] on link "Next »" at bounding box center [568, 71] width 55 height 28
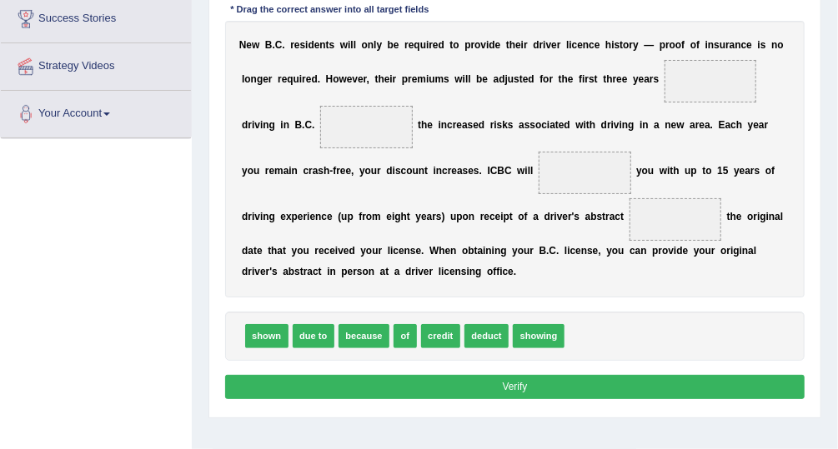
scroll to position [271, 0]
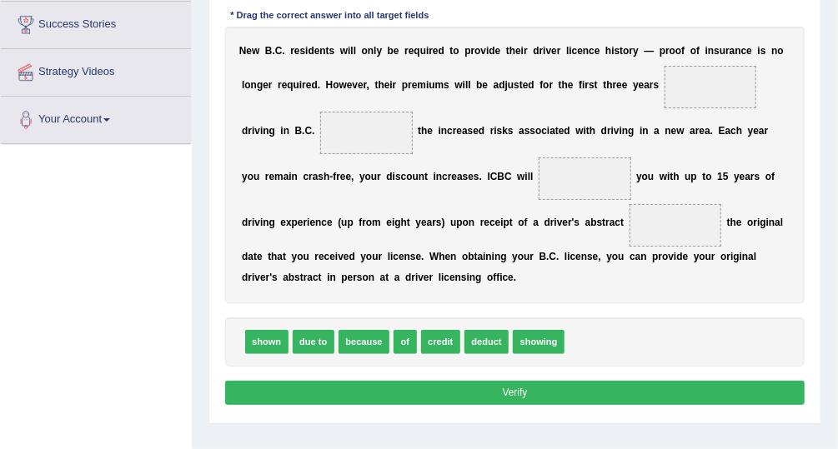
click at [537, 340] on span "showing" at bounding box center [539, 342] width 52 height 24
drag, startPoint x: 527, startPoint y: 334, endPoint x: 674, endPoint y: 36, distance: 332.6
click at [674, 36] on div "Instructions: In the text below some words are missing. Drag words from the box…" at bounding box center [514, 177] width 587 height 480
drag, startPoint x: 519, startPoint y: 337, endPoint x: 665, endPoint y: 37, distance: 333.8
click at [665, 37] on div "Instructions: In the text below some words are missing. Drag words from the box…" at bounding box center [514, 177] width 587 height 480
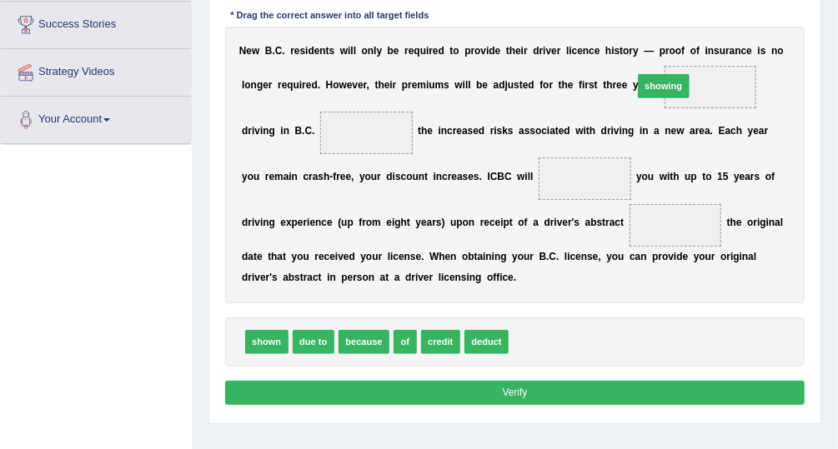
drag, startPoint x: 535, startPoint y: 344, endPoint x: 681, endPoint y: 43, distance: 334.9
click at [681, 43] on div "Instructions: In the text below some words are missing. Drag words from the box…" at bounding box center [514, 177] width 587 height 480
drag, startPoint x: 529, startPoint y: 344, endPoint x: 684, endPoint y: 43, distance: 339.4
click at [684, 43] on div "Instructions: In the text below some words are missing. Drag words from the box…" at bounding box center [514, 177] width 587 height 480
drag, startPoint x: 396, startPoint y: 335, endPoint x: 700, endPoint y: 31, distance: 429.8
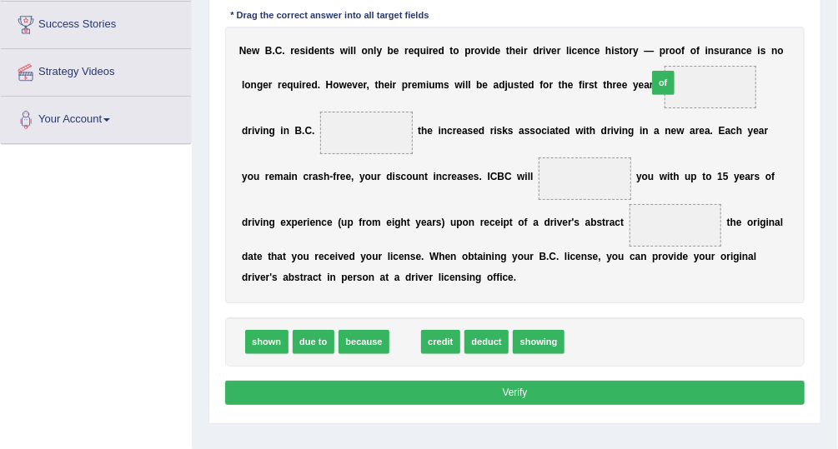
click at [700, 31] on div "Instructions: In the text below some words are missing. Drag words from the box…" at bounding box center [514, 177] width 587 height 480
drag, startPoint x: 396, startPoint y: 340, endPoint x: 684, endPoint y: 41, distance: 415.2
click at [684, 41] on div "Instructions: In the text below some words are missing. Drag words from the box…" at bounding box center [514, 177] width 587 height 480
drag, startPoint x: 391, startPoint y: 339, endPoint x: 681, endPoint y: 43, distance: 414.5
click at [681, 43] on div "Instructions: In the text below some words are missing. Drag words from the box…" at bounding box center [514, 177] width 587 height 480
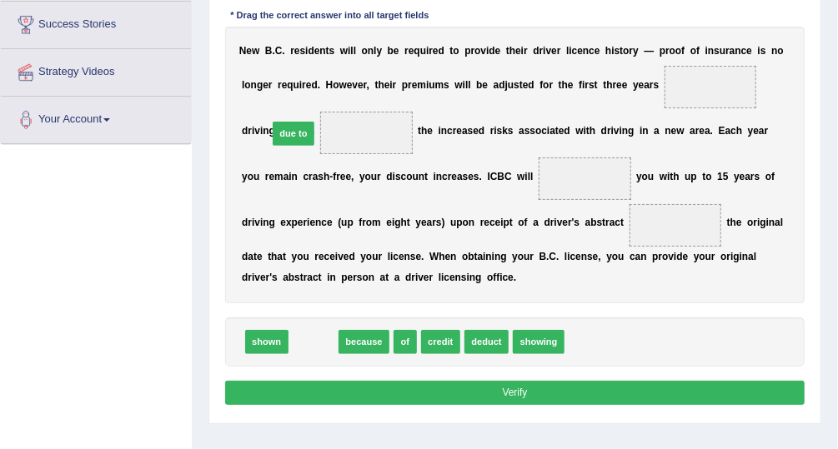
drag, startPoint x: 311, startPoint y: 335, endPoint x: 287, endPoint y: 92, distance: 244.7
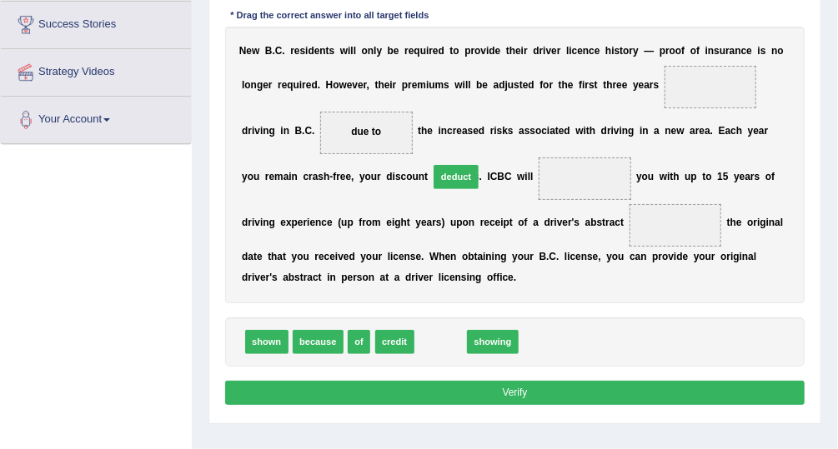
drag, startPoint x: 445, startPoint y: 343, endPoint x: 463, endPoint y: 150, distance: 193.4
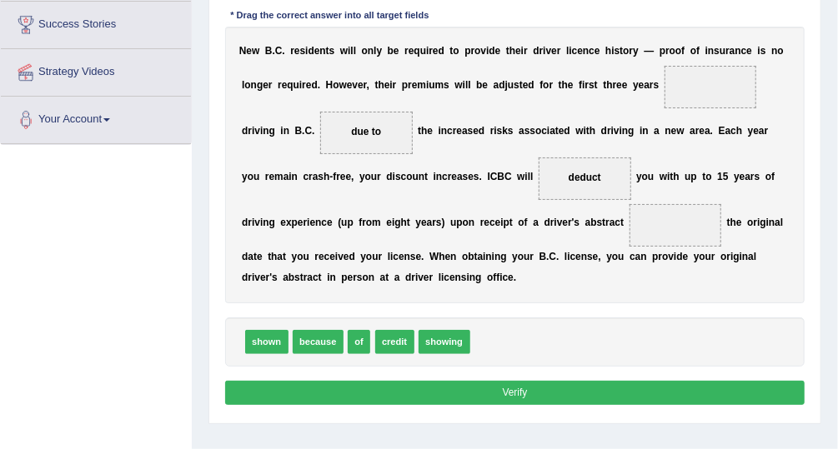
click at [388, 342] on span "credit" at bounding box center [394, 342] width 39 height 24
drag, startPoint x: 388, startPoint y: 342, endPoint x: 470, endPoint y: 151, distance: 208.0
drag, startPoint x: 442, startPoint y: 339, endPoint x: 515, endPoint y: 205, distance: 153.0
drag, startPoint x: 355, startPoint y: 341, endPoint x: 698, endPoint y: 33, distance: 461.1
click at [698, 33] on div "Instructions: In the text below some words are missing. Drag words from the box…" at bounding box center [514, 177] width 587 height 480
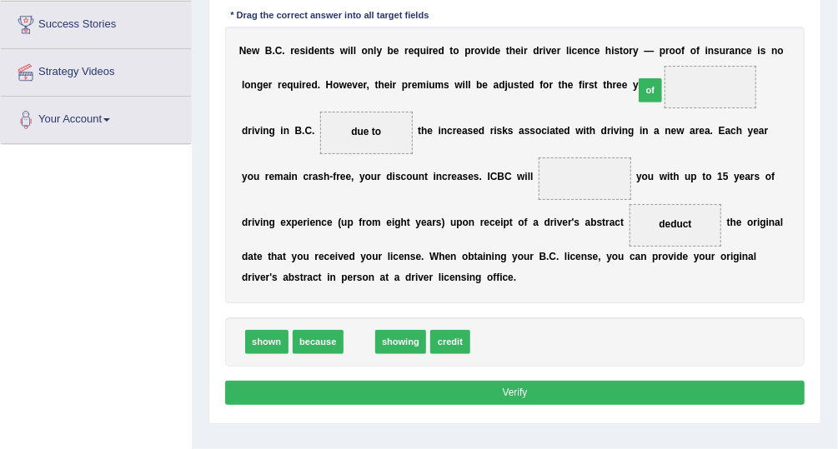
drag, startPoint x: 356, startPoint y: 338, endPoint x: 699, endPoint y: 42, distance: 452.9
click at [699, 42] on div "Instructions: In the text below some words are missing. Drag words from the box…" at bounding box center [514, 177] width 587 height 480
drag, startPoint x: 357, startPoint y: 339, endPoint x: 703, endPoint y: 43, distance: 455.4
click at [703, 43] on div "Instructions: In the text below some words are missing. Drag words from the box…" at bounding box center [514, 177] width 587 height 480
drag, startPoint x: 352, startPoint y: 345, endPoint x: 695, endPoint y: 48, distance: 454.0
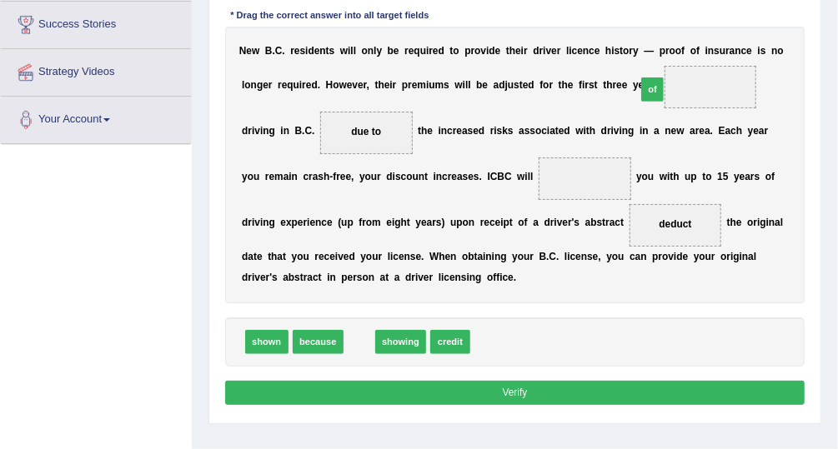
click at [695, 48] on div "Instructions: In the text below some words are missing. Drag words from the box…" at bounding box center [514, 177] width 587 height 480
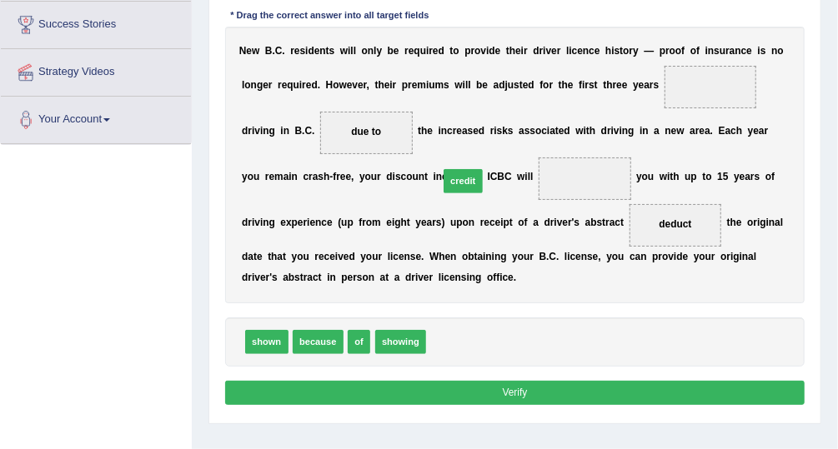
drag, startPoint x: 445, startPoint y: 343, endPoint x: 462, endPoint y: 153, distance: 190.8
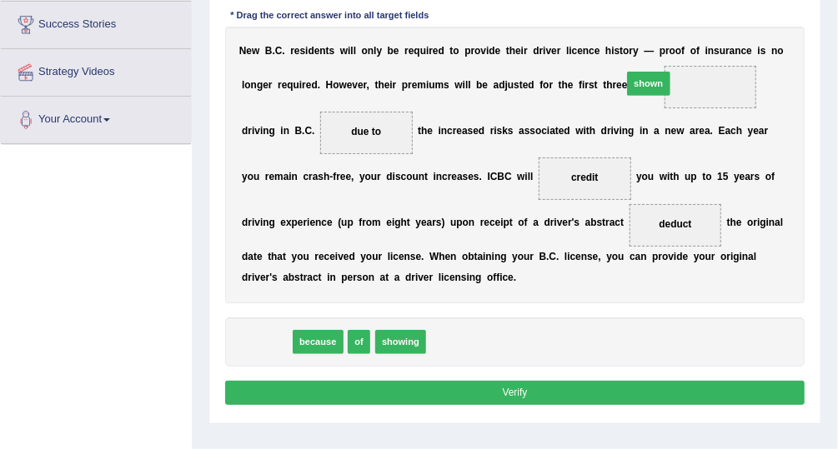
drag, startPoint x: 259, startPoint y: 339, endPoint x: 708, endPoint y: 34, distance: 542.1
click at [708, 34] on div "Instructions: In the text below some words are missing. Drag words from the box…" at bounding box center [514, 177] width 587 height 480
click at [318, 347] on span "because" at bounding box center [318, 342] width 51 height 24
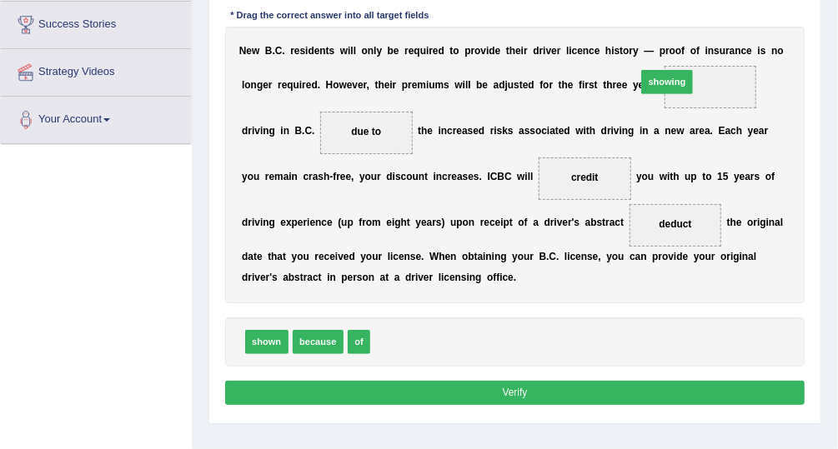
drag, startPoint x: 396, startPoint y: 334, endPoint x: 710, endPoint y: 30, distance: 437.0
click at [710, 30] on div "Instructions: In the text below some words are missing. Drag words from the box…" at bounding box center [514, 177] width 587 height 480
drag, startPoint x: 384, startPoint y: 340, endPoint x: 678, endPoint y: 43, distance: 418.1
click at [678, 43] on div "Instructions: In the text below some words are missing. Drag words from the box…" at bounding box center [514, 177] width 587 height 480
drag, startPoint x: 354, startPoint y: 342, endPoint x: 704, endPoint y: 48, distance: 456.9
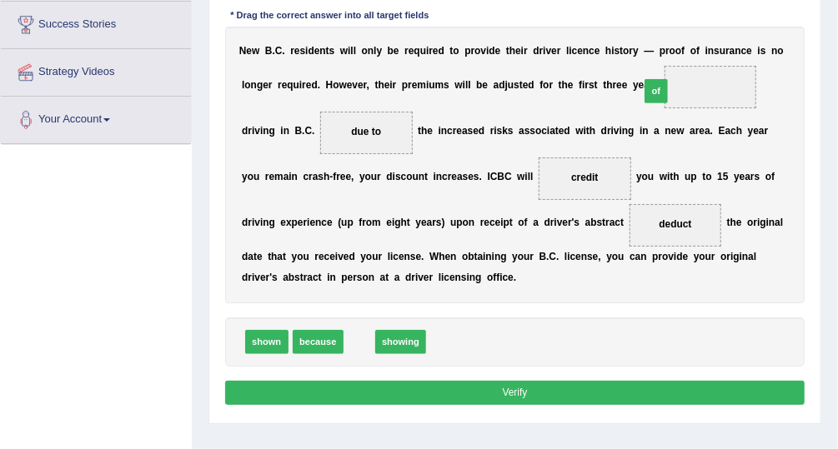
click at [704, 48] on div "Instructions: In the text below some words are missing. Drag words from the box…" at bounding box center [514, 177] width 587 height 480
click at [665, 75] on span at bounding box center [711, 87] width 93 height 43
drag, startPoint x: 653, startPoint y: 75, endPoint x: 353, endPoint y: 340, distance: 400.5
click at [353, 340] on div "Instructions: In the text below some words are missing. Drag words from the box…" at bounding box center [514, 177] width 587 height 480
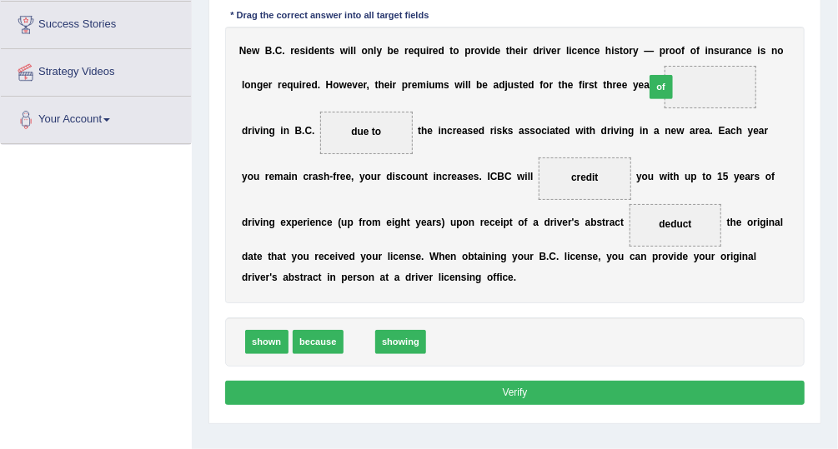
drag, startPoint x: 353, startPoint y: 340, endPoint x: 708, endPoint y: 39, distance: 465.6
click at [708, 39] on div "Instructions: In the text below some words are missing. Drag words from the box…" at bounding box center [514, 177] width 587 height 480
drag, startPoint x: 354, startPoint y: 326, endPoint x: 710, endPoint y: 23, distance: 468.5
click at [710, 23] on div "Instructions: In the text below some words are missing. Drag words from the box…" at bounding box center [514, 177] width 587 height 480
click at [530, 388] on button "Verify" at bounding box center [515, 393] width 580 height 24
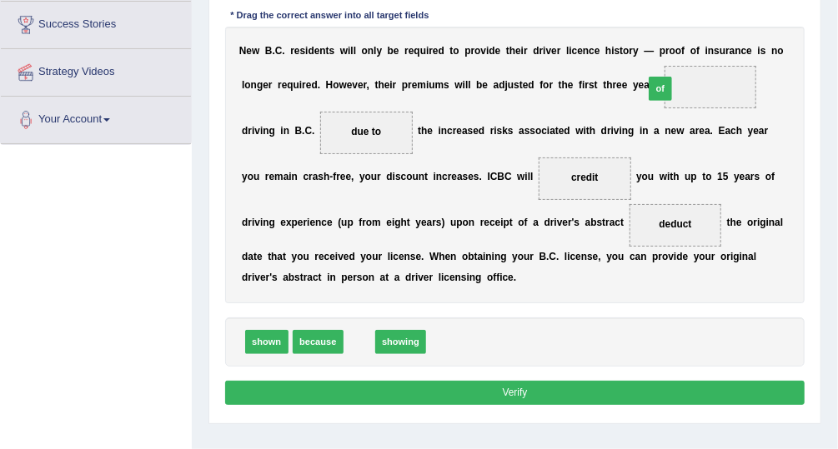
drag, startPoint x: 355, startPoint y: 342, endPoint x: 706, endPoint y: 44, distance: 460.3
click at [706, 44] on div "Instructions: In the text below some words are missing. Drag words from the box…" at bounding box center [514, 177] width 587 height 480
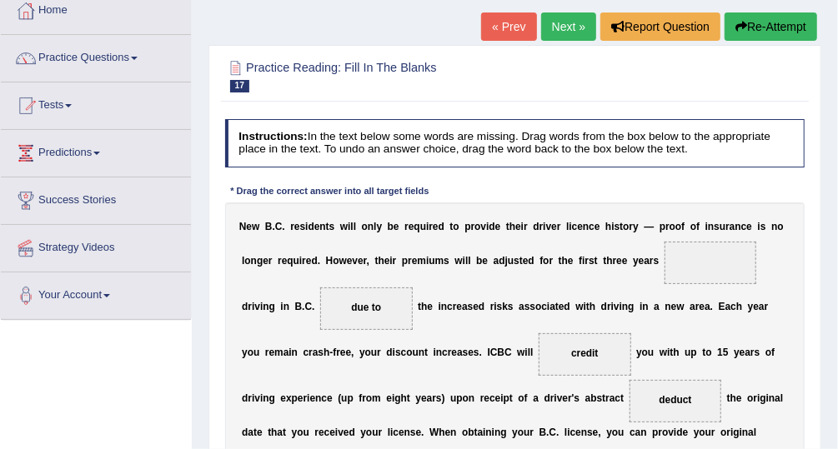
scroll to position [101, 0]
